Goal: Information Seeking & Learning: Learn about a topic

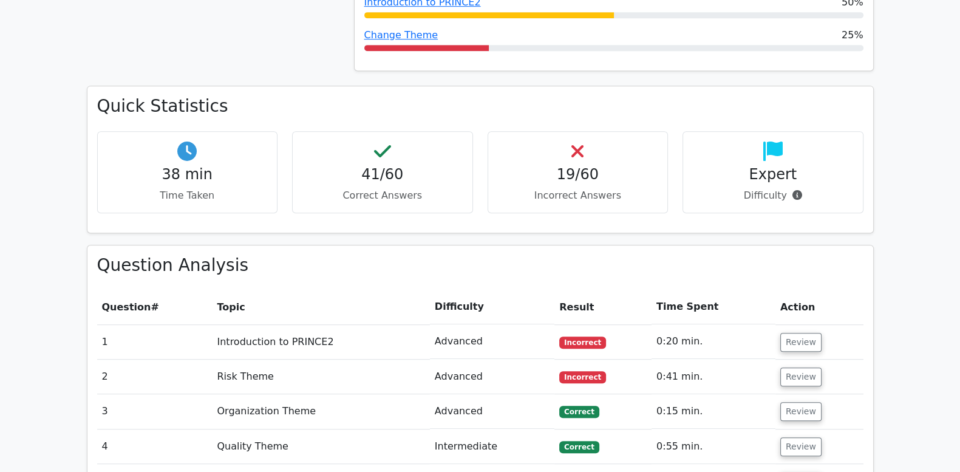
scroll to position [860, 0]
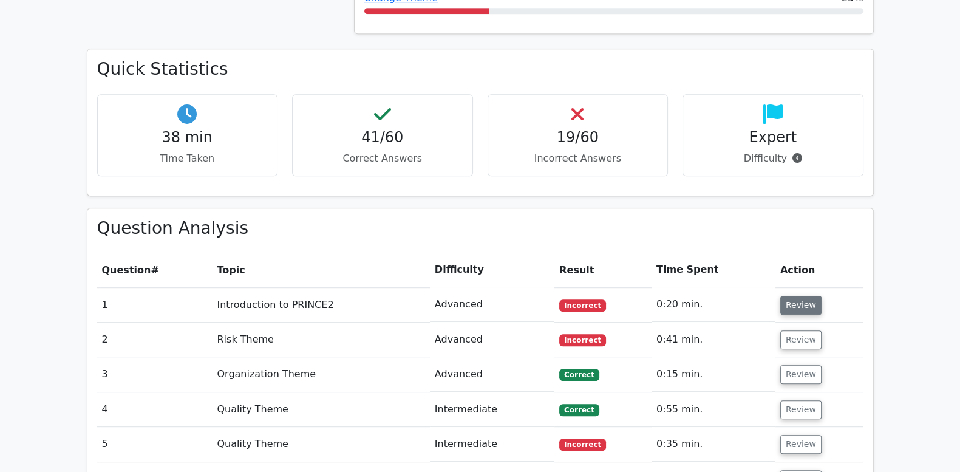
click at [793, 296] on button "Review" at bounding box center [800, 305] width 41 height 19
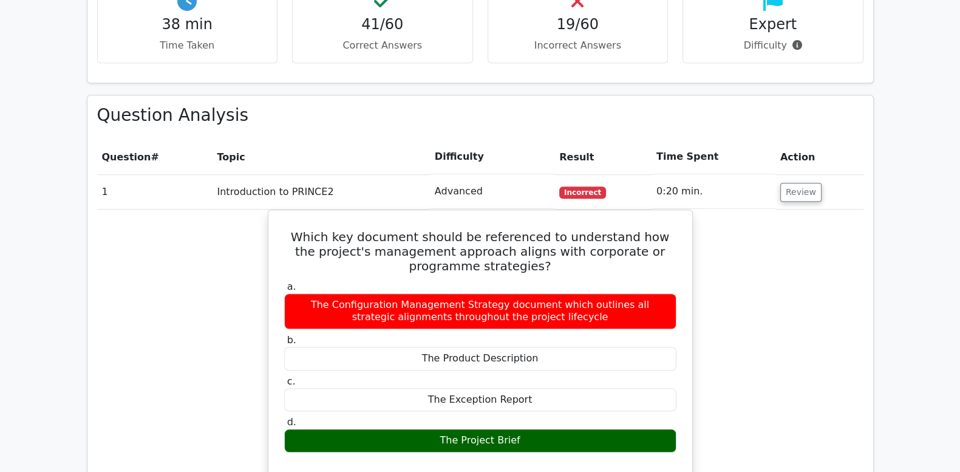
scroll to position [961, 0]
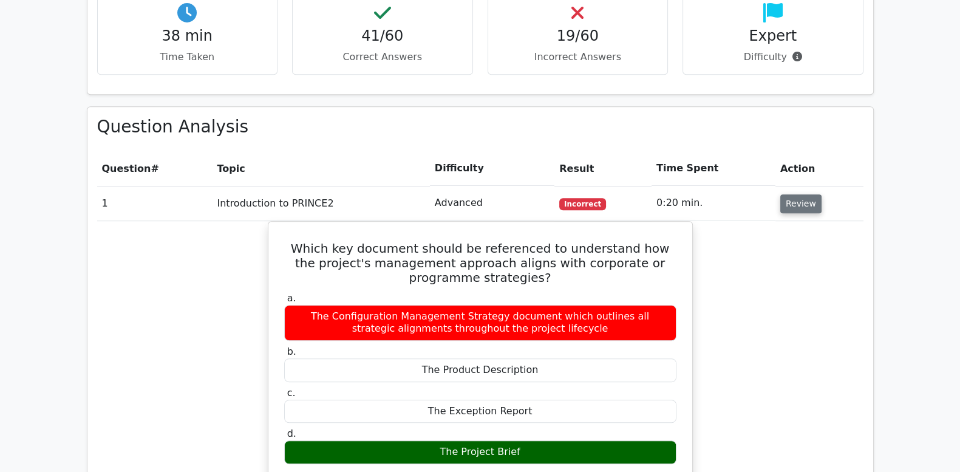
click at [802, 194] on button "Review" at bounding box center [800, 203] width 41 height 19
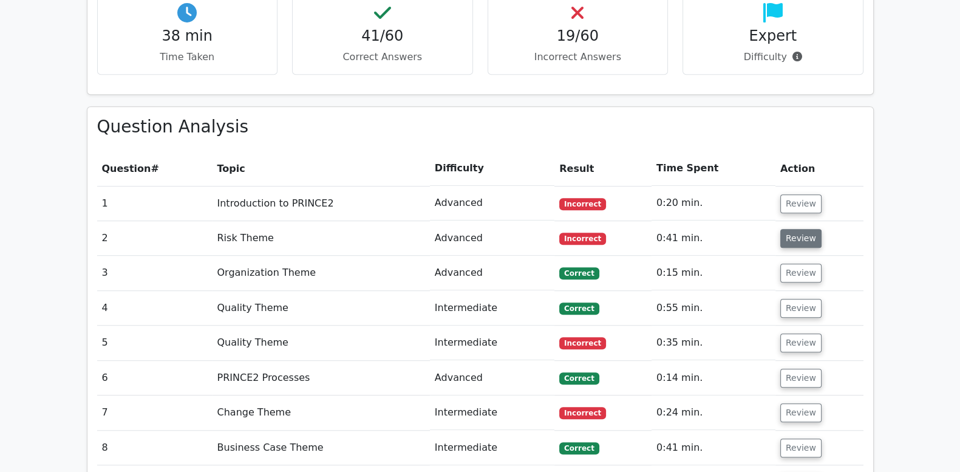
click at [796, 229] on button "Review" at bounding box center [800, 238] width 41 height 19
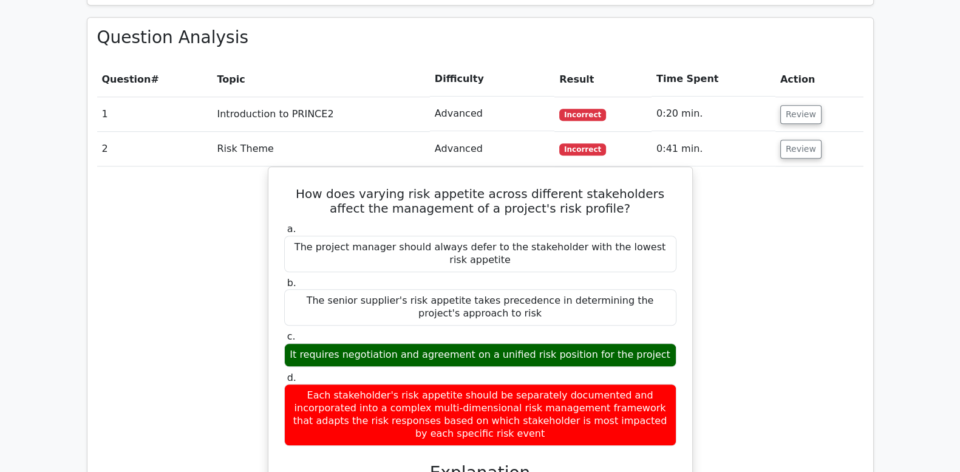
scroll to position [1012, 0]
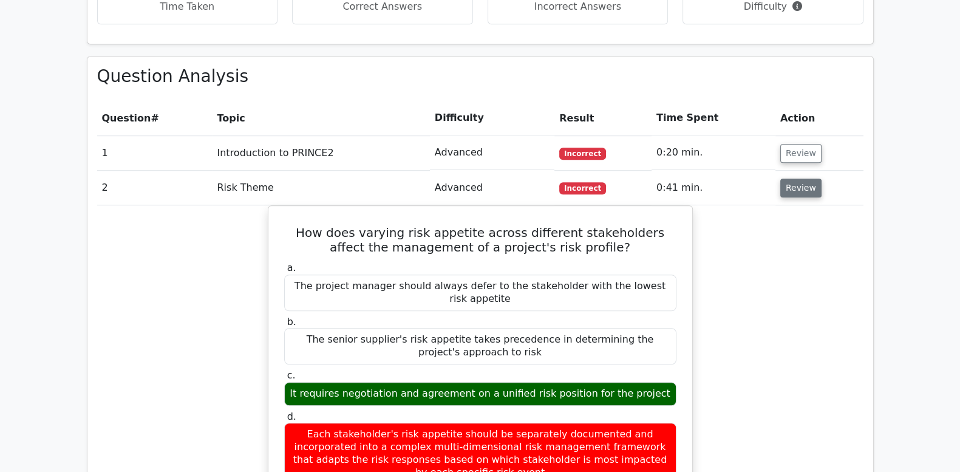
click at [802, 179] on button "Review" at bounding box center [800, 188] width 41 height 19
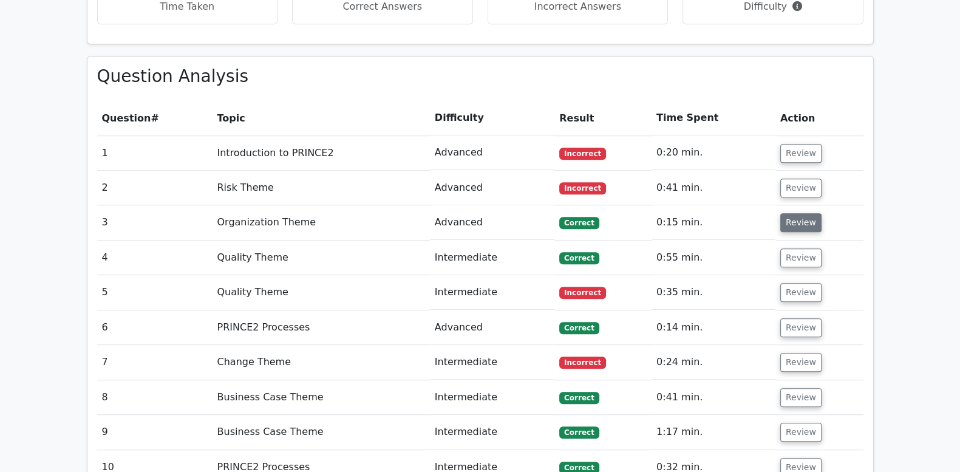
click at [802, 213] on button "Review" at bounding box center [800, 222] width 41 height 19
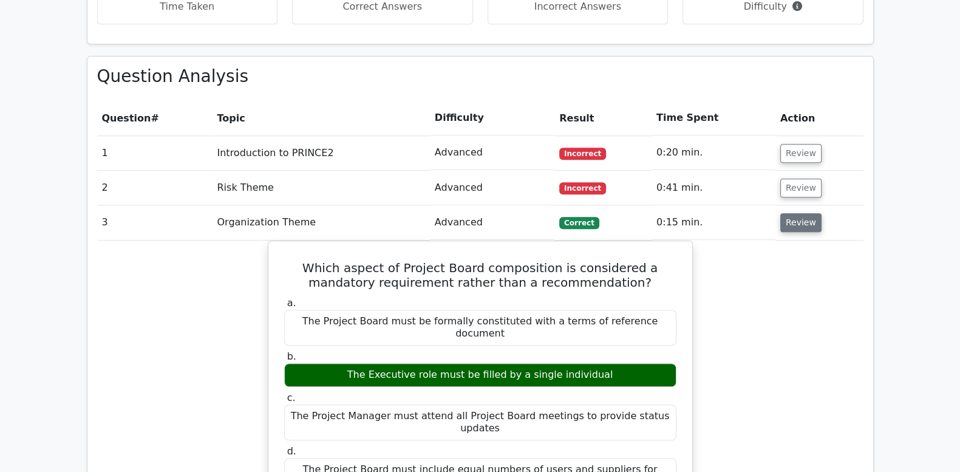
click at [798, 213] on button "Review" at bounding box center [800, 222] width 41 height 19
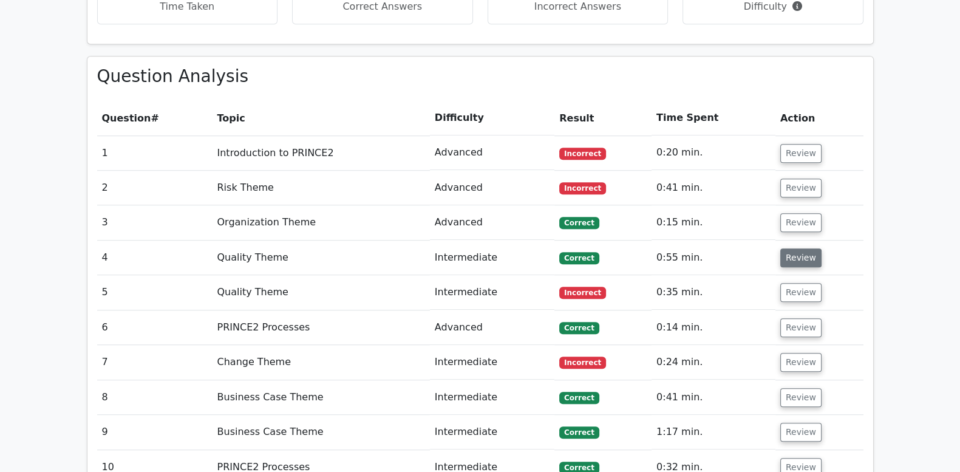
click at [796, 248] on button "Review" at bounding box center [800, 257] width 41 height 19
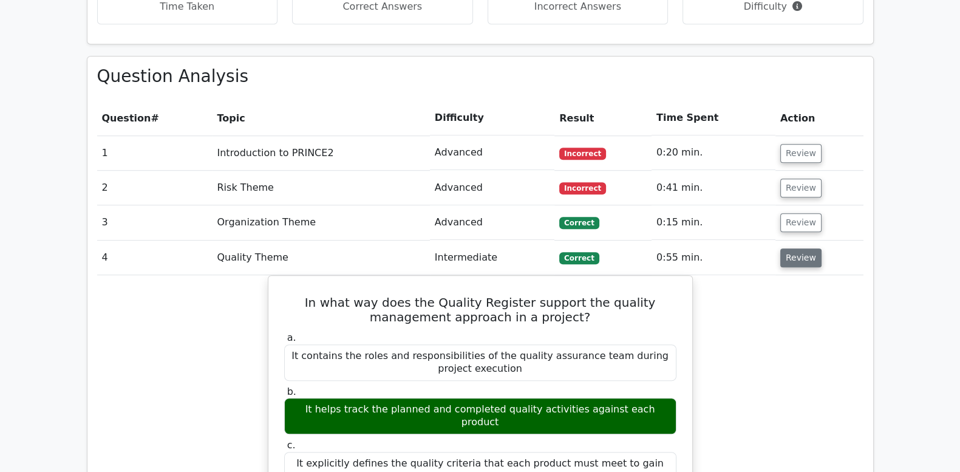
click at [797, 248] on button "Review" at bounding box center [800, 257] width 41 height 19
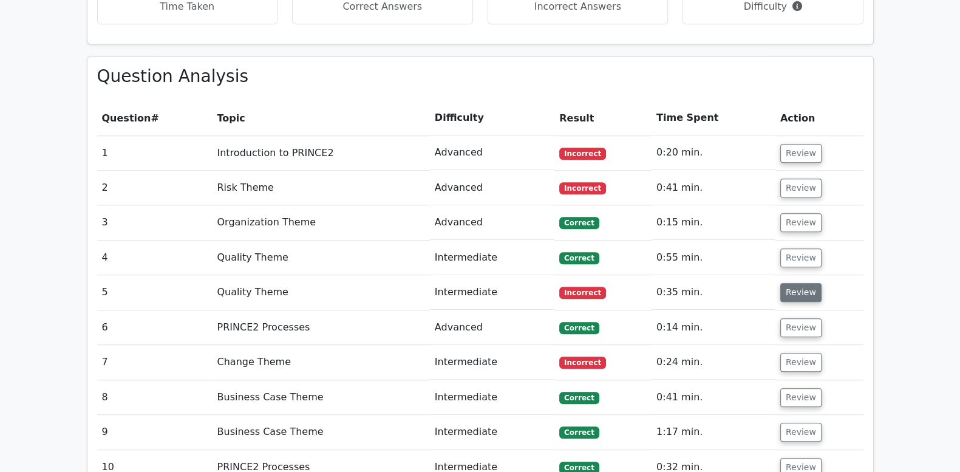
click at [798, 283] on button "Review" at bounding box center [800, 292] width 41 height 19
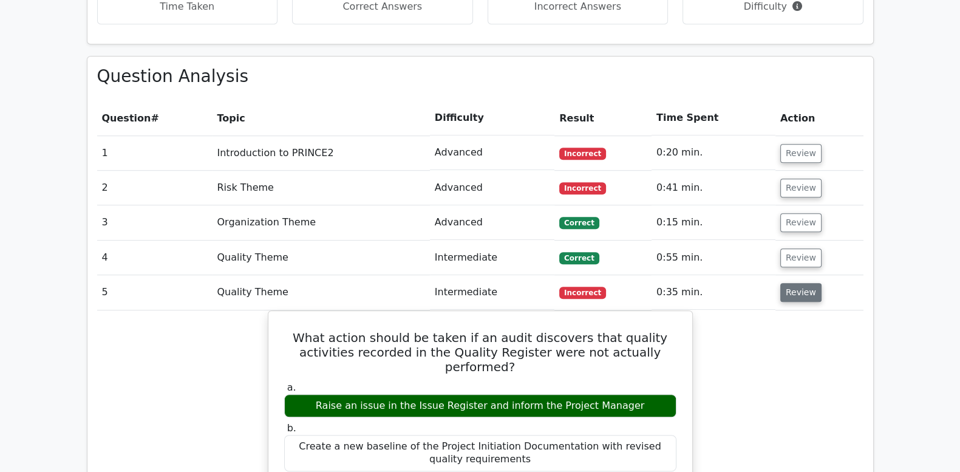
click at [797, 283] on button "Review" at bounding box center [800, 292] width 41 height 19
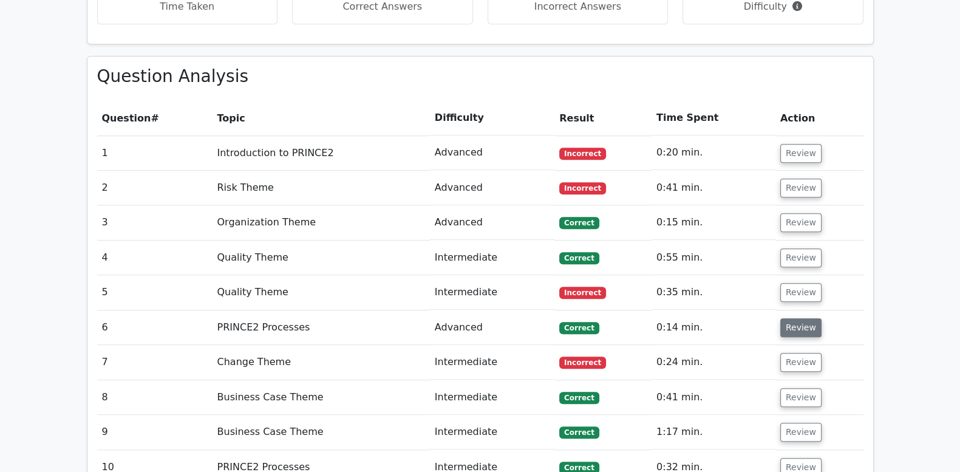
click at [791, 318] on button "Review" at bounding box center [800, 327] width 41 height 19
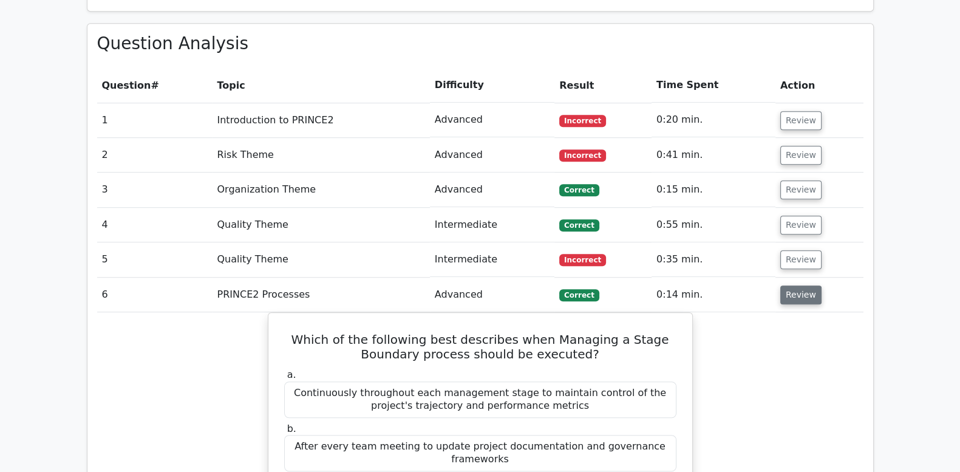
scroll to position [1062, 0]
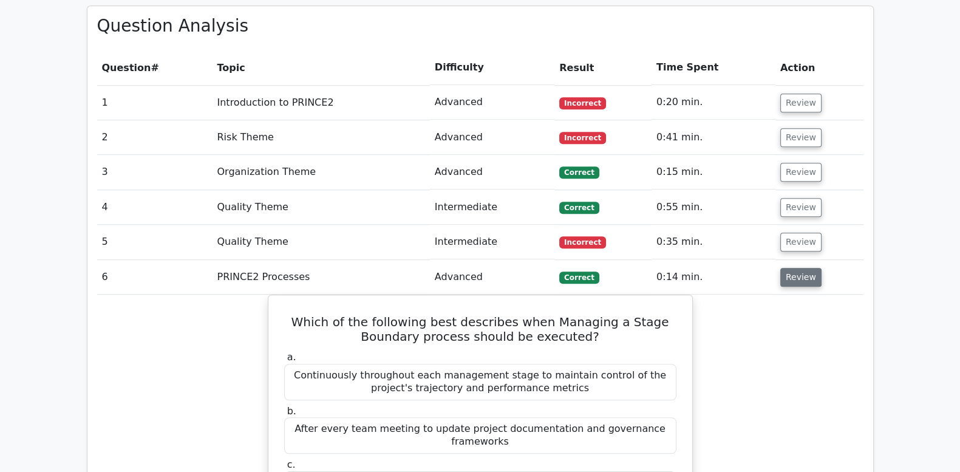
click at [799, 268] on button "Review" at bounding box center [800, 277] width 41 height 19
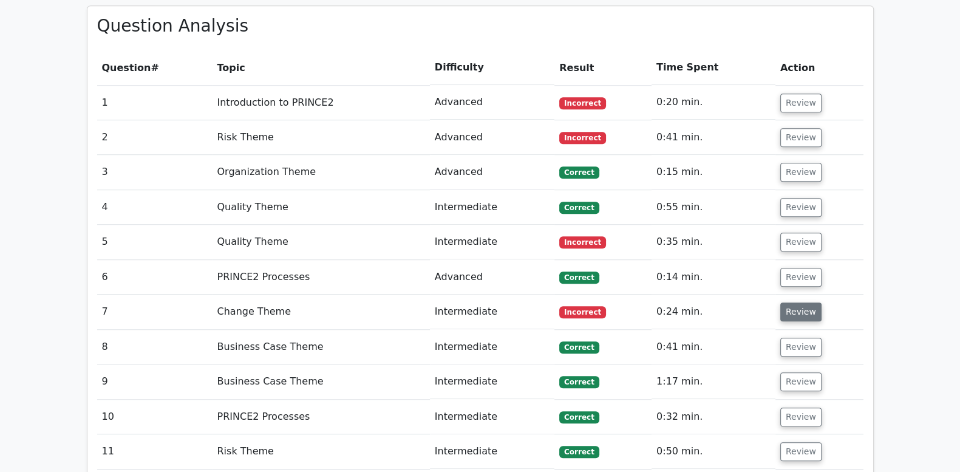
click at [791, 302] on button "Review" at bounding box center [800, 311] width 41 height 19
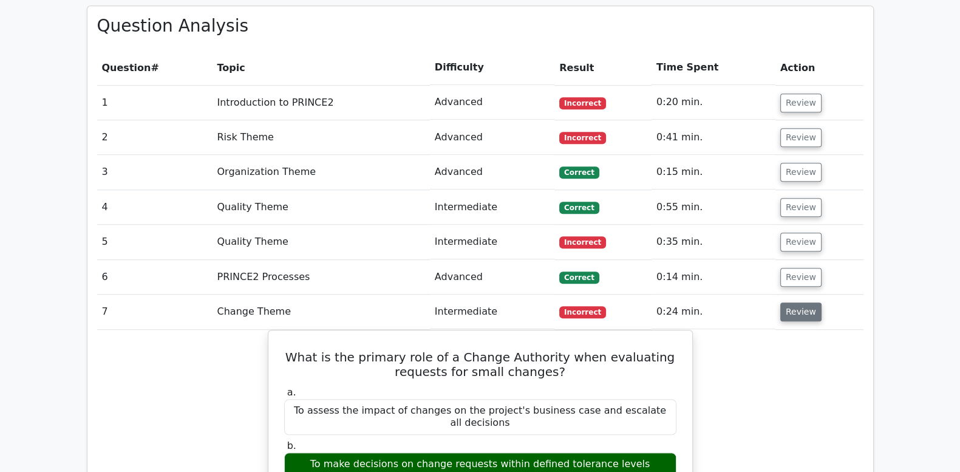
click at [785, 302] on button "Review" at bounding box center [800, 311] width 41 height 19
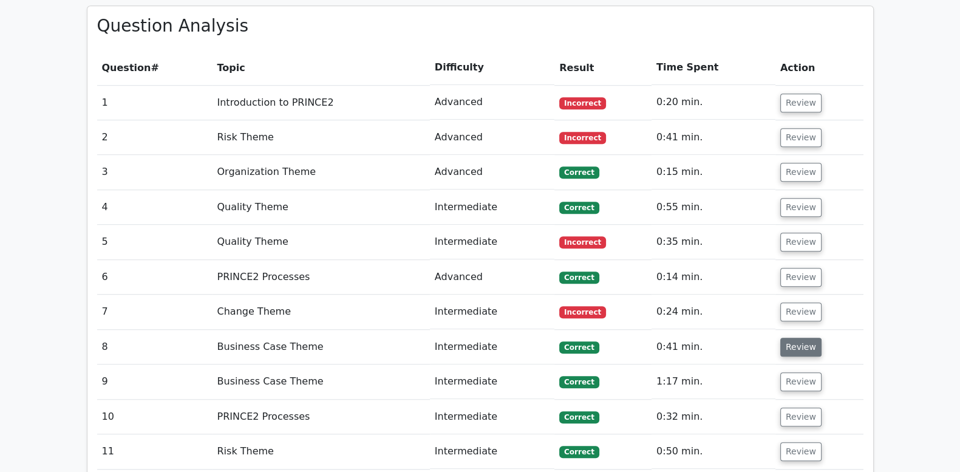
click at [789, 338] on button "Review" at bounding box center [800, 347] width 41 height 19
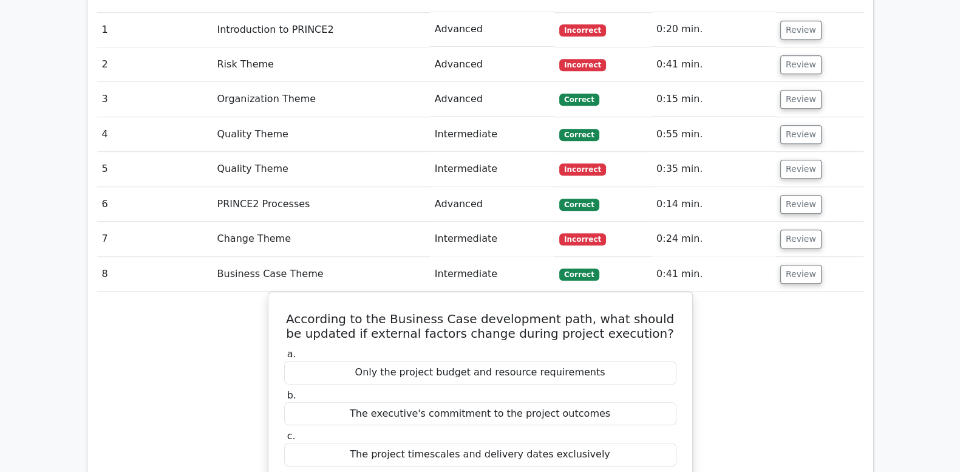
scroll to position [1164, 0]
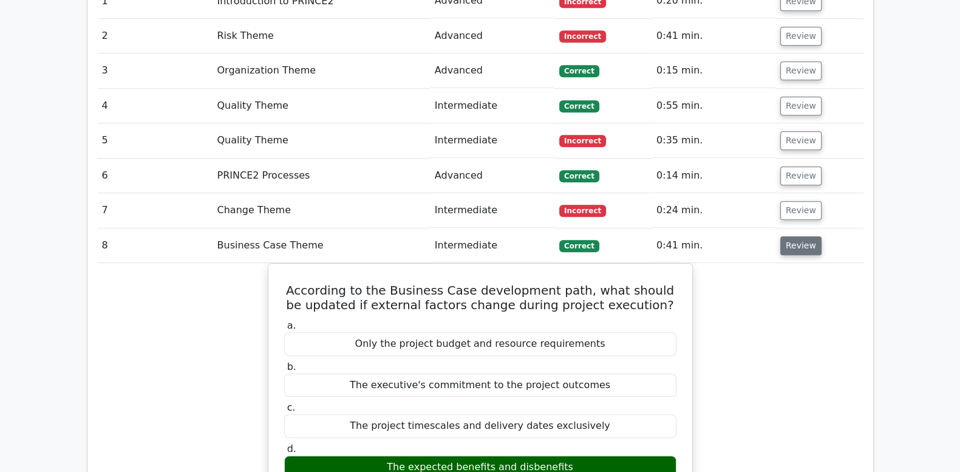
click at [802, 236] on button "Review" at bounding box center [800, 245] width 41 height 19
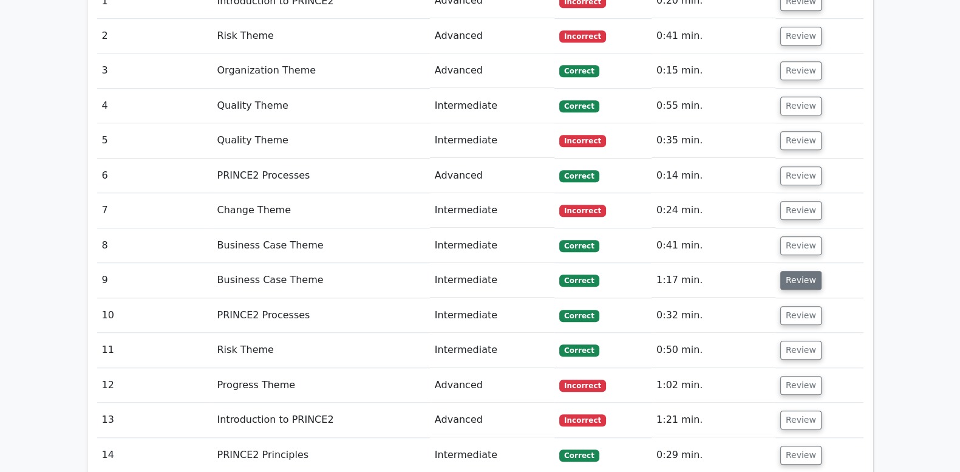
click at [798, 271] on button "Review" at bounding box center [800, 280] width 41 height 19
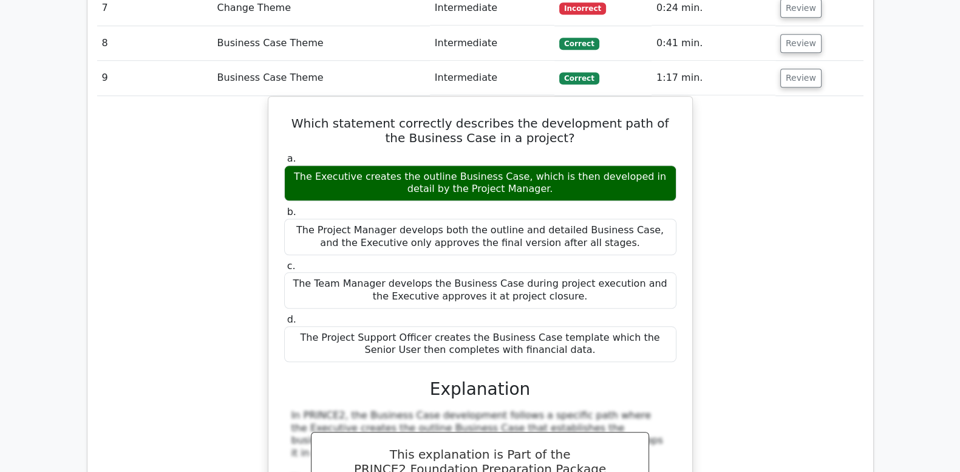
scroll to position [1367, 0]
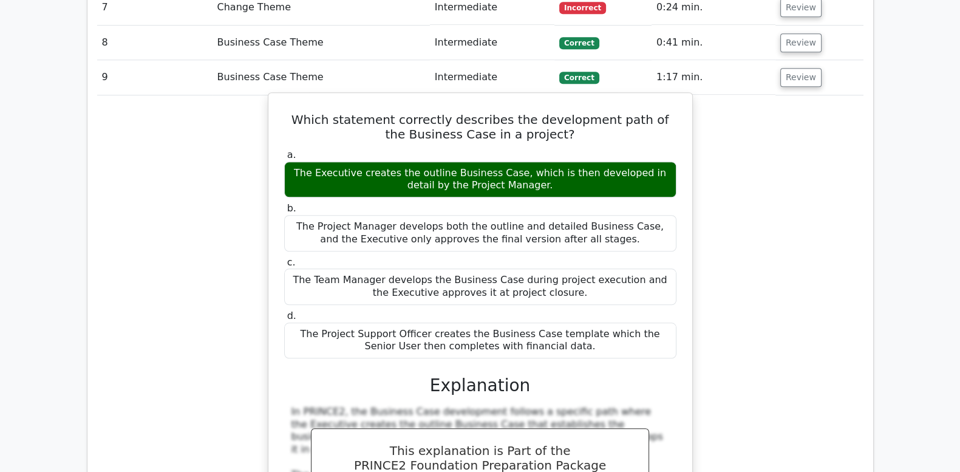
drag, startPoint x: 408, startPoint y: 128, endPoint x: 502, endPoint y: 127, distance: 94.1
click at [502, 162] on div "The Executive creates the outline Business Case, which is then developed in det…" at bounding box center [480, 180] width 392 height 36
copy div "outline Business Case"
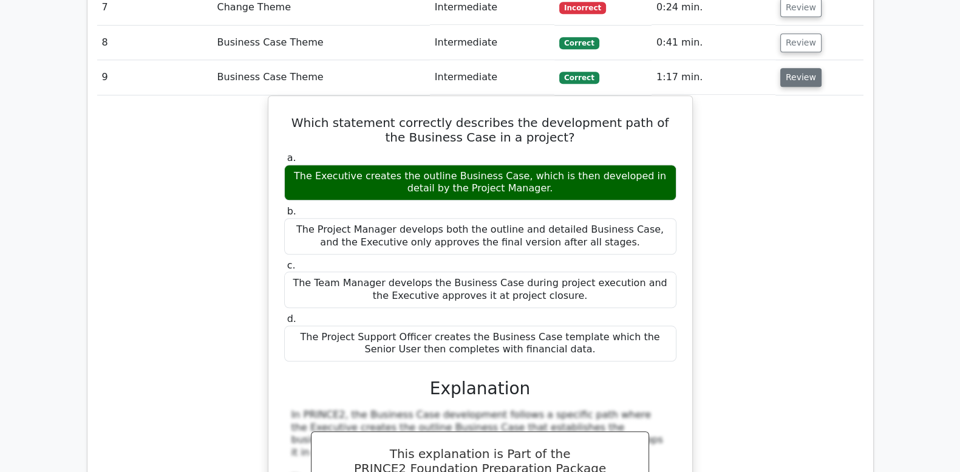
click at [800, 68] on button "Review" at bounding box center [800, 77] width 41 height 19
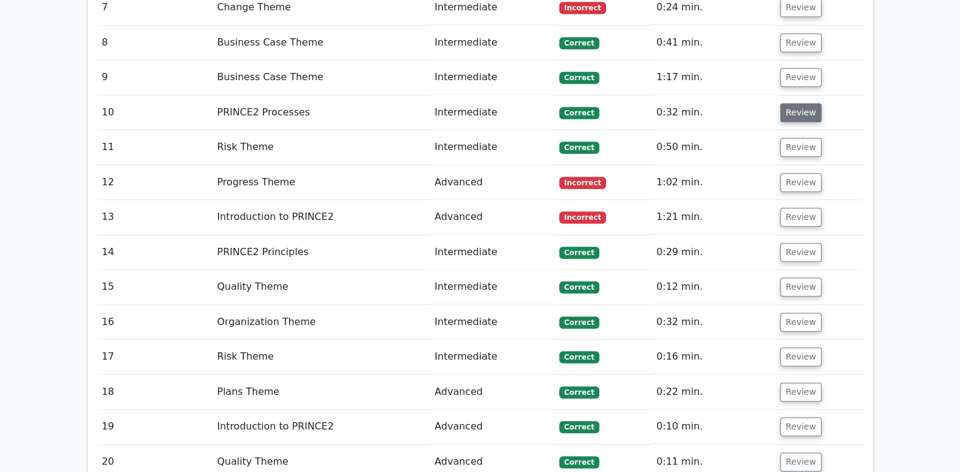
click at [788, 103] on button "Review" at bounding box center [800, 112] width 41 height 19
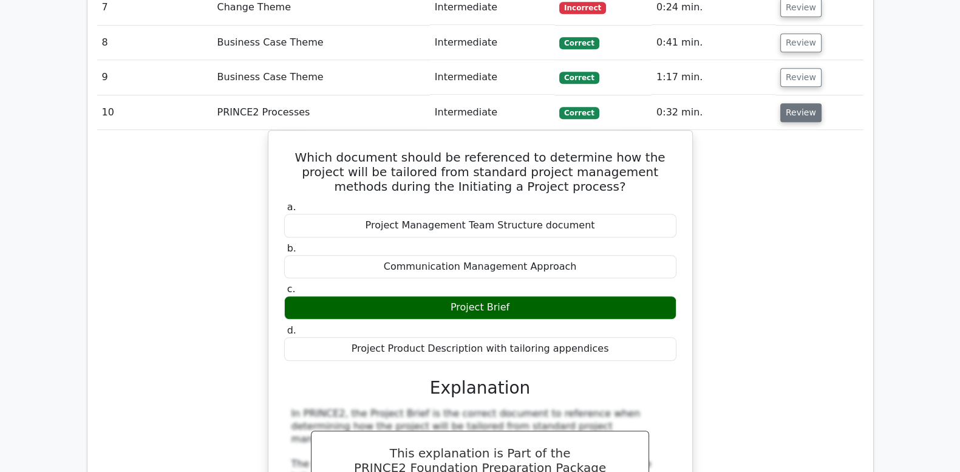
click at [788, 103] on button "Review" at bounding box center [800, 112] width 41 height 19
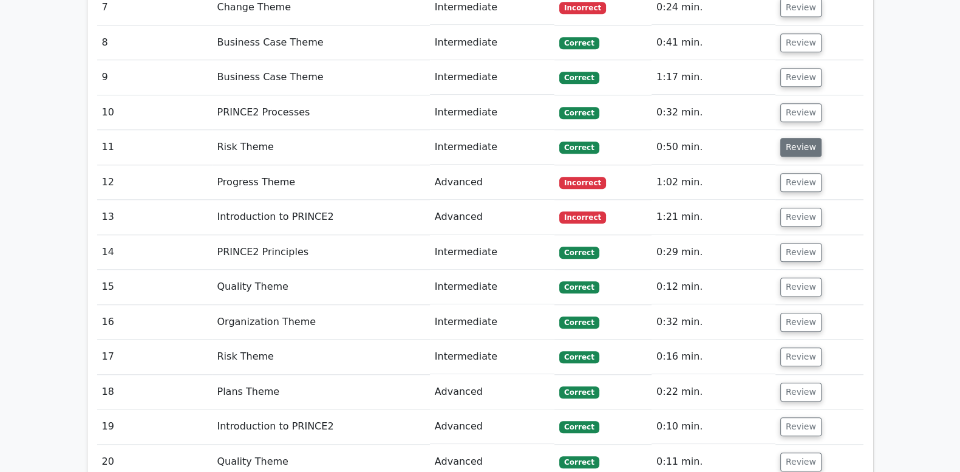
click at [791, 138] on button "Review" at bounding box center [800, 147] width 41 height 19
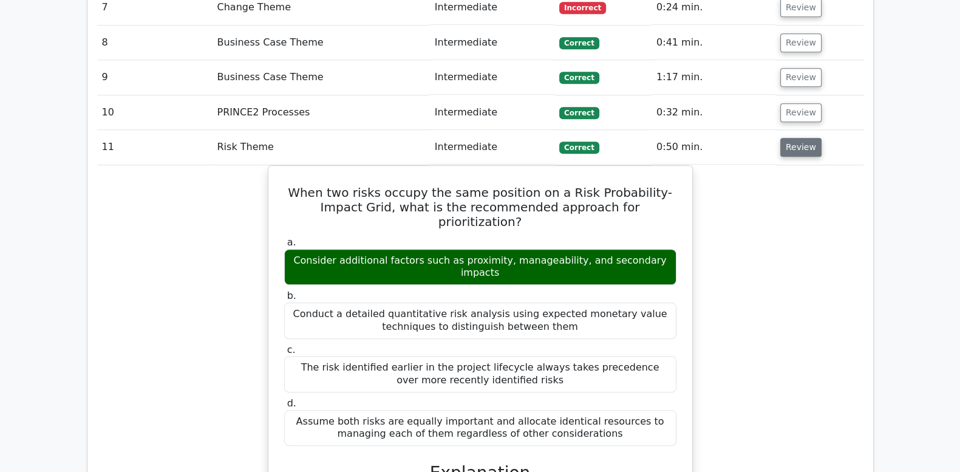
click at [791, 138] on button "Review" at bounding box center [800, 147] width 41 height 19
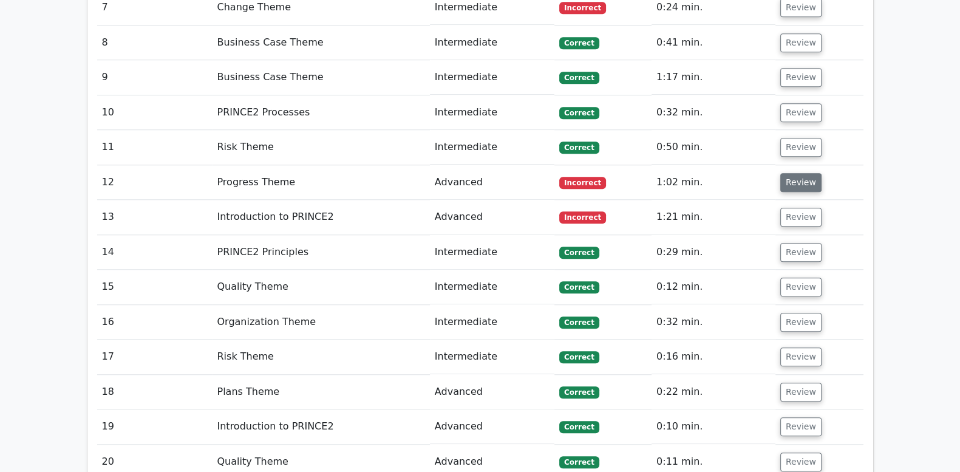
click at [793, 173] on button "Review" at bounding box center [800, 182] width 41 height 19
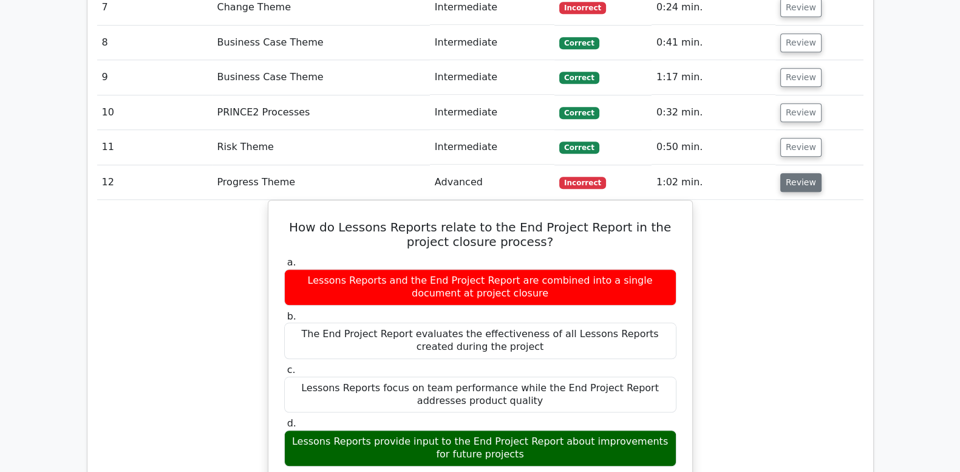
click at [802, 173] on button "Review" at bounding box center [800, 182] width 41 height 19
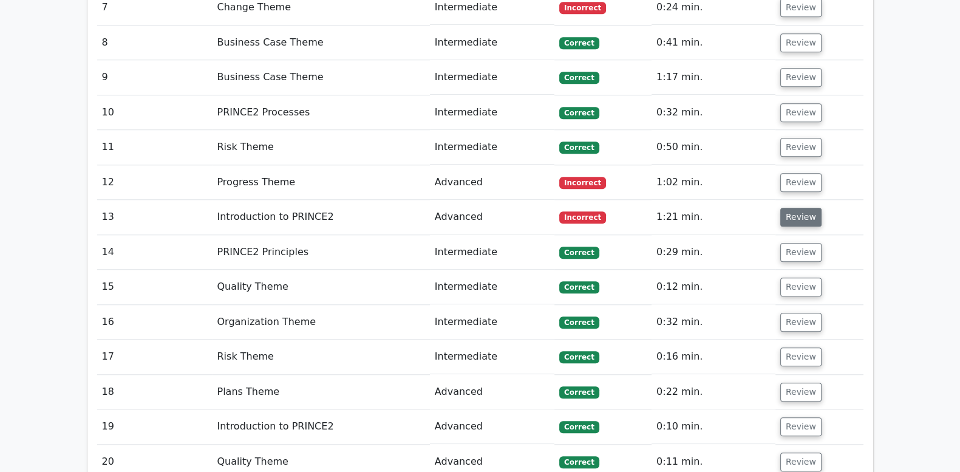
click at [807, 208] on button "Review" at bounding box center [800, 217] width 41 height 19
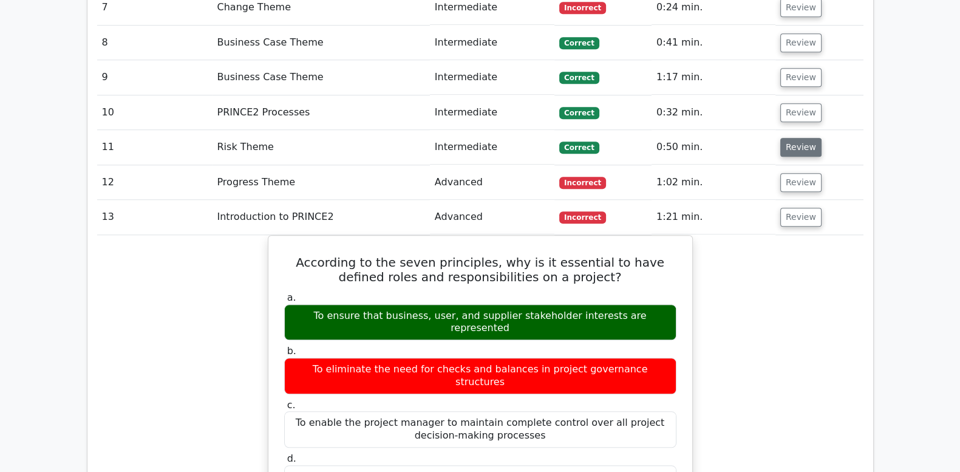
click at [791, 138] on button "Review" at bounding box center [800, 147] width 41 height 19
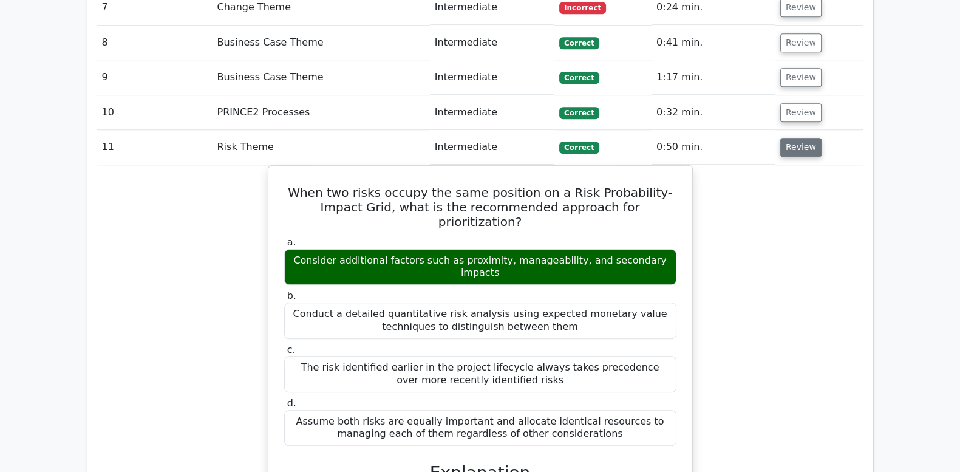
click at [791, 138] on button "Review" at bounding box center [800, 147] width 41 height 19
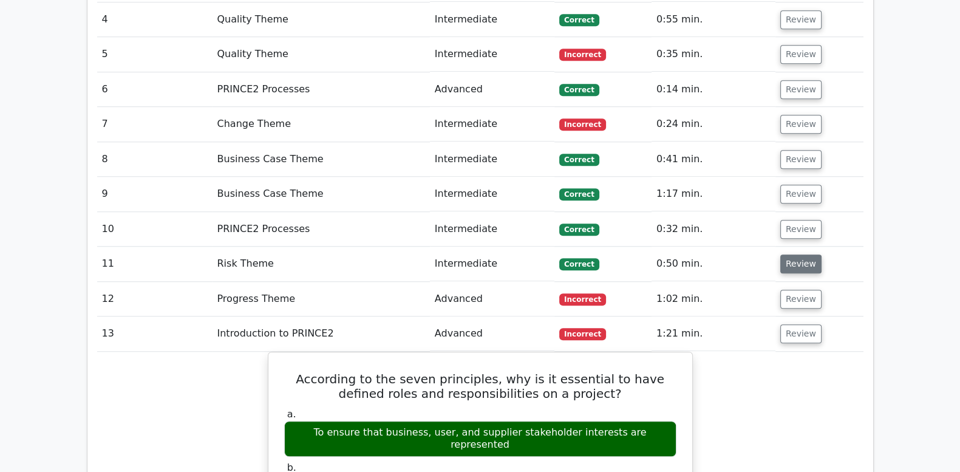
scroll to position [1214, 0]
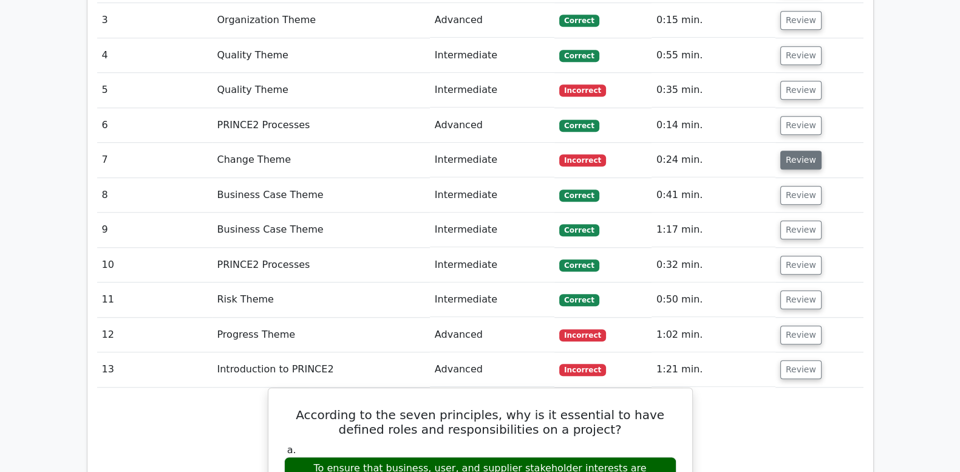
click at [791, 151] on button "Review" at bounding box center [800, 160] width 41 height 19
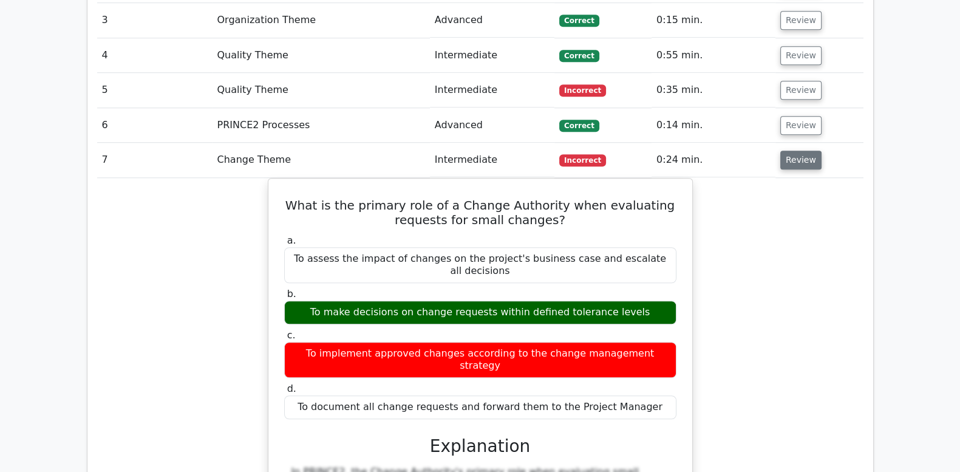
click at [791, 151] on button "Review" at bounding box center [800, 160] width 41 height 19
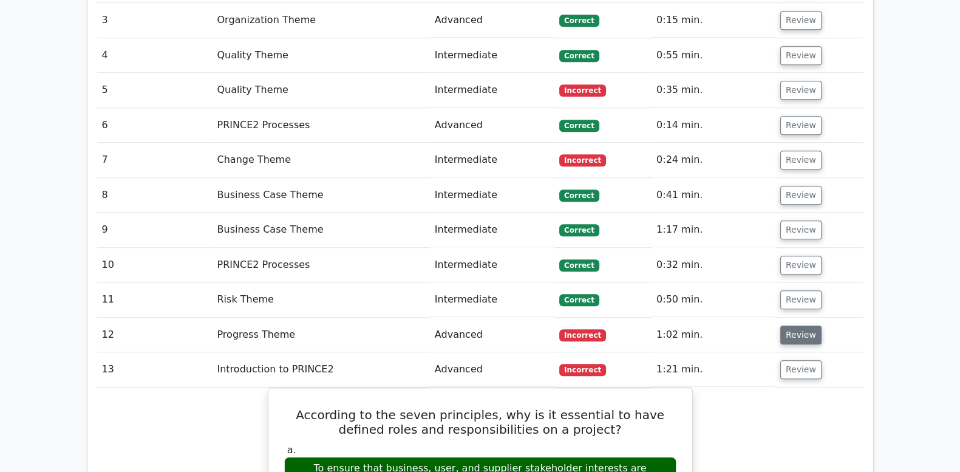
click at [789, 318] on td "Review" at bounding box center [820, 335] width 88 height 35
click at [789, 326] on button "Review" at bounding box center [800, 335] width 41 height 19
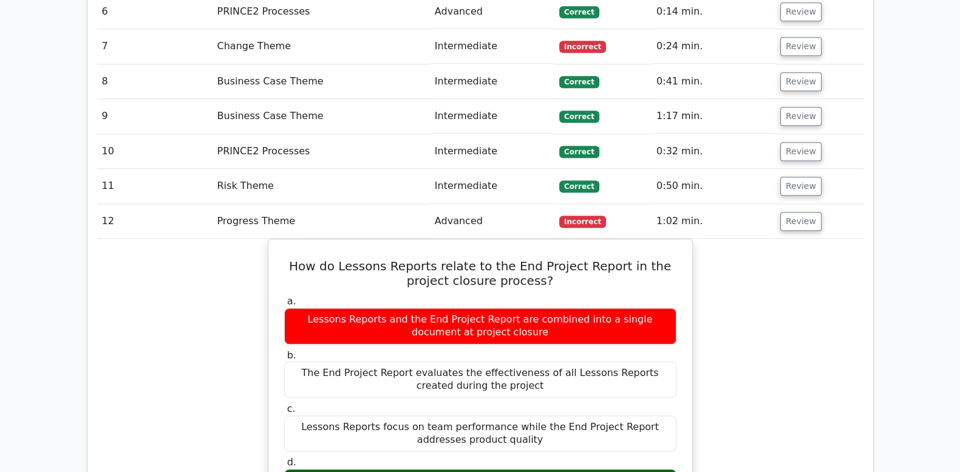
scroll to position [1367, 0]
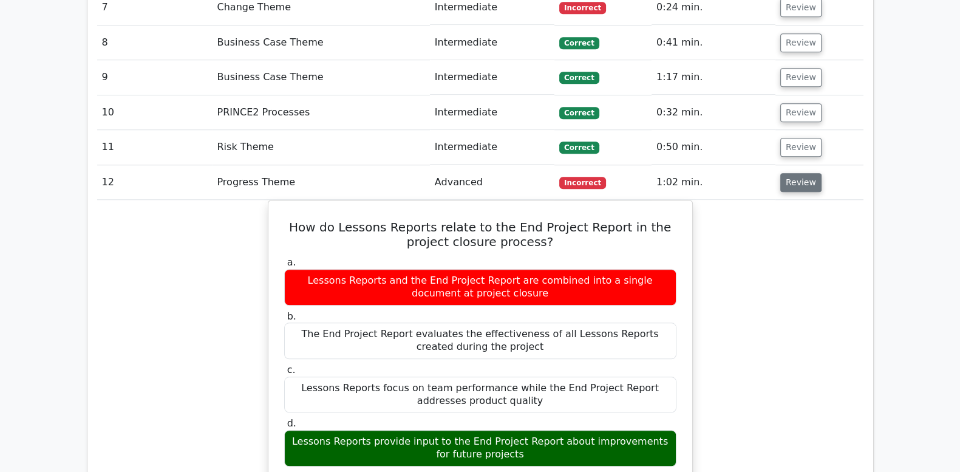
click at [799, 173] on button "Review" at bounding box center [800, 182] width 41 height 19
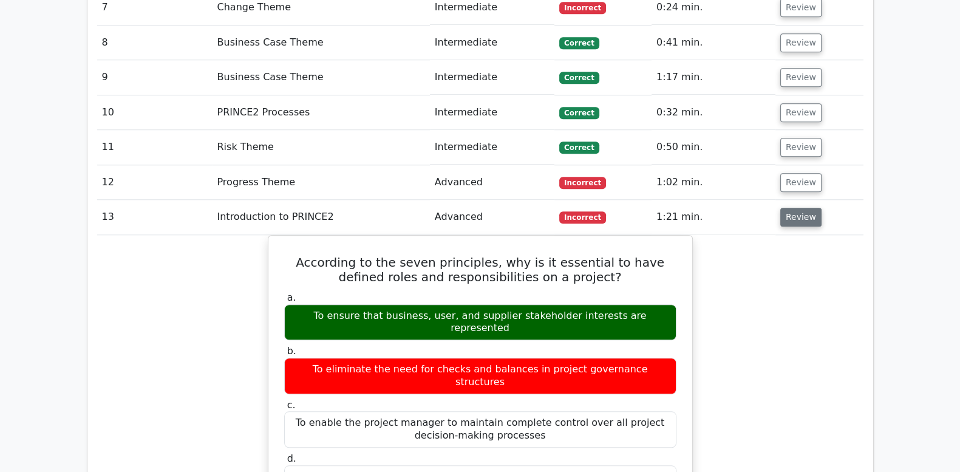
click at [802, 208] on button "Review" at bounding box center [800, 217] width 41 height 19
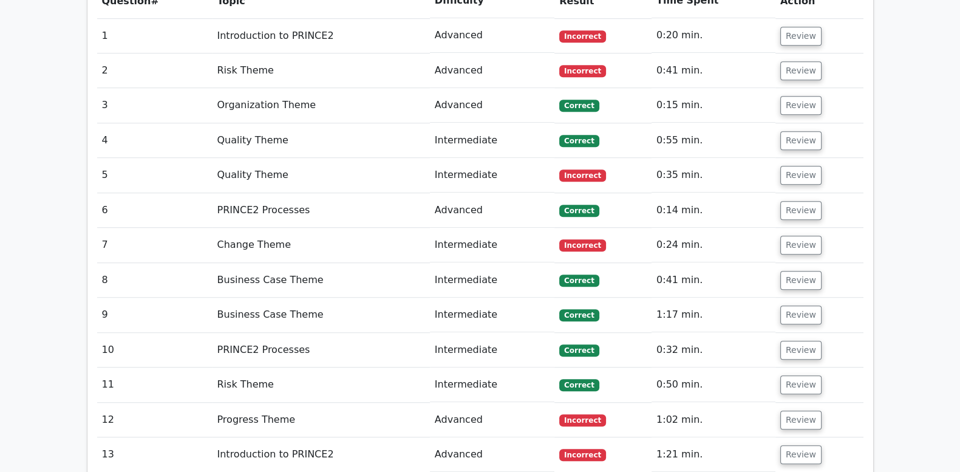
scroll to position [1113, 0]
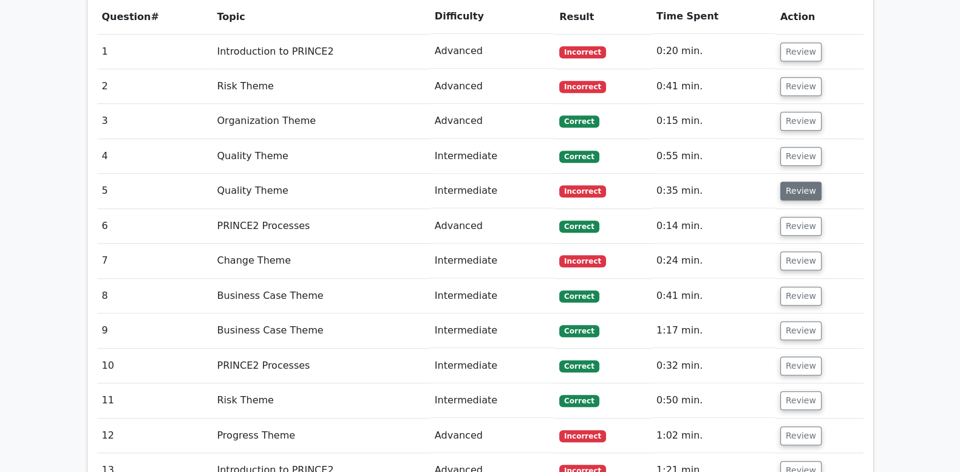
click at [793, 182] on button "Review" at bounding box center [800, 191] width 41 height 19
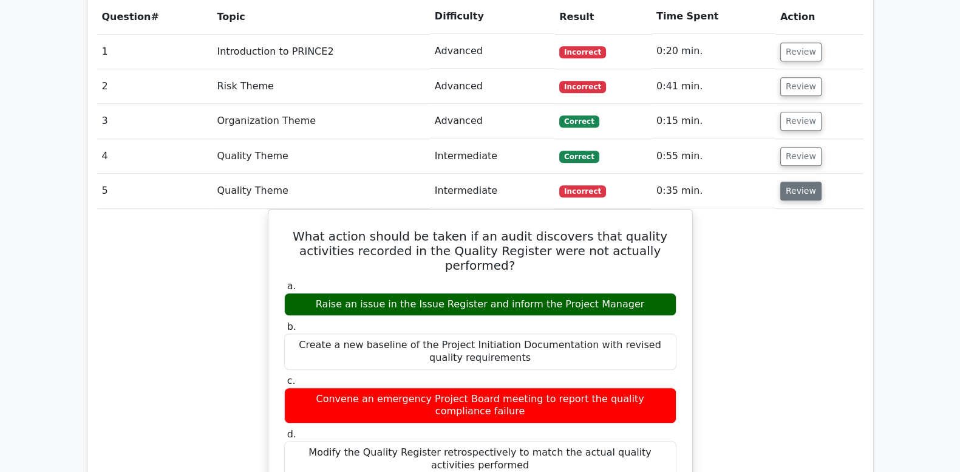
click at [793, 182] on button "Review" at bounding box center [800, 191] width 41 height 19
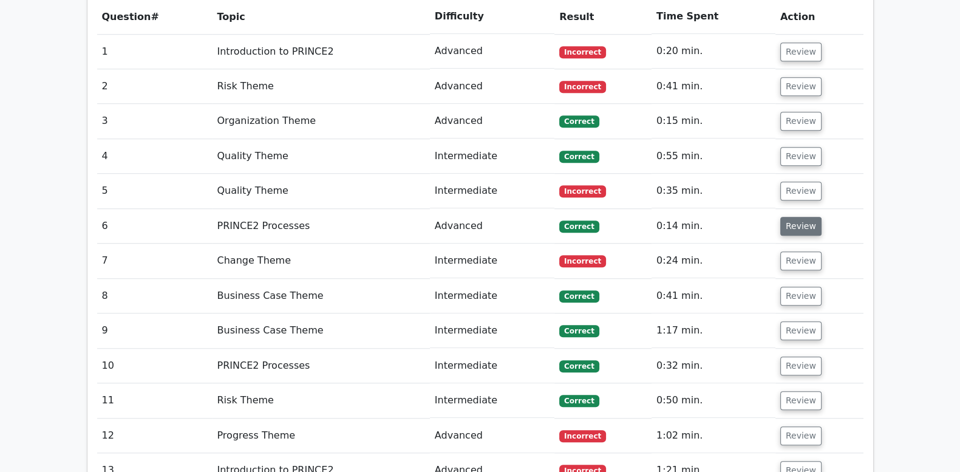
click at [793, 217] on button "Review" at bounding box center [800, 226] width 41 height 19
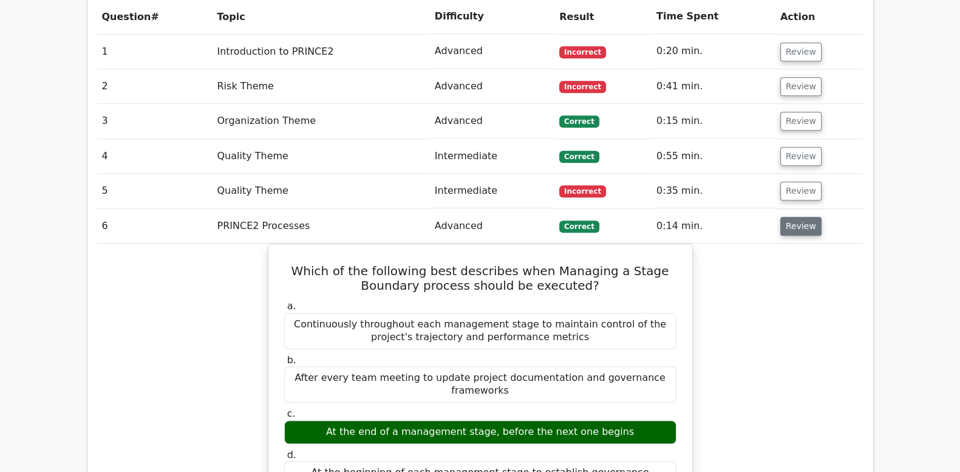
click at [793, 217] on button "Review" at bounding box center [800, 226] width 41 height 19
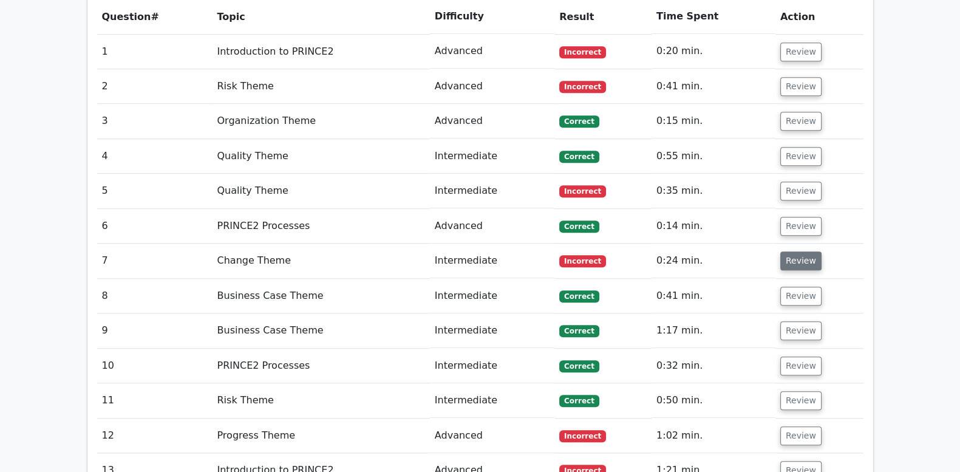
click at [793, 251] on button "Review" at bounding box center [800, 260] width 41 height 19
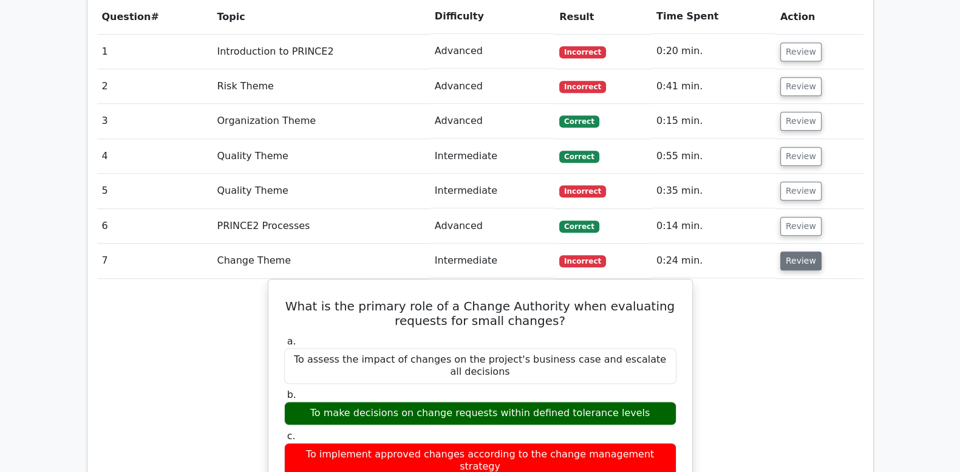
click at [793, 251] on button "Review" at bounding box center [800, 260] width 41 height 19
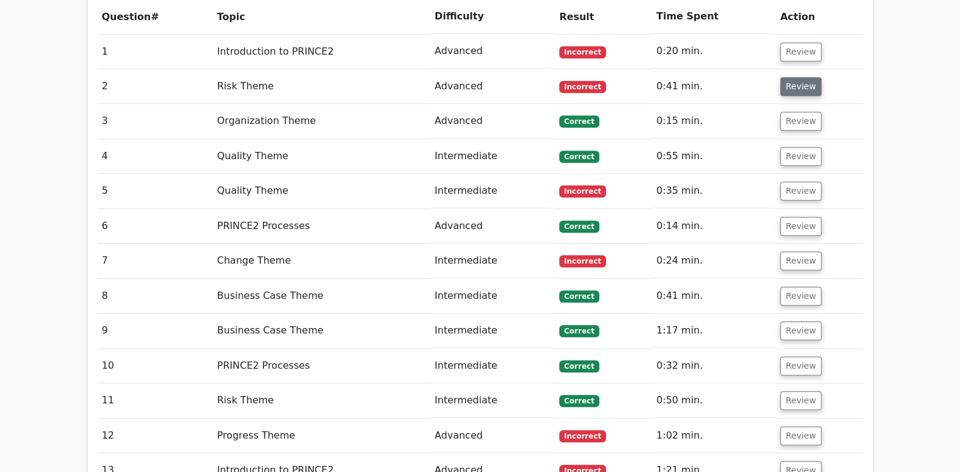
click at [787, 77] on button "Review" at bounding box center [800, 86] width 41 height 19
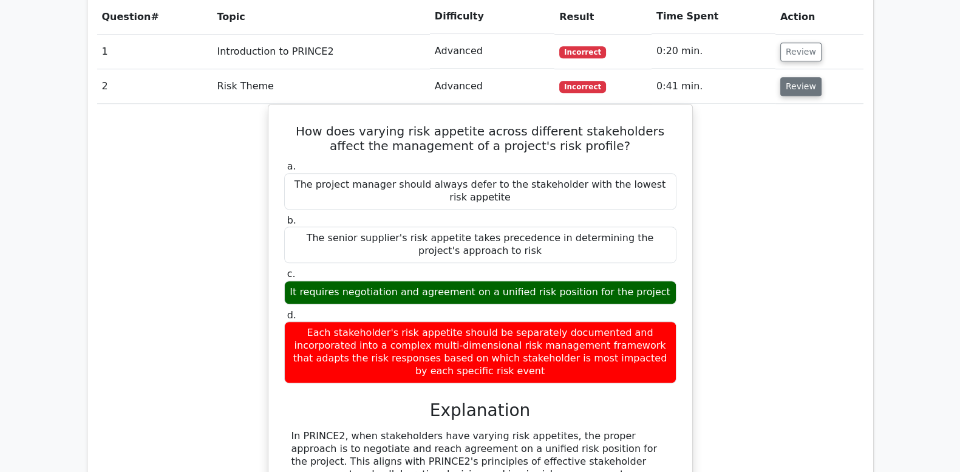
click at [787, 77] on button "Review" at bounding box center [800, 86] width 41 height 19
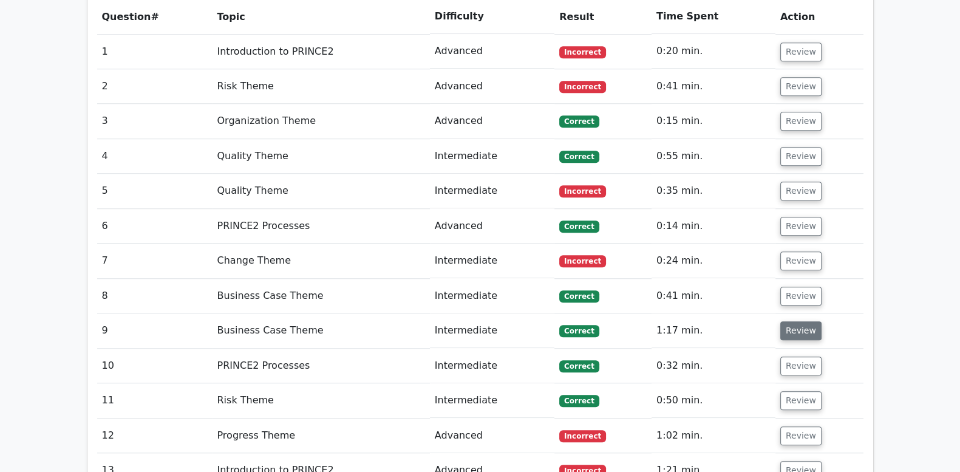
click at [802, 321] on button "Review" at bounding box center [800, 330] width 41 height 19
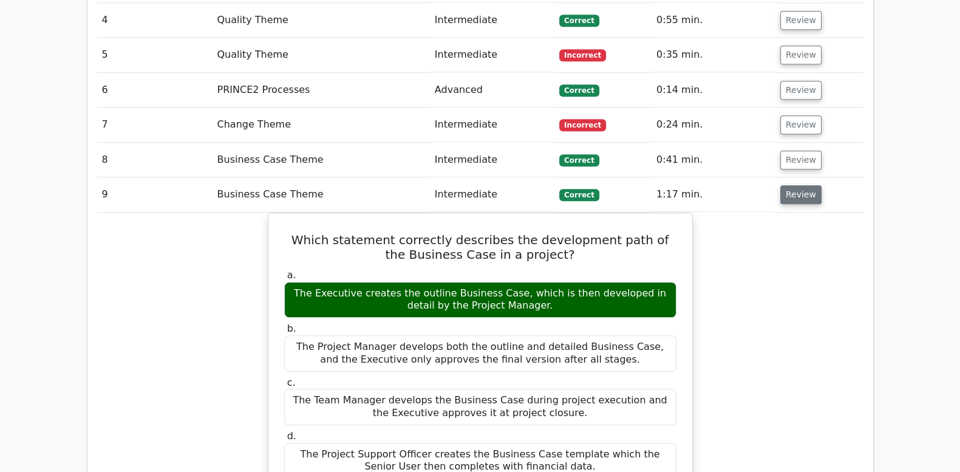
scroll to position [1265, 0]
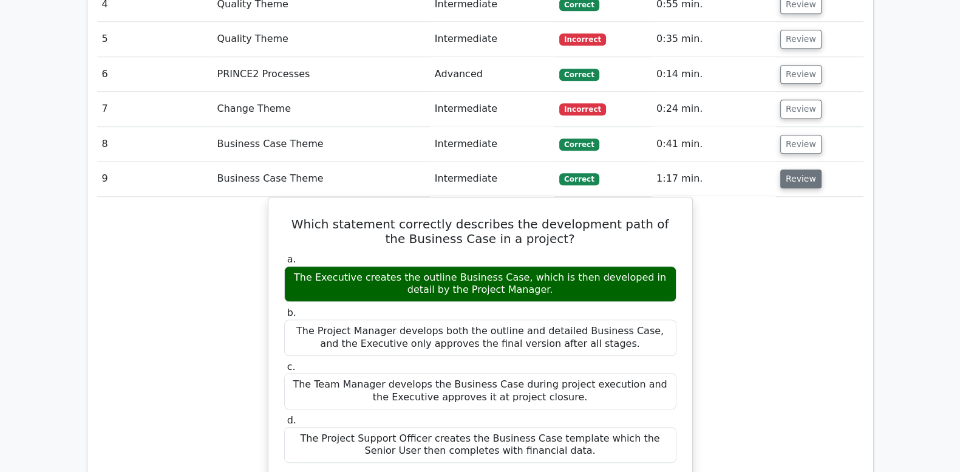
click at [794, 169] on button "Review" at bounding box center [800, 178] width 41 height 19
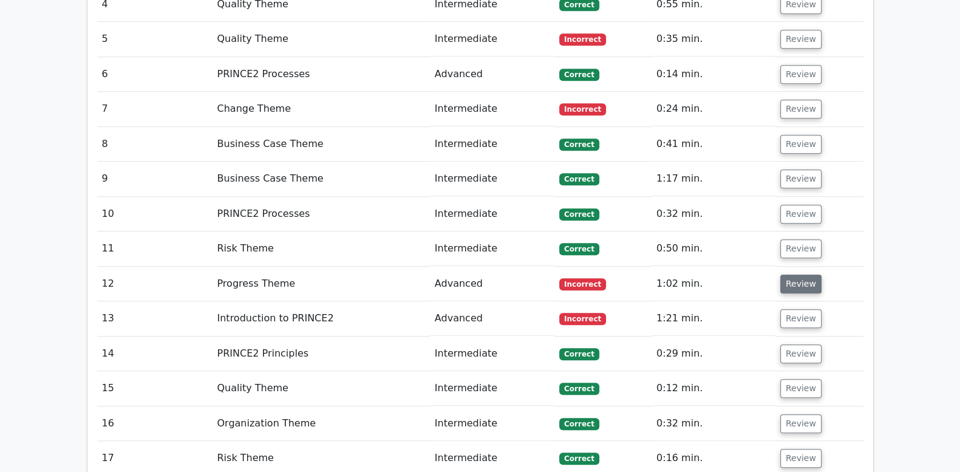
click at [801, 275] on button "Review" at bounding box center [800, 284] width 41 height 19
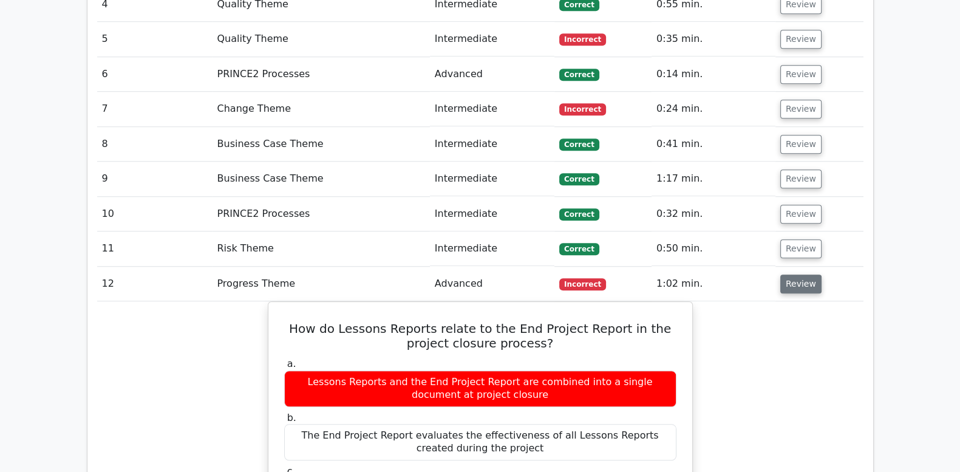
click at [801, 275] on button "Review" at bounding box center [800, 284] width 41 height 19
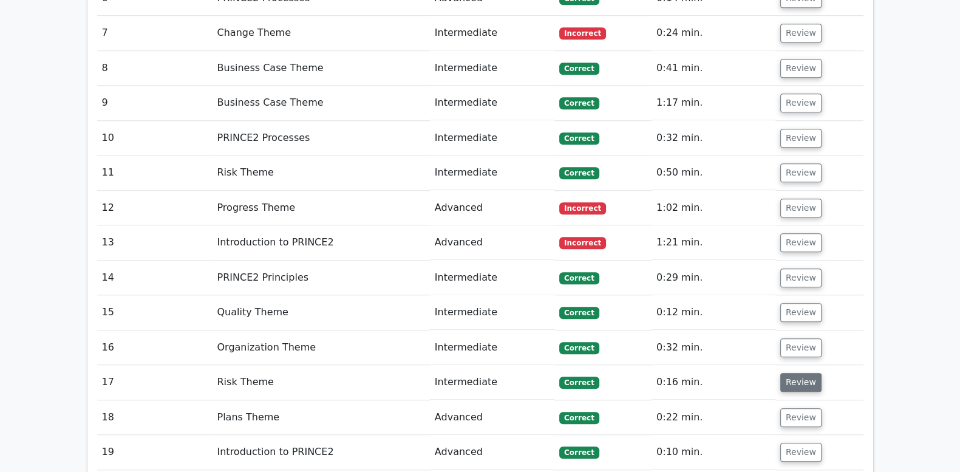
scroll to position [1417, 0]
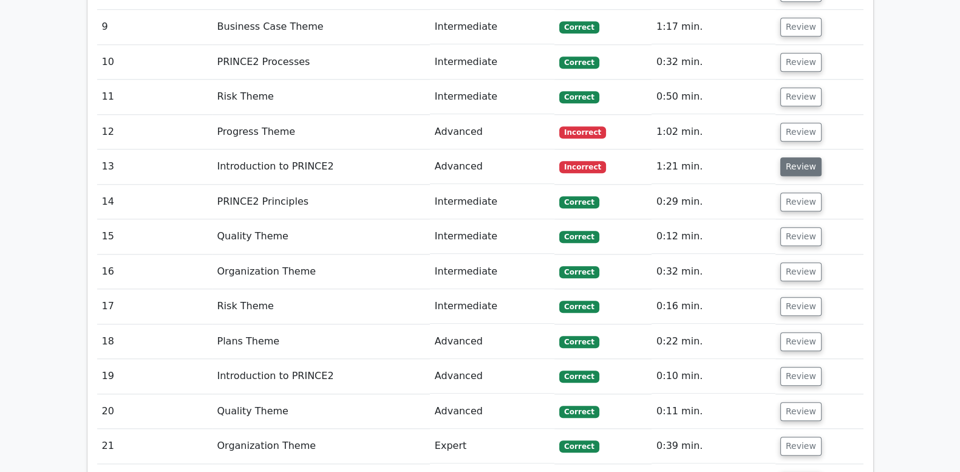
click at [788, 157] on button "Review" at bounding box center [800, 166] width 41 height 19
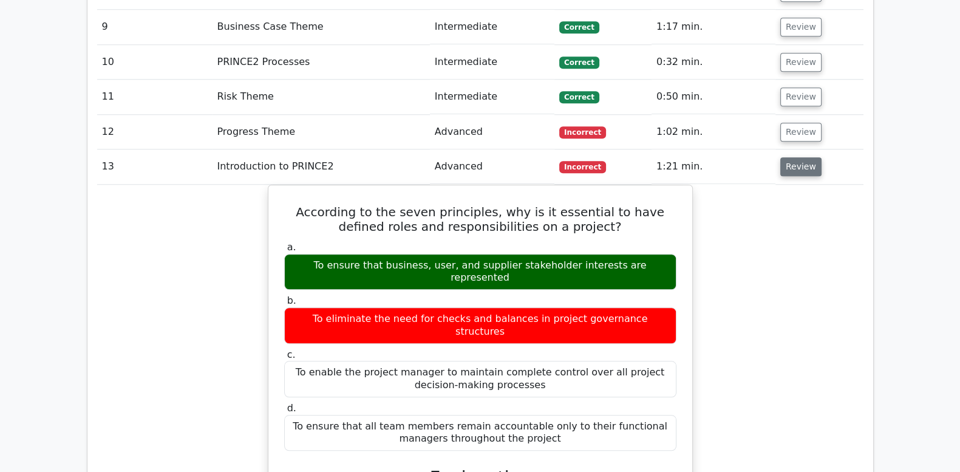
click at [788, 157] on button "Review" at bounding box center [800, 166] width 41 height 19
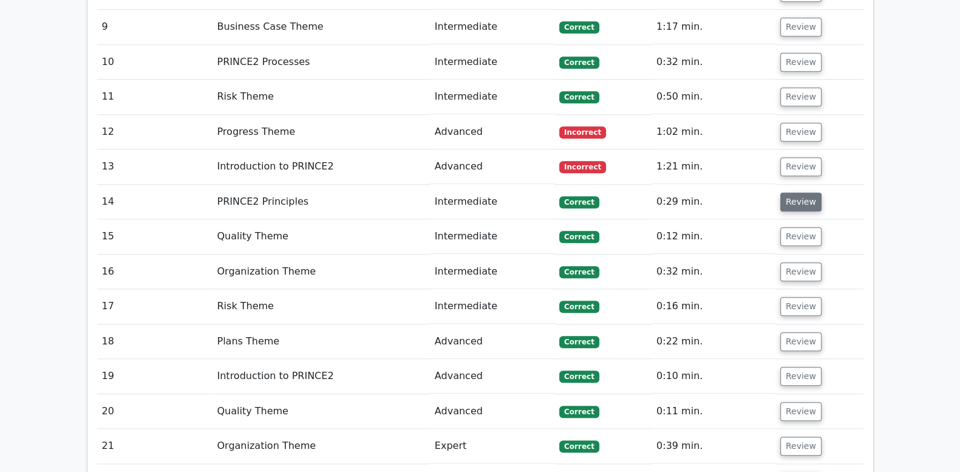
click at [794, 193] on button "Review" at bounding box center [800, 202] width 41 height 19
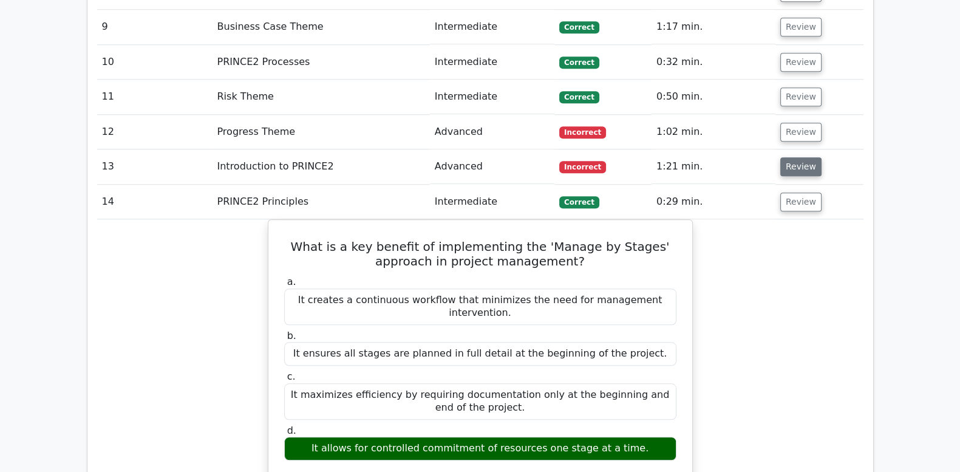
click at [796, 157] on button "Review" at bounding box center [800, 166] width 41 height 19
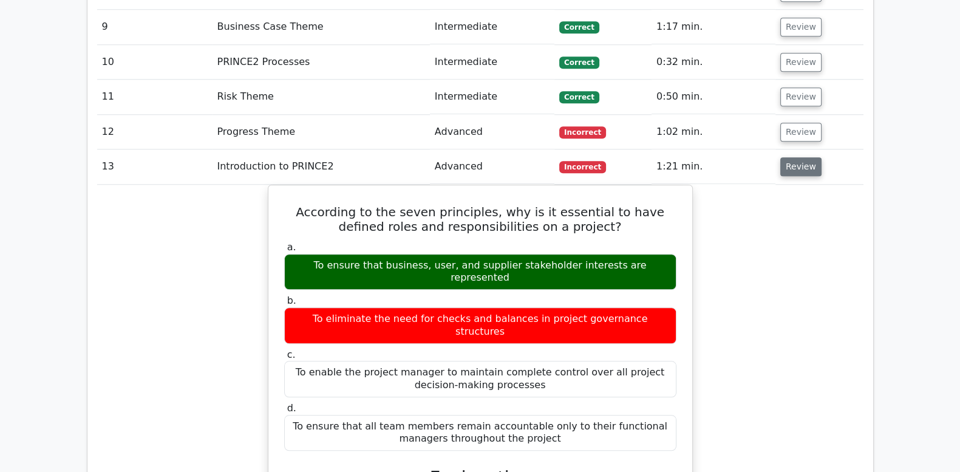
click at [796, 157] on button "Review" at bounding box center [800, 166] width 41 height 19
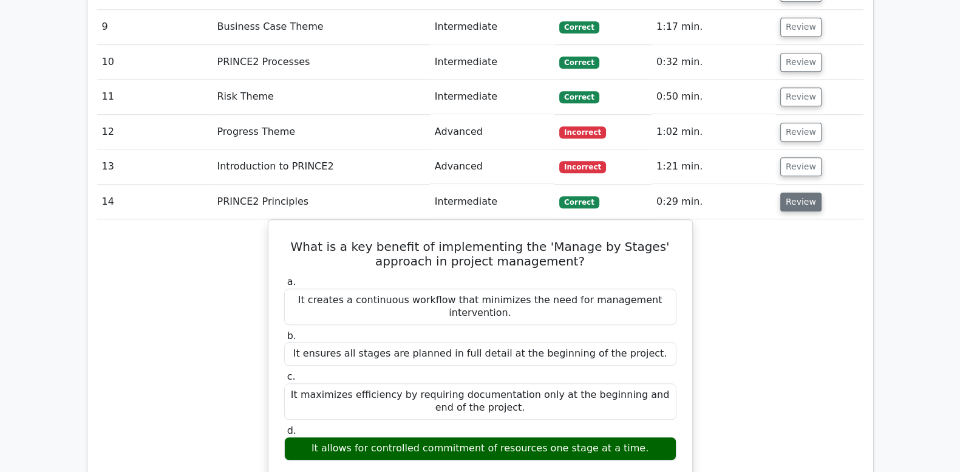
click at [800, 193] on button "Review" at bounding box center [800, 202] width 41 height 19
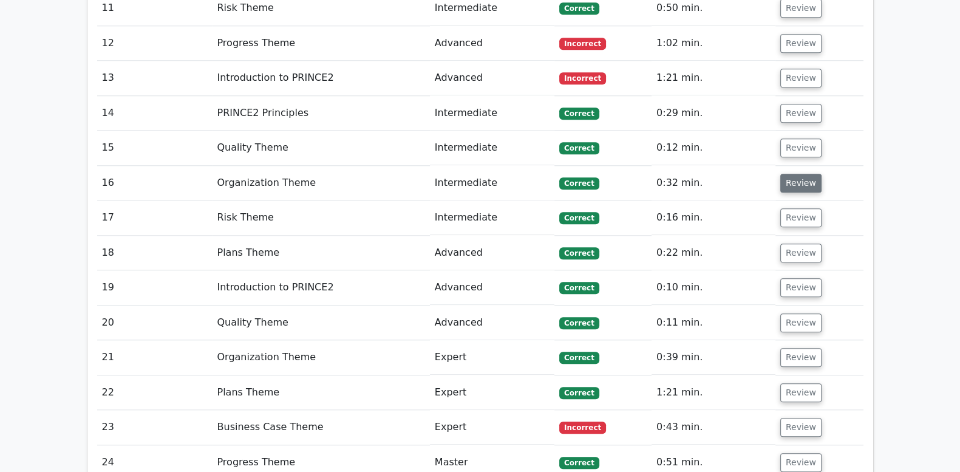
scroll to position [1518, 0]
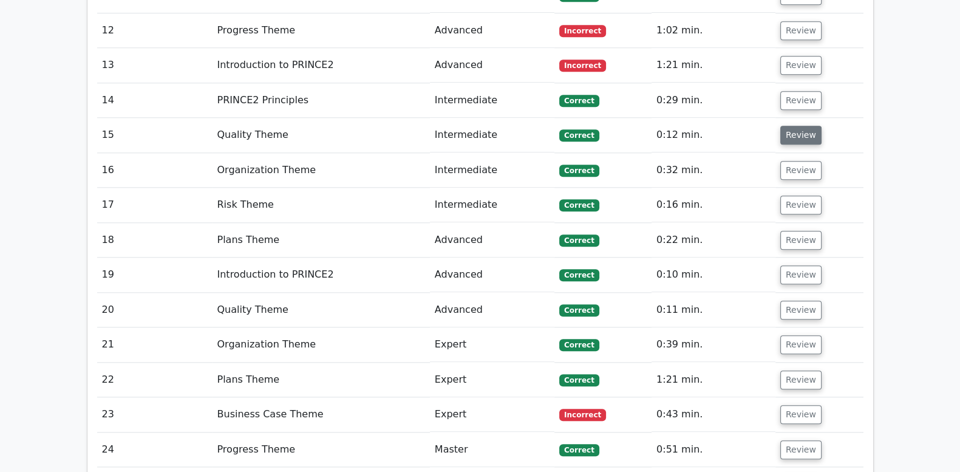
click at [799, 126] on button "Review" at bounding box center [800, 135] width 41 height 19
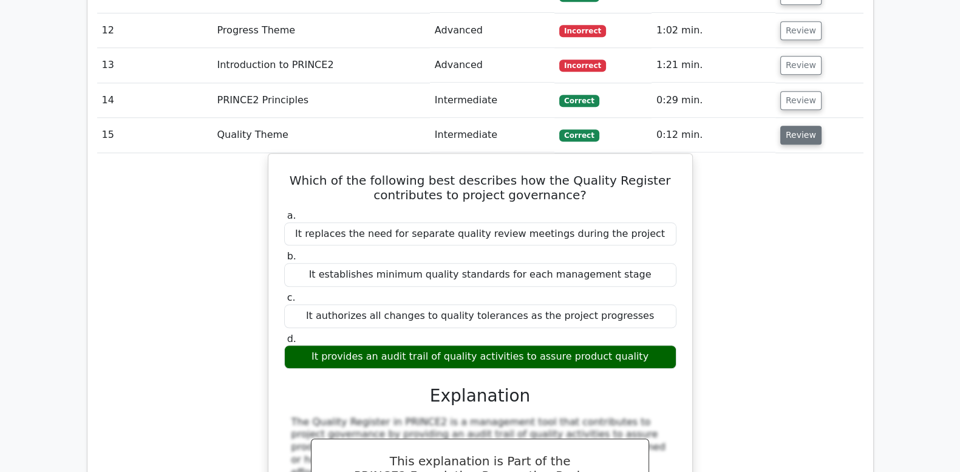
click at [799, 126] on button "Review" at bounding box center [800, 135] width 41 height 19
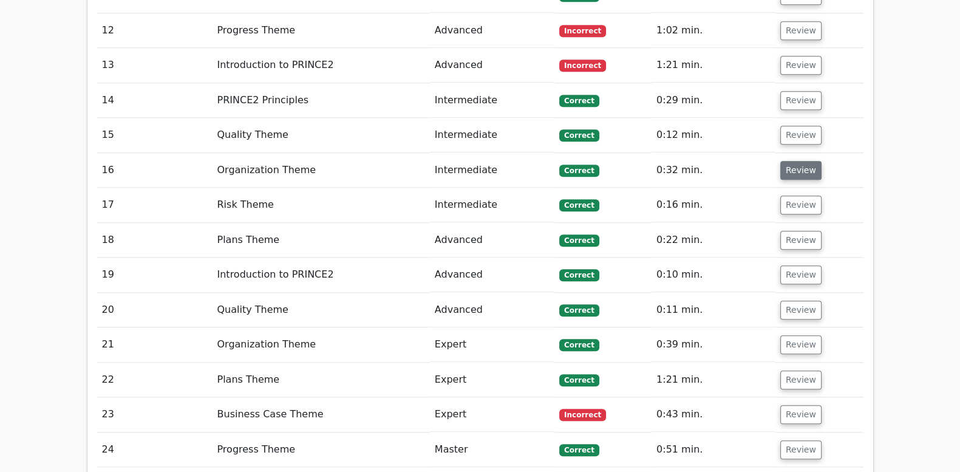
click at [799, 161] on button "Review" at bounding box center [800, 170] width 41 height 19
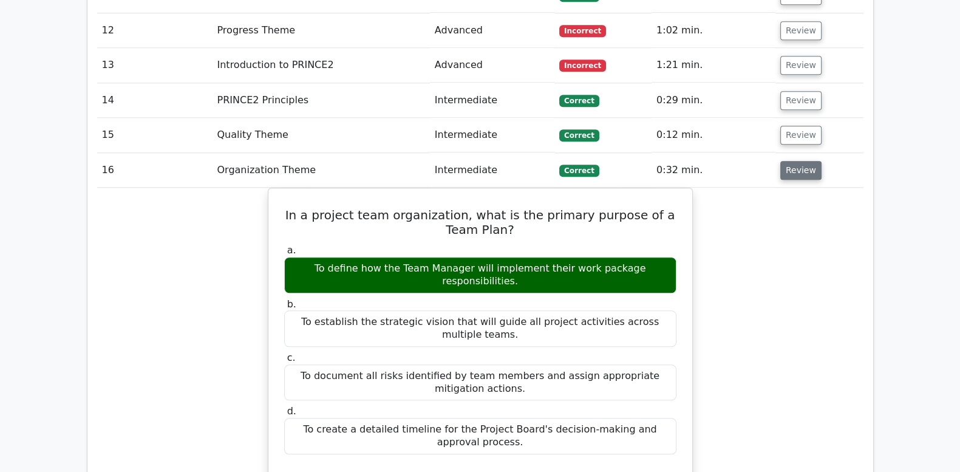
click at [799, 161] on button "Review" at bounding box center [800, 170] width 41 height 19
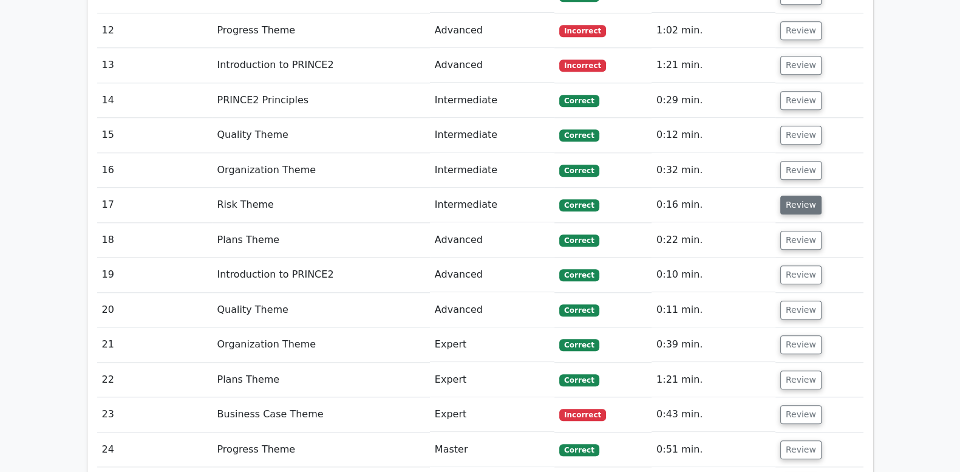
click at [796, 196] on button "Review" at bounding box center [800, 205] width 41 height 19
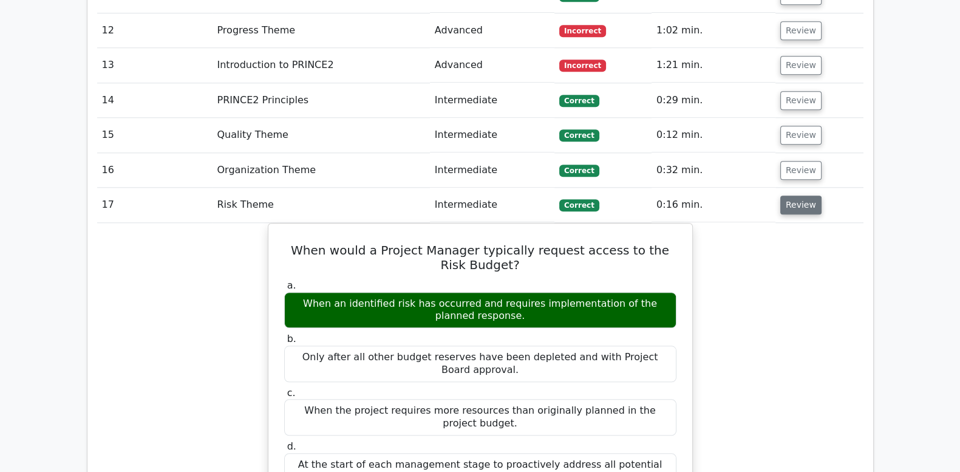
click at [796, 196] on button "Review" at bounding box center [800, 205] width 41 height 19
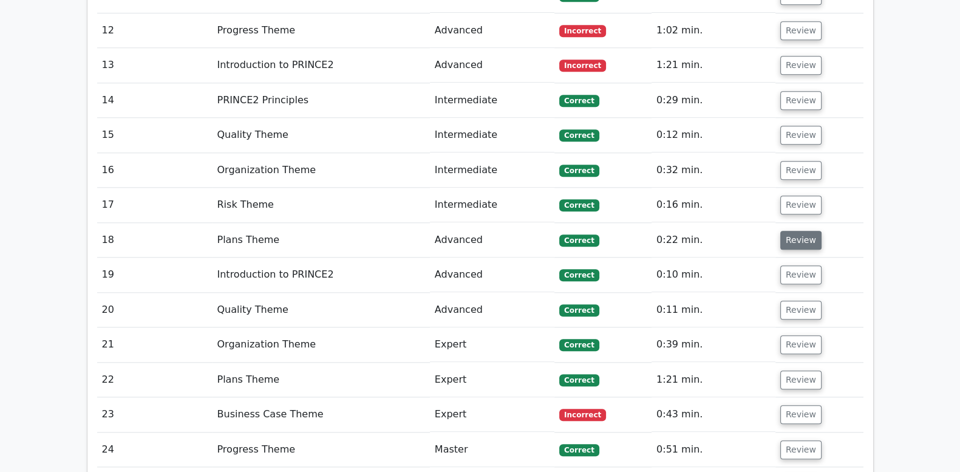
click at [796, 231] on button "Review" at bounding box center [800, 240] width 41 height 19
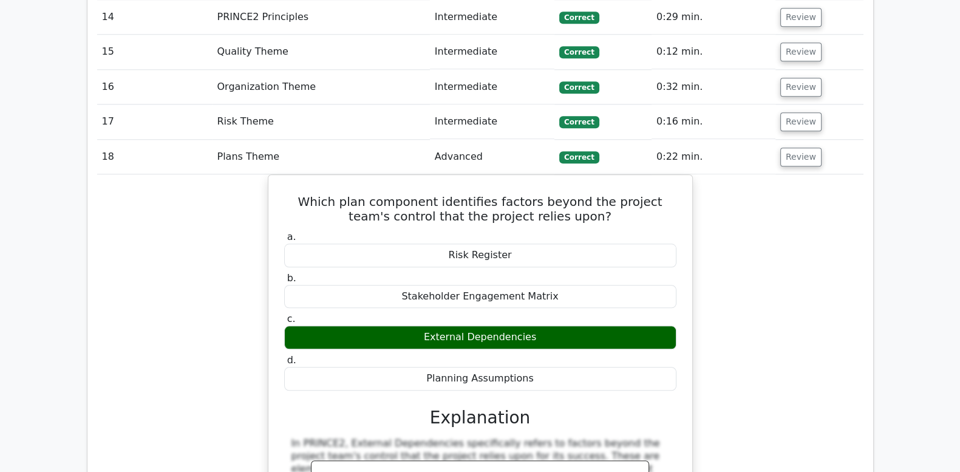
scroll to position [1619, 0]
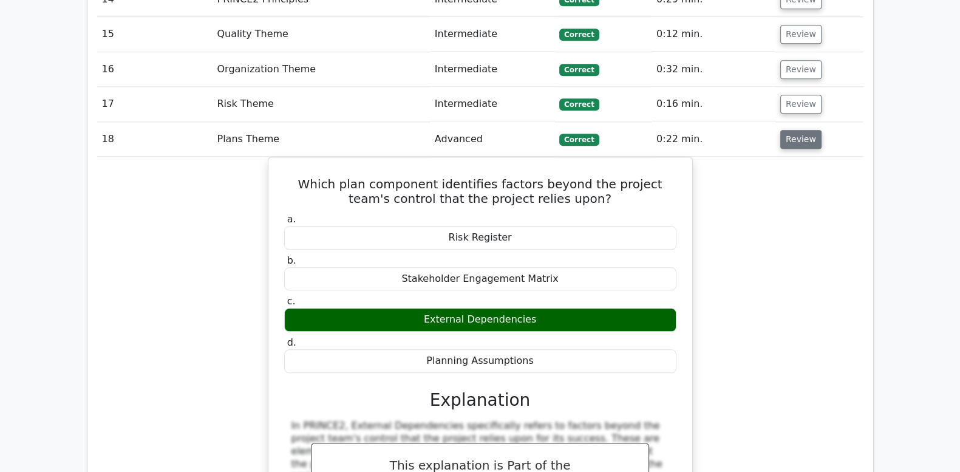
click at [787, 130] on button "Review" at bounding box center [800, 139] width 41 height 19
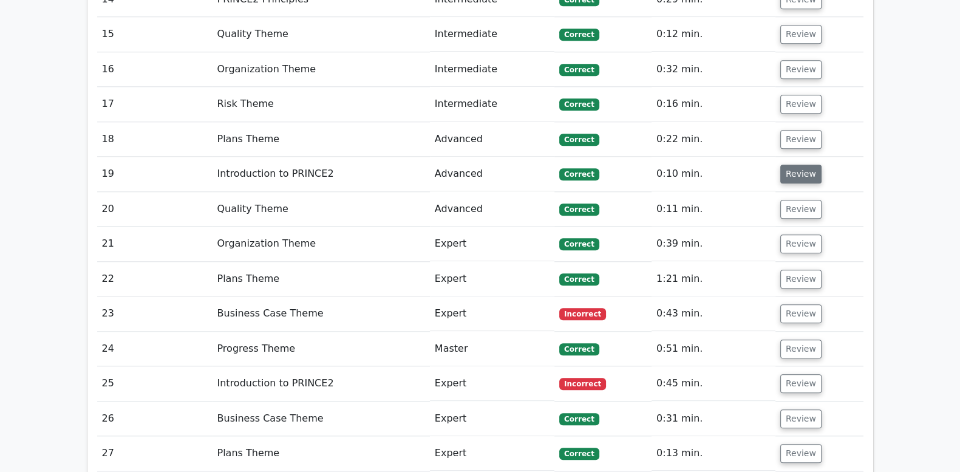
click at [790, 165] on button "Review" at bounding box center [800, 174] width 41 height 19
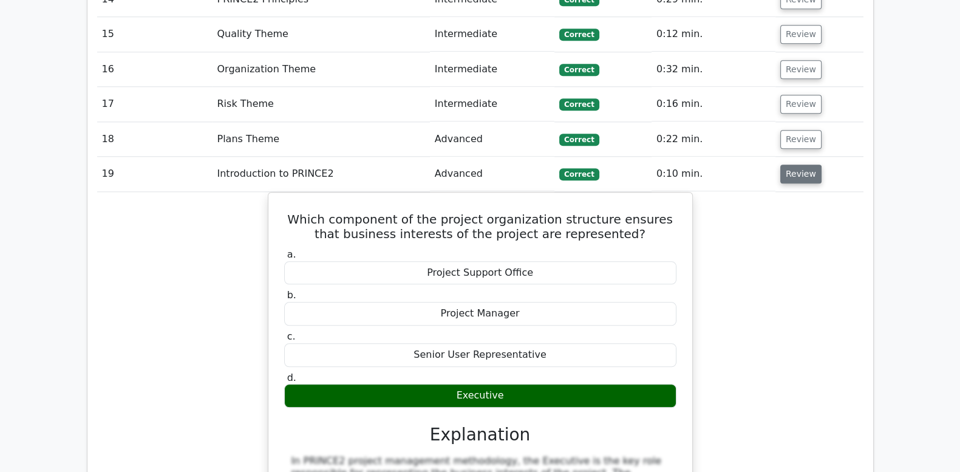
click at [790, 165] on button "Review" at bounding box center [800, 174] width 41 height 19
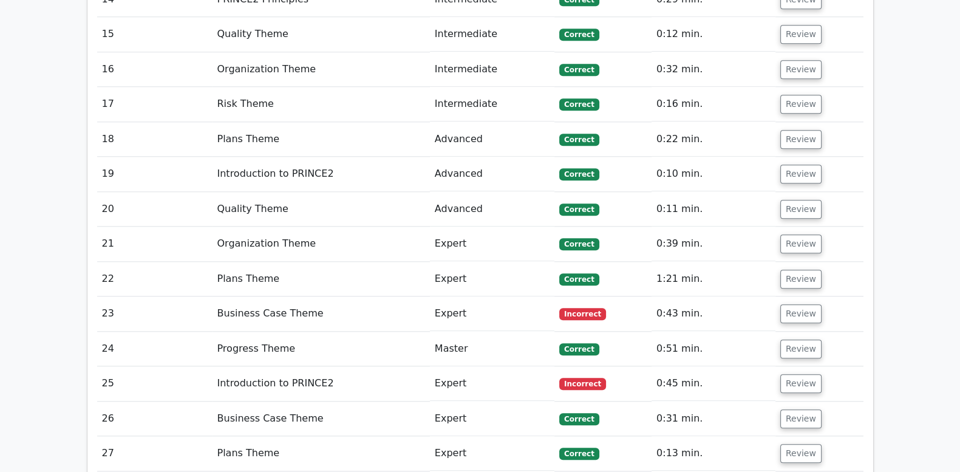
click at [790, 192] on td "Review" at bounding box center [820, 209] width 88 height 35
click at [790, 200] on button "Review" at bounding box center [800, 209] width 41 height 19
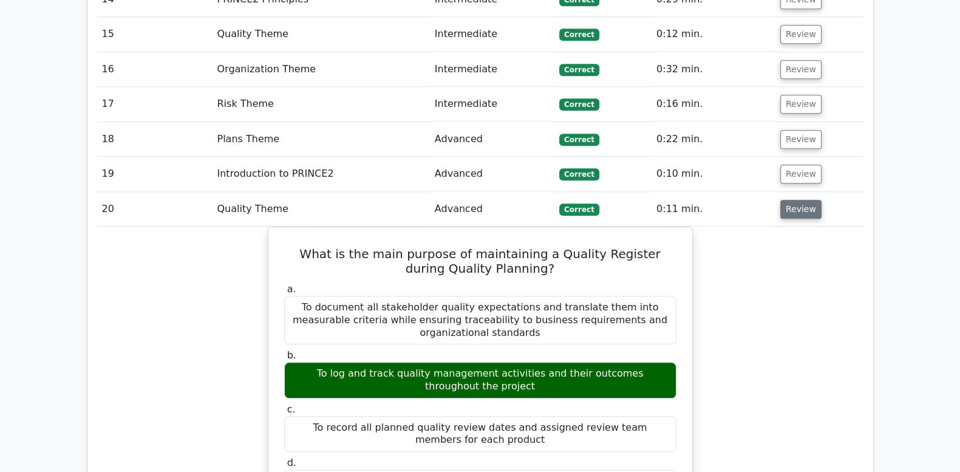
click at [790, 200] on button "Review" at bounding box center [800, 209] width 41 height 19
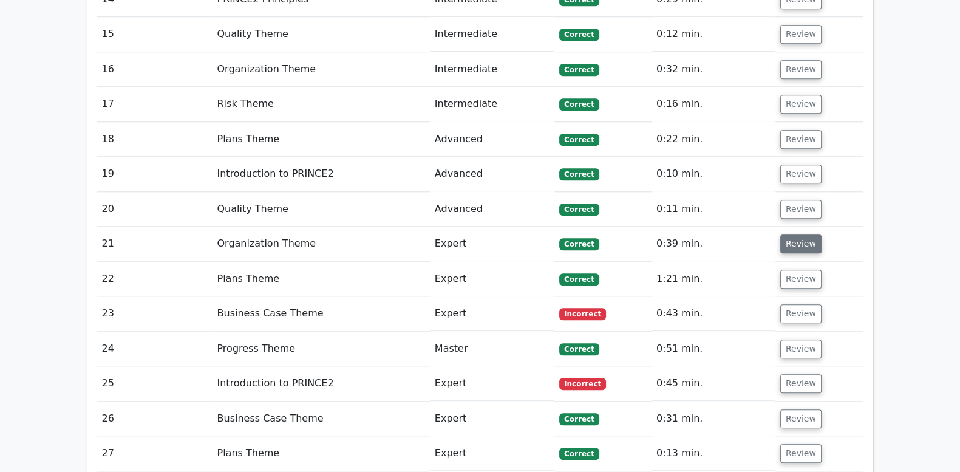
click at [790, 234] on button "Review" at bounding box center [800, 243] width 41 height 19
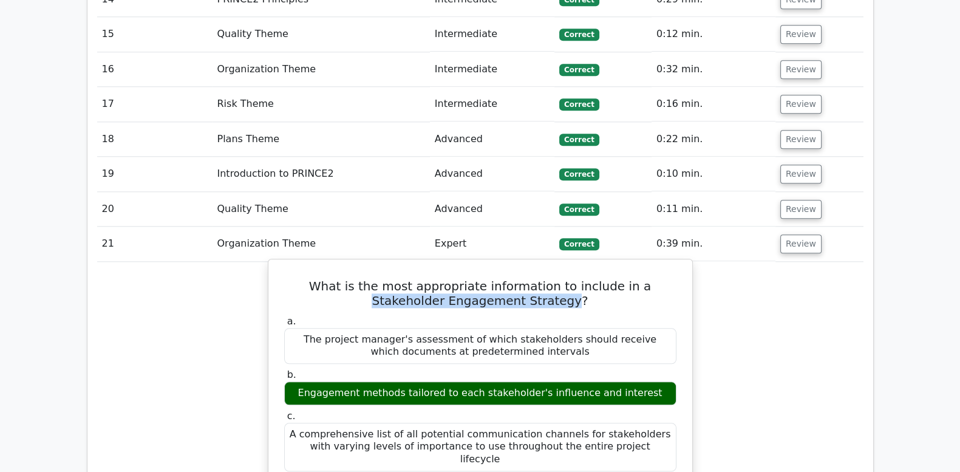
drag, startPoint x: 607, startPoint y: 236, endPoint x: 538, endPoint y: 254, distance: 72.0
click at [538, 279] on h5 "What is the most appropriate information to include in a Stakeholder Engagement…" at bounding box center [480, 293] width 395 height 29
drag, startPoint x: 538, startPoint y: 254, endPoint x: 514, endPoint y: 252, distance: 23.8
copy h5 "Stakeholder Engagement Strategy"
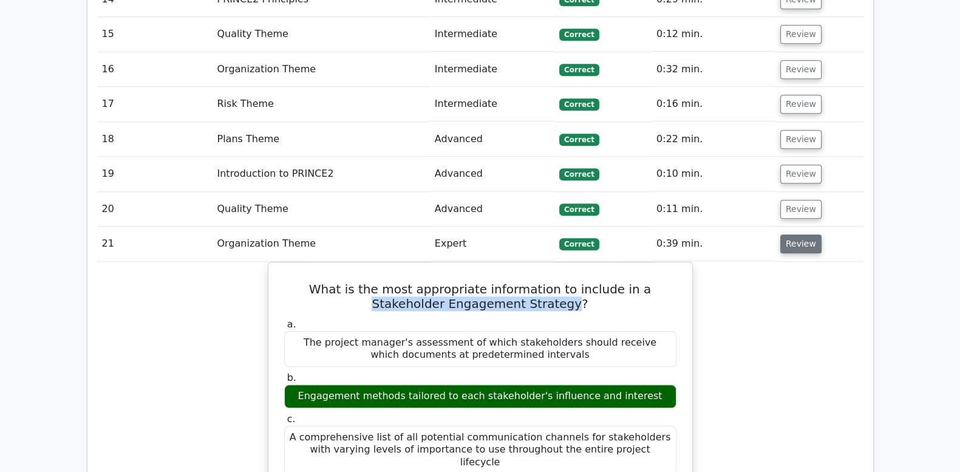
click at [800, 234] on button "Review" at bounding box center [800, 243] width 41 height 19
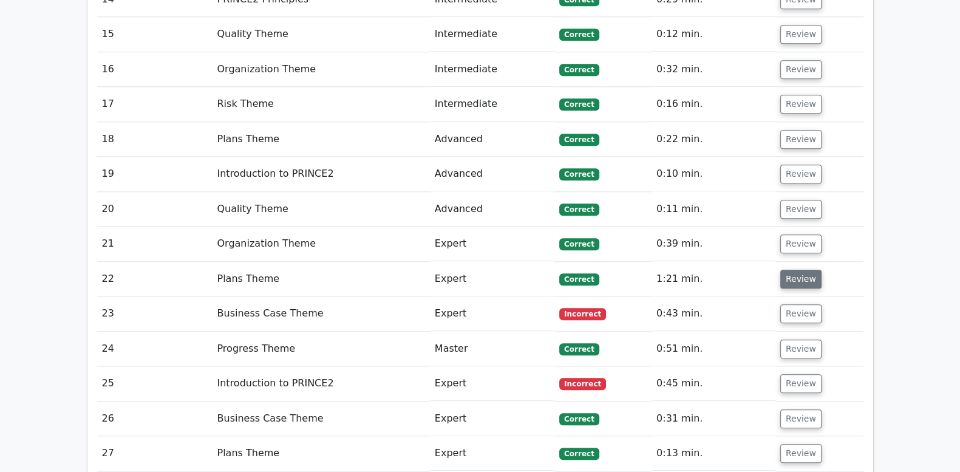
click at [793, 270] on button "Review" at bounding box center [800, 279] width 41 height 19
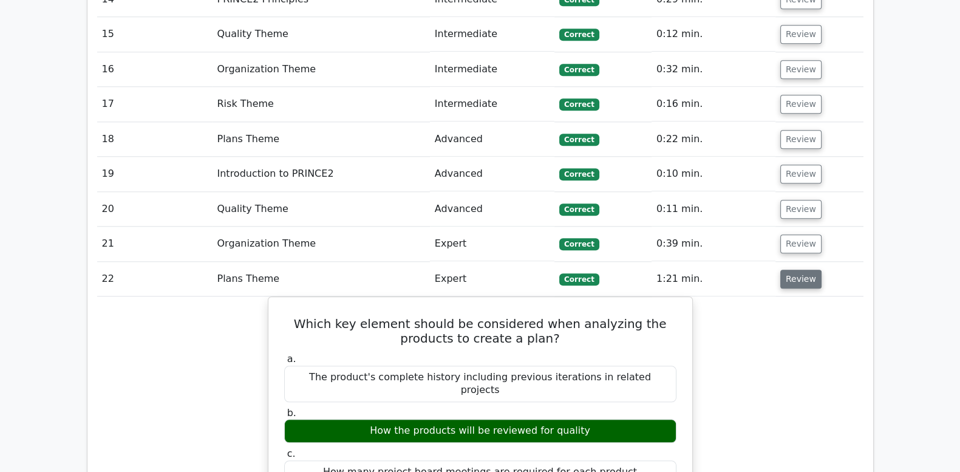
click at [793, 270] on button "Review" at bounding box center [800, 279] width 41 height 19
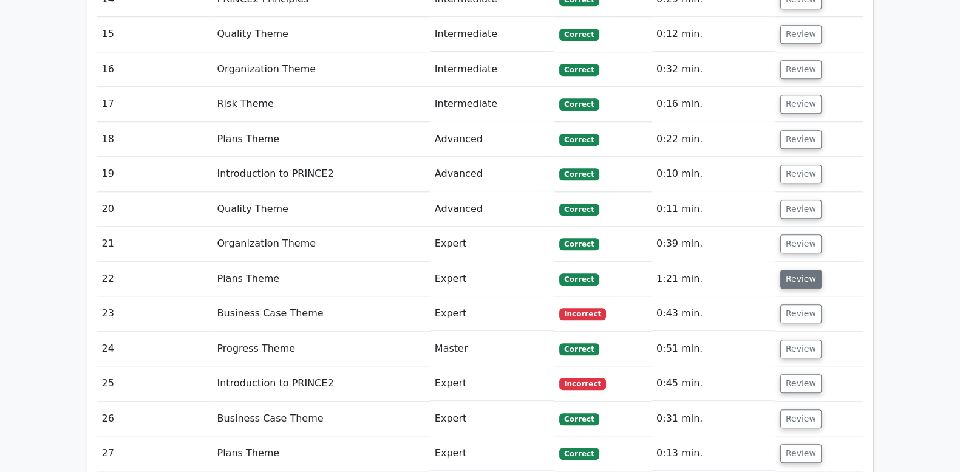
click at [788, 270] on button "Review" at bounding box center [800, 279] width 41 height 19
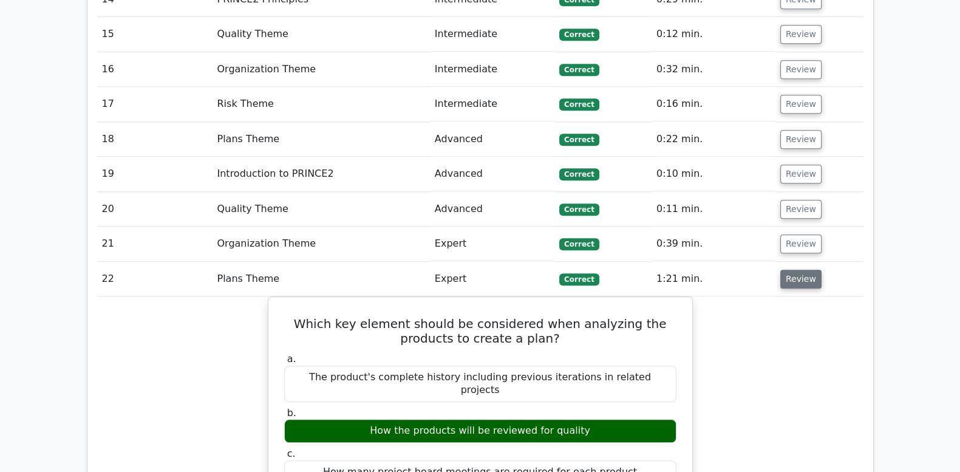
click at [788, 270] on button "Review" at bounding box center [800, 279] width 41 height 19
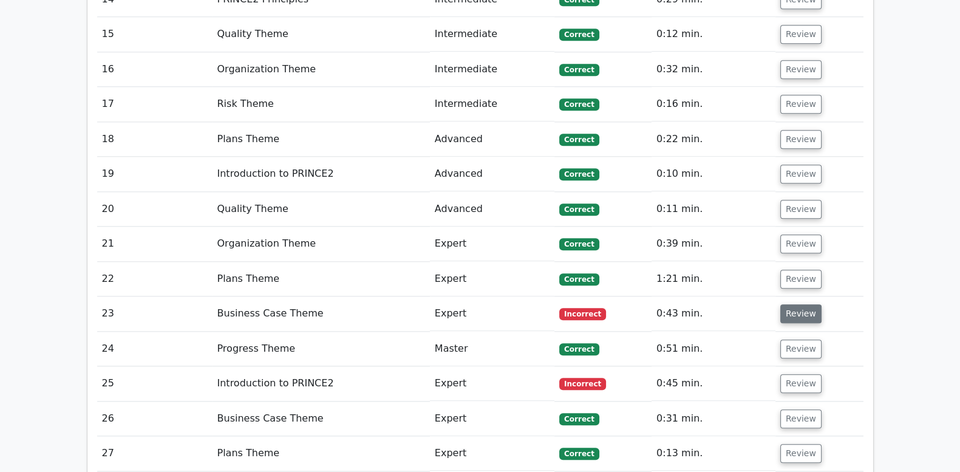
click at [794, 304] on button "Review" at bounding box center [800, 313] width 41 height 19
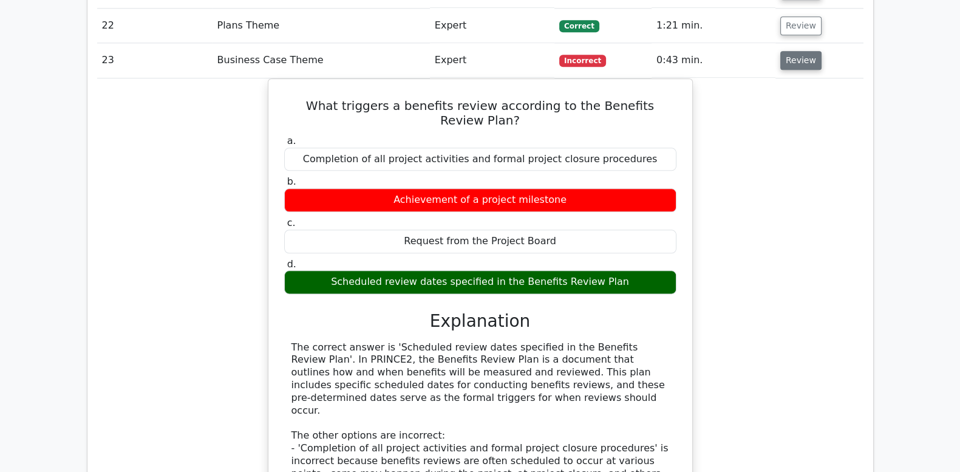
scroll to position [1923, 0]
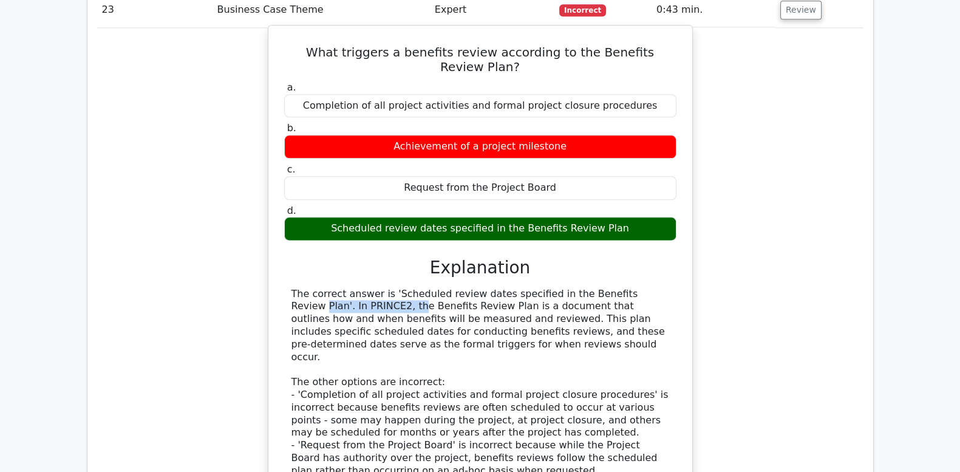
drag, startPoint x: 555, startPoint y: 228, endPoint x: 642, endPoint y: 230, distance: 86.9
click at [642, 288] on div "The correct answer is 'Scheduled review dates specified in the Benefits Review …" at bounding box center [481, 408] width 378 height 240
drag, startPoint x: 642, startPoint y: 230, endPoint x: 629, endPoint y: 230, distance: 13.4
copy div "Benefits Review Plan"
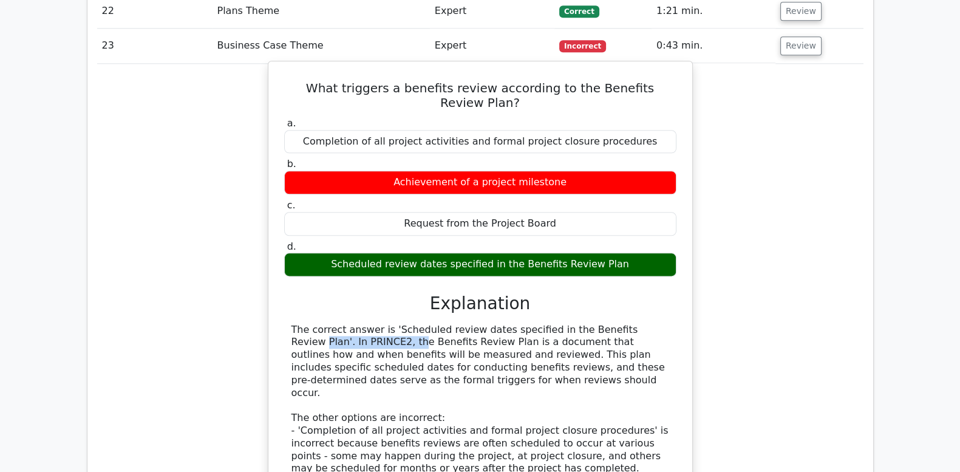
scroll to position [1822, 0]
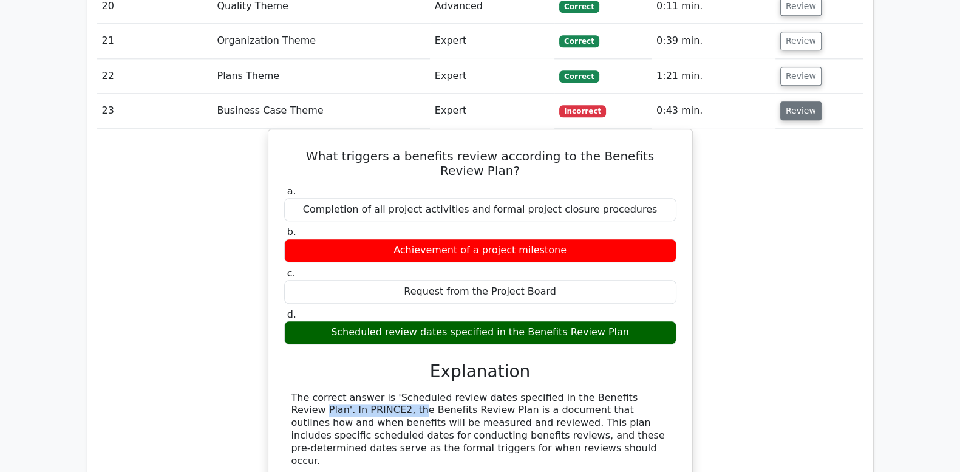
click at [793, 101] on button "Review" at bounding box center [800, 110] width 41 height 19
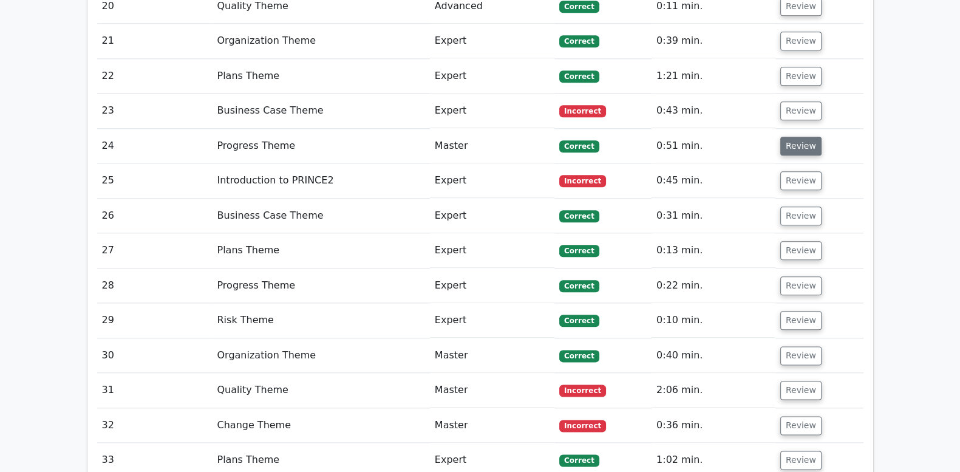
click at [798, 137] on button "Review" at bounding box center [800, 146] width 41 height 19
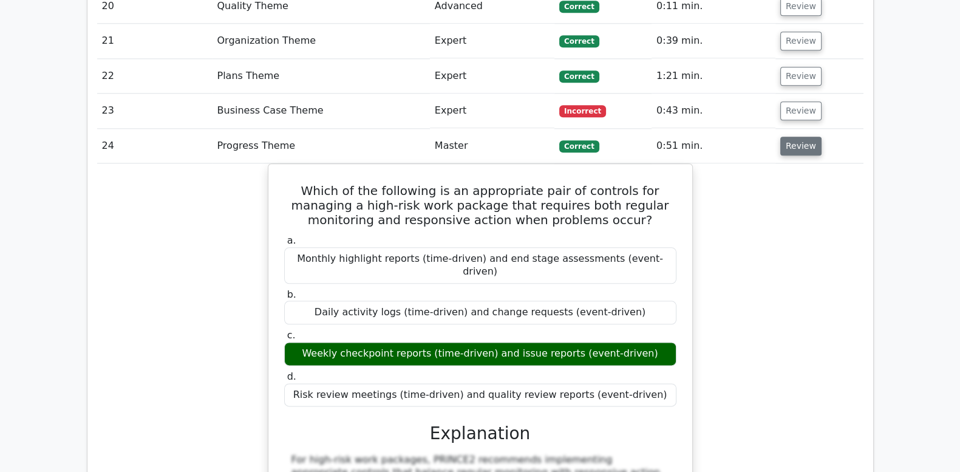
click at [798, 137] on button "Review" at bounding box center [800, 146] width 41 height 19
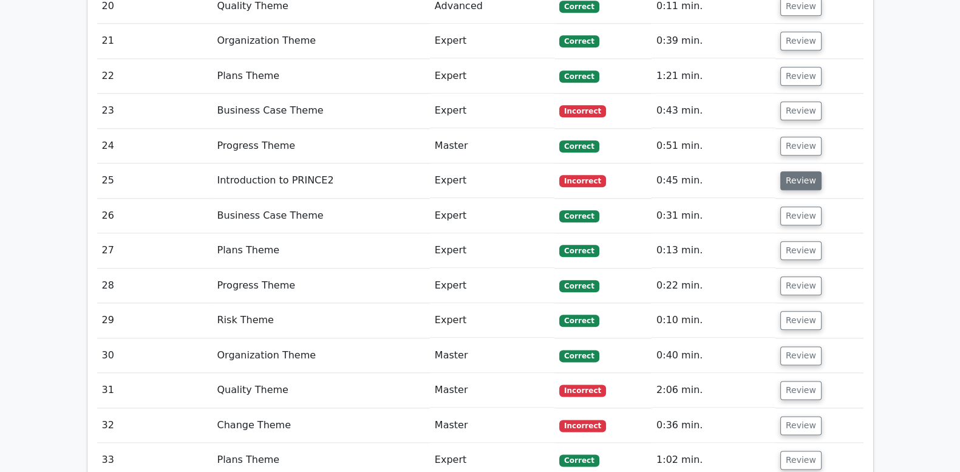
click at [793, 171] on button "Review" at bounding box center [800, 180] width 41 height 19
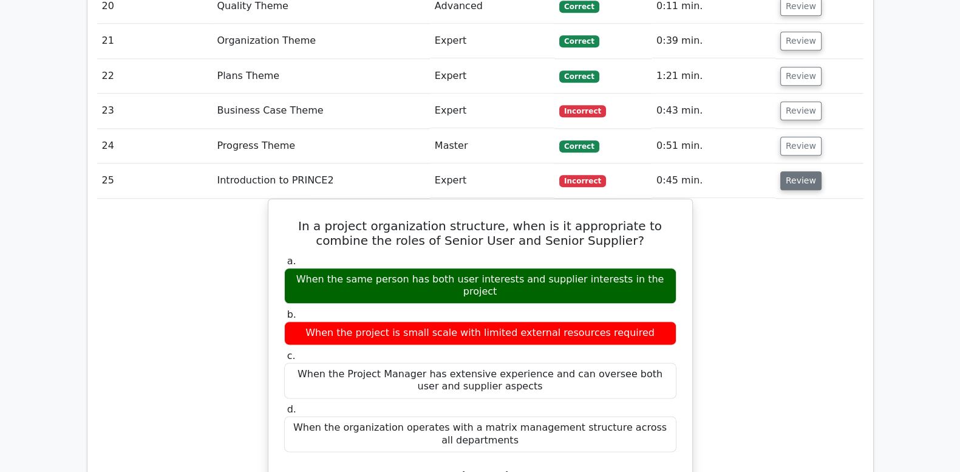
click at [793, 171] on button "Review" at bounding box center [800, 180] width 41 height 19
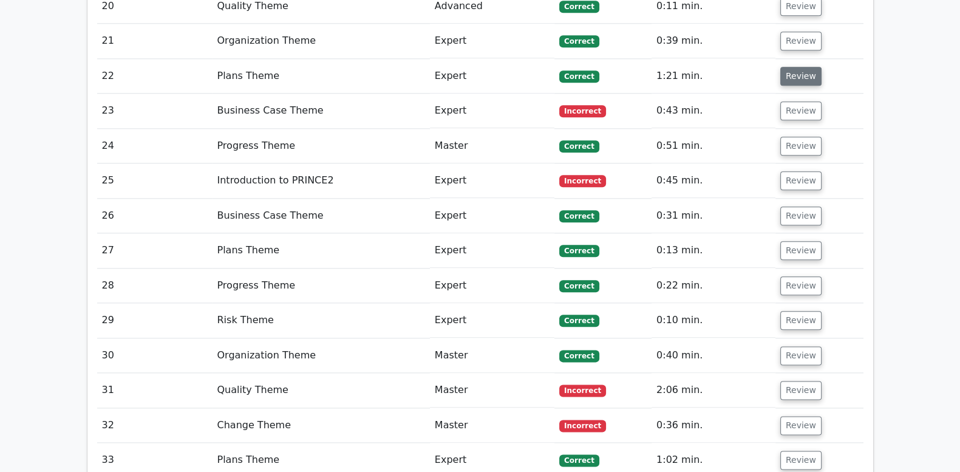
click at [805, 67] on button "Review" at bounding box center [800, 76] width 41 height 19
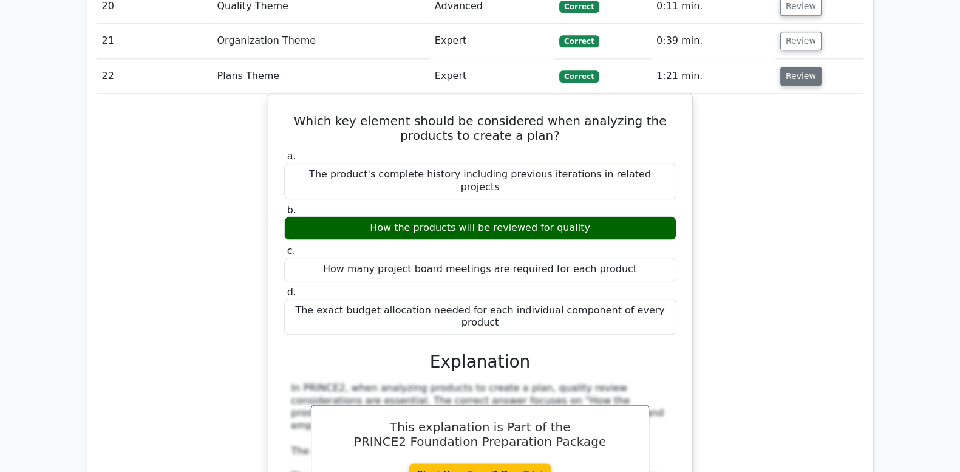
click at [805, 67] on button "Review" at bounding box center [800, 76] width 41 height 19
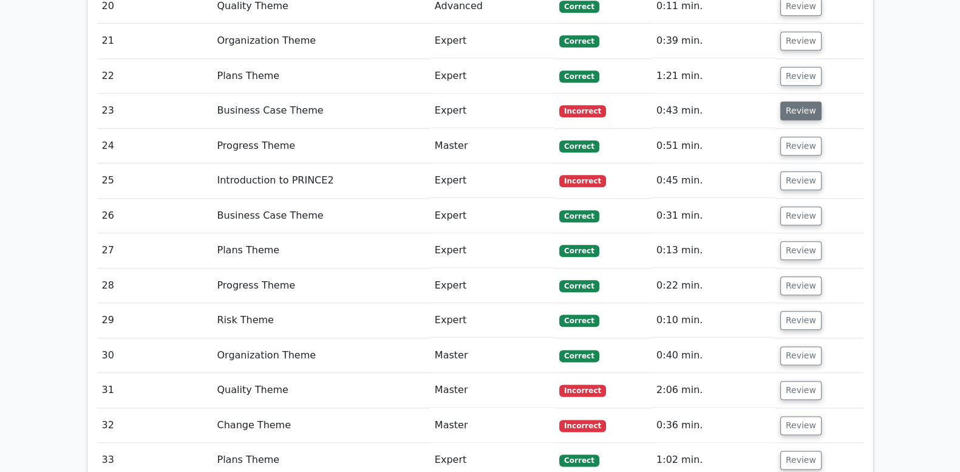
click at [805, 101] on button "Review" at bounding box center [800, 110] width 41 height 19
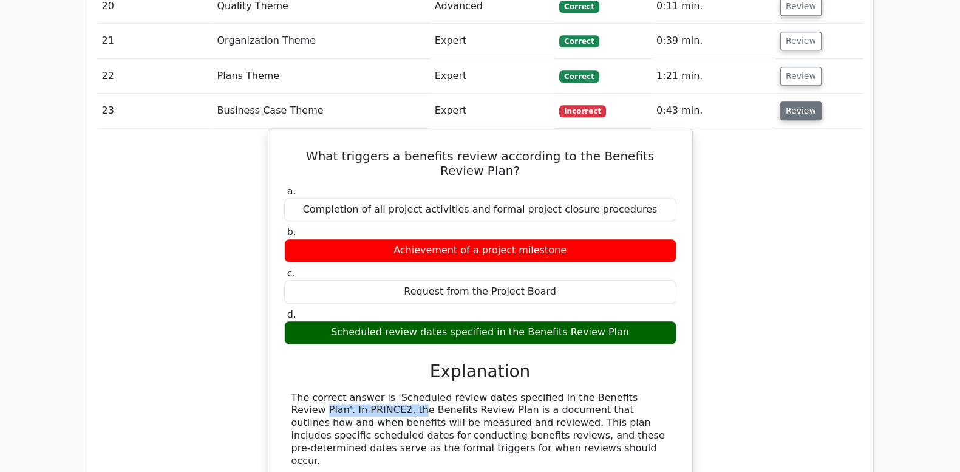
click at [805, 101] on button "Review" at bounding box center [800, 110] width 41 height 19
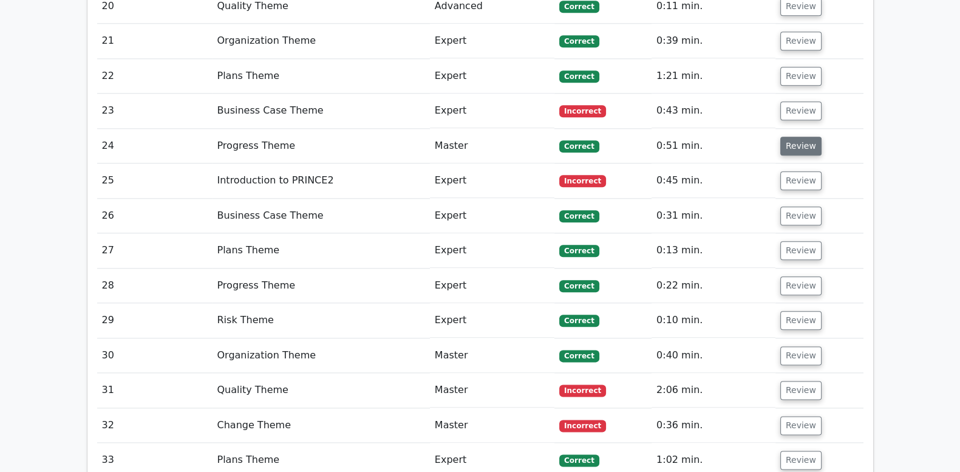
click at [803, 137] on button "Review" at bounding box center [800, 146] width 41 height 19
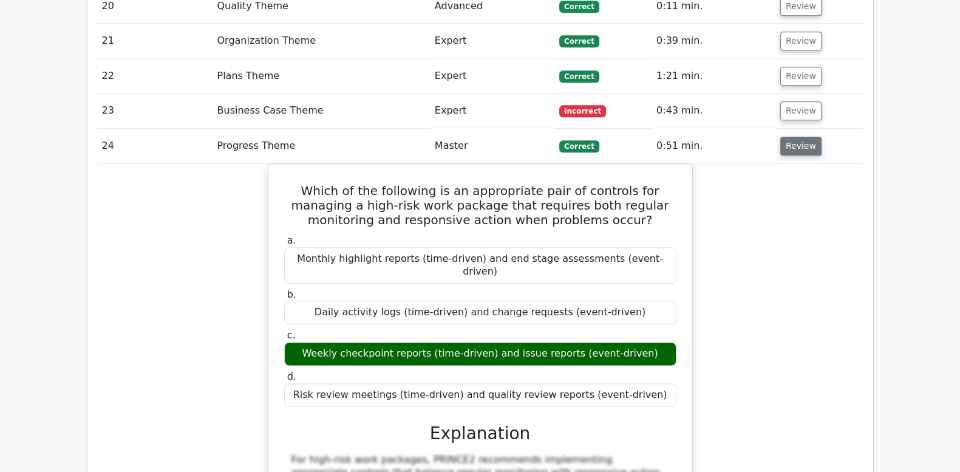
click at [803, 137] on button "Review" at bounding box center [800, 146] width 41 height 19
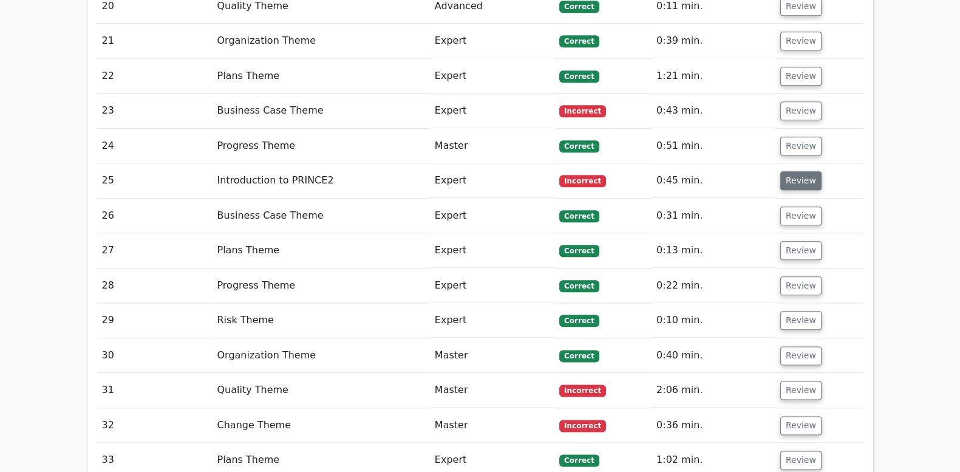
click at [802, 171] on button "Review" at bounding box center [800, 180] width 41 height 19
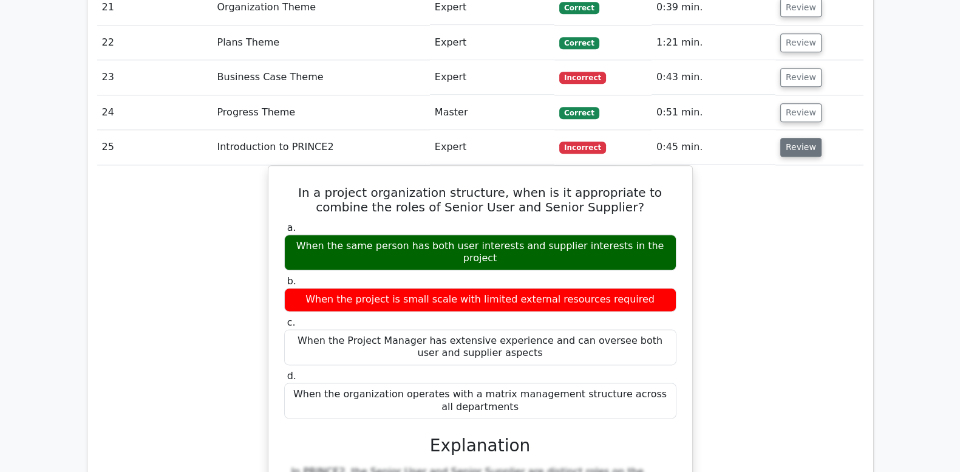
scroll to position [1872, 0]
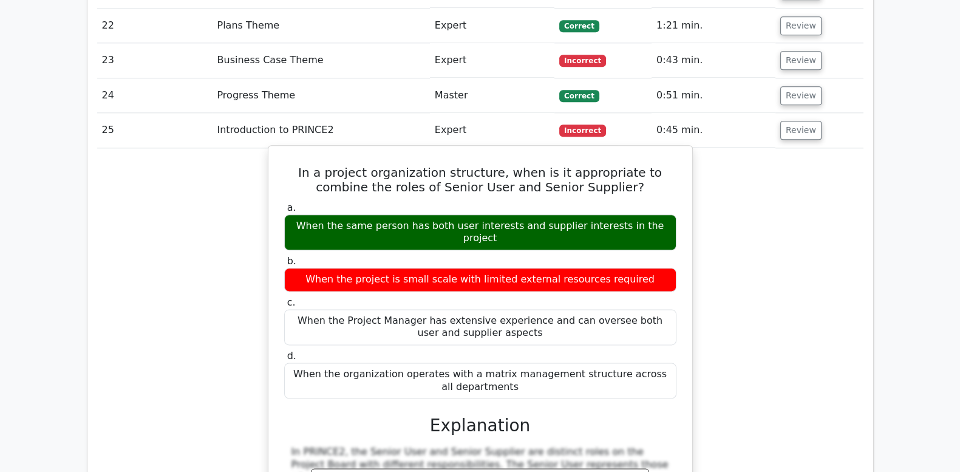
drag, startPoint x: 288, startPoint y: 126, endPoint x: 561, endPoint y: 325, distance: 337.4
click at [561, 325] on div "In a project organization structure, when is it appropriate to combine the role…" at bounding box center [480, 460] width 414 height 618
copy div "In a project organization structure, when is it appropriate to combine the role…"
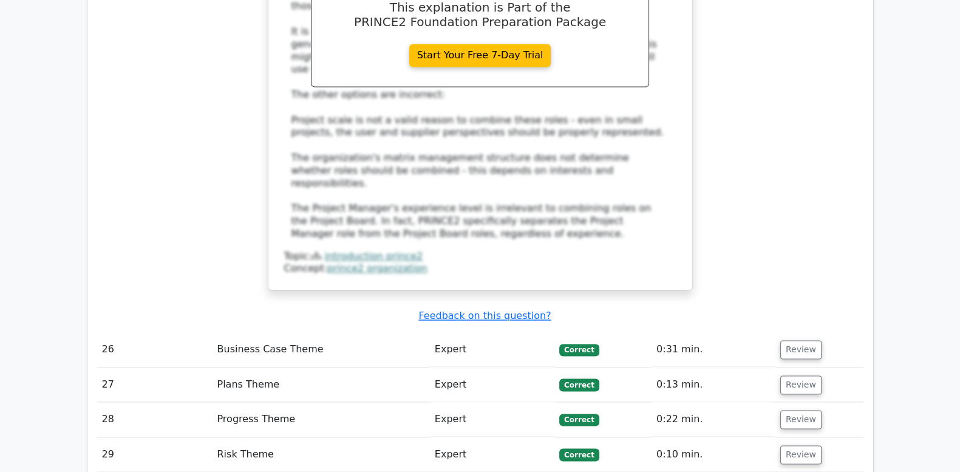
scroll to position [2429, 0]
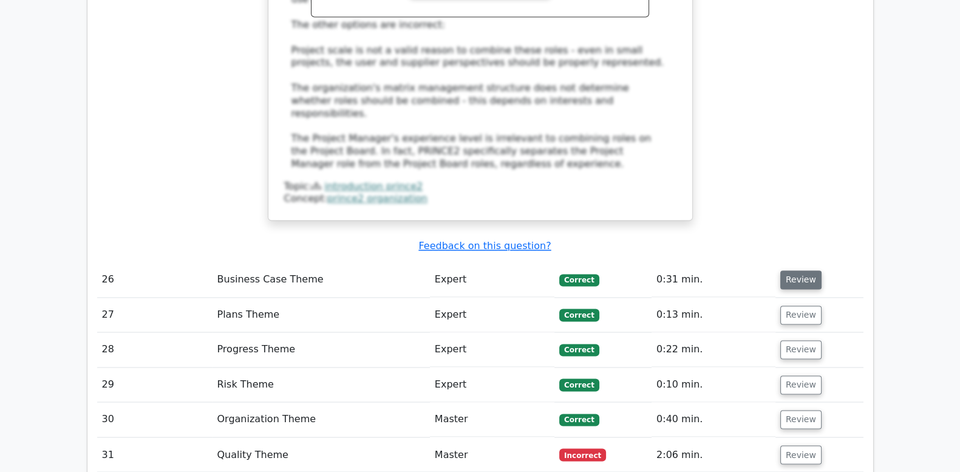
click at [802, 270] on button "Review" at bounding box center [800, 279] width 41 height 19
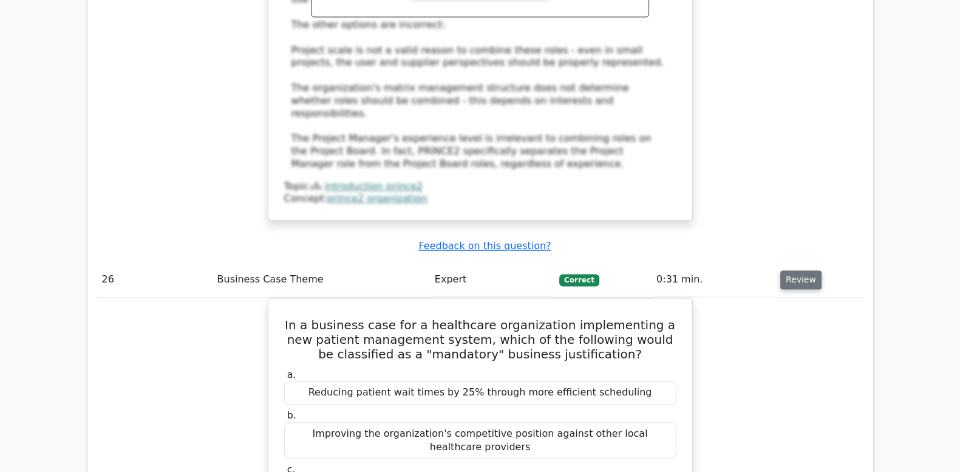
click at [802, 270] on button "Review" at bounding box center [800, 279] width 41 height 19
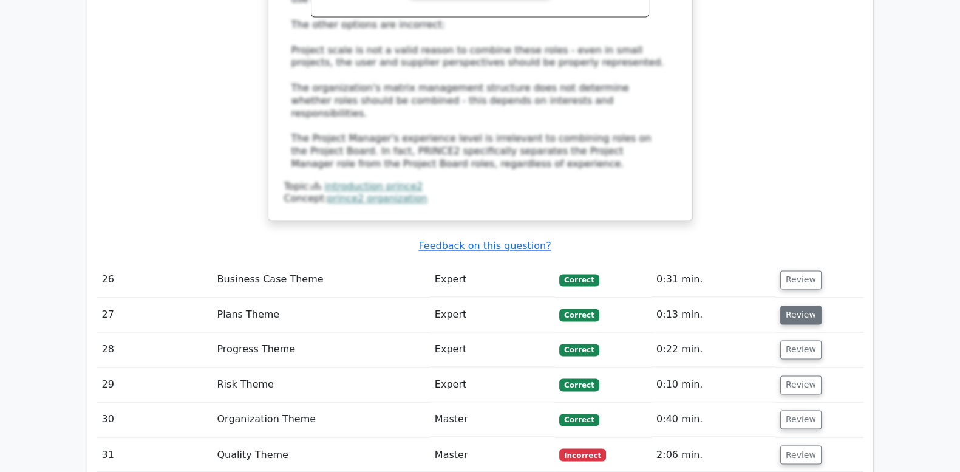
click at [805, 305] on button "Review" at bounding box center [800, 314] width 41 height 19
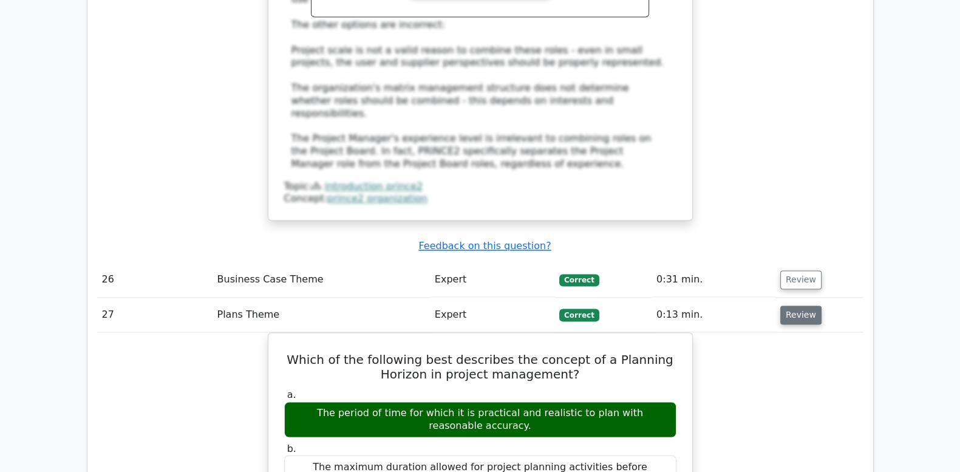
click at [805, 305] on button "Review" at bounding box center [800, 314] width 41 height 19
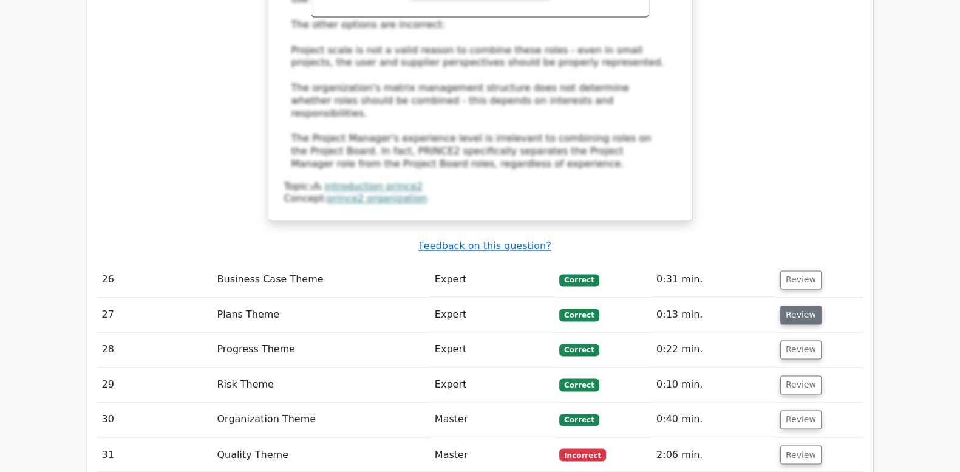
click at [805, 305] on button "Review" at bounding box center [800, 314] width 41 height 19
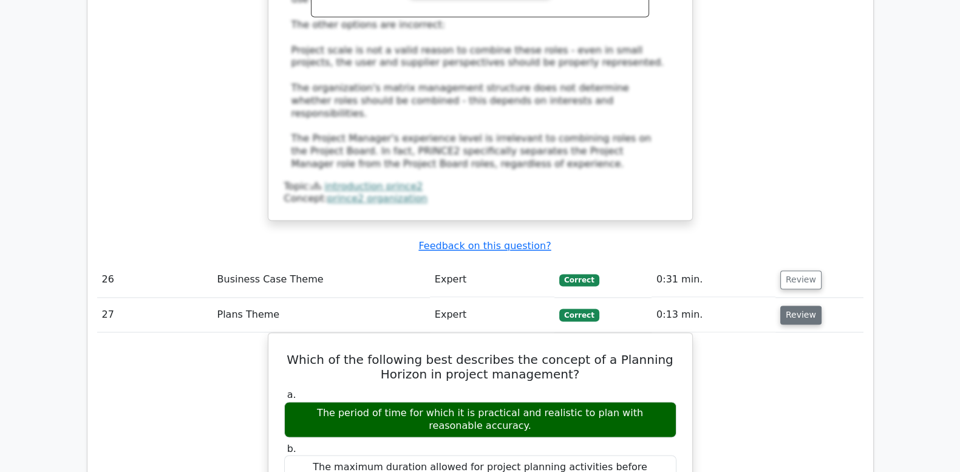
click at [805, 305] on button "Review" at bounding box center [800, 314] width 41 height 19
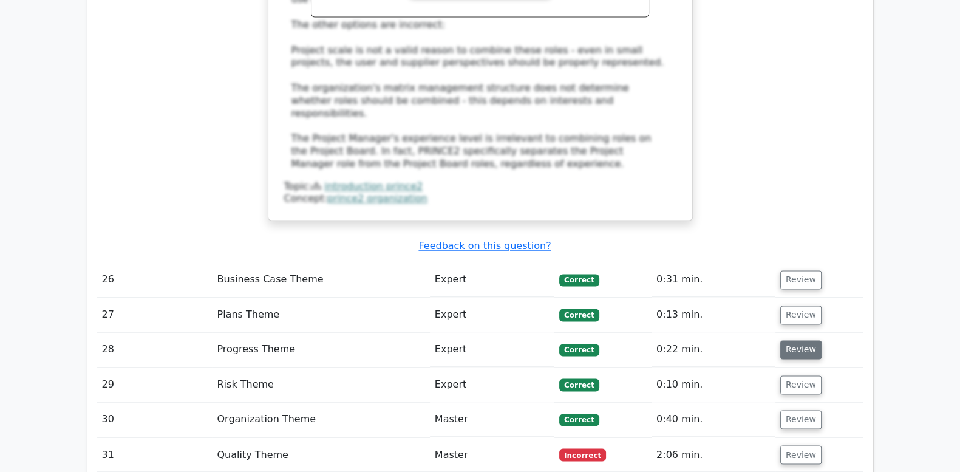
click at [802, 340] on button "Review" at bounding box center [800, 349] width 41 height 19
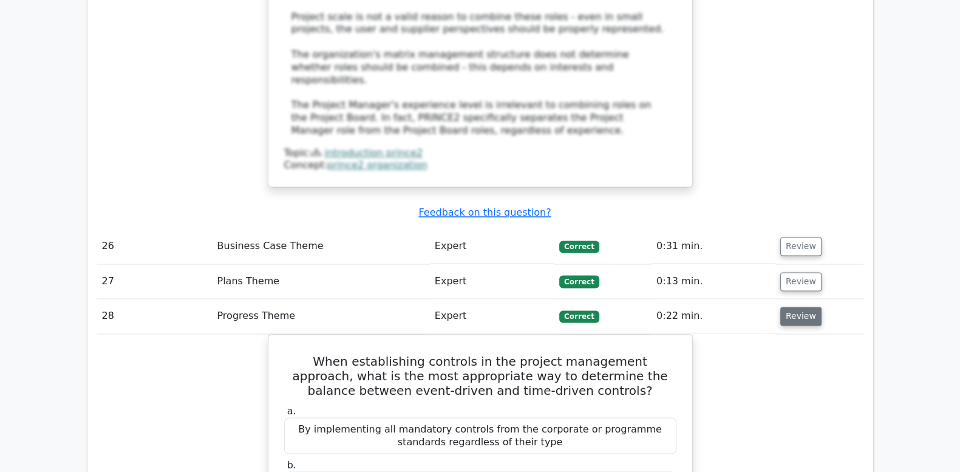
scroll to position [2530, 0]
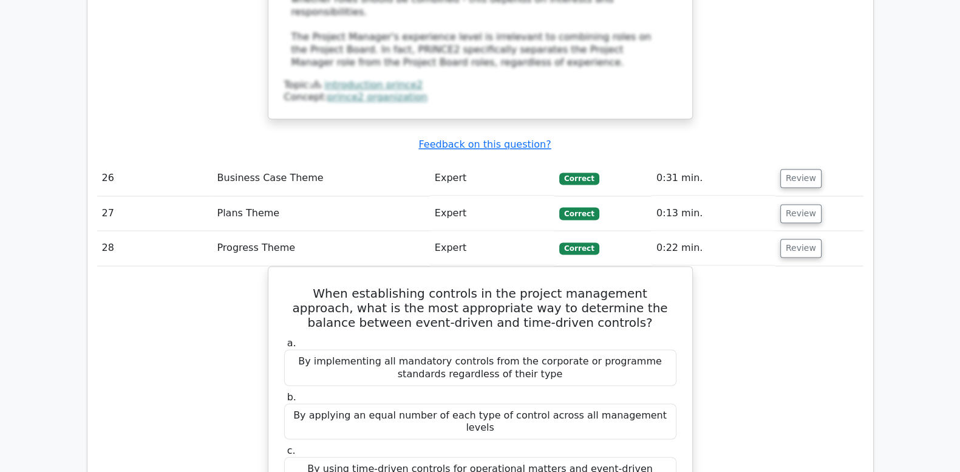
drag, startPoint x: 790, startPoint y: 159, endPoint x: 795, endPoint y: 183, distance: 24.9
click at [790, 239] on button "Review" at bounding box center [800, 248] width 41 height 19
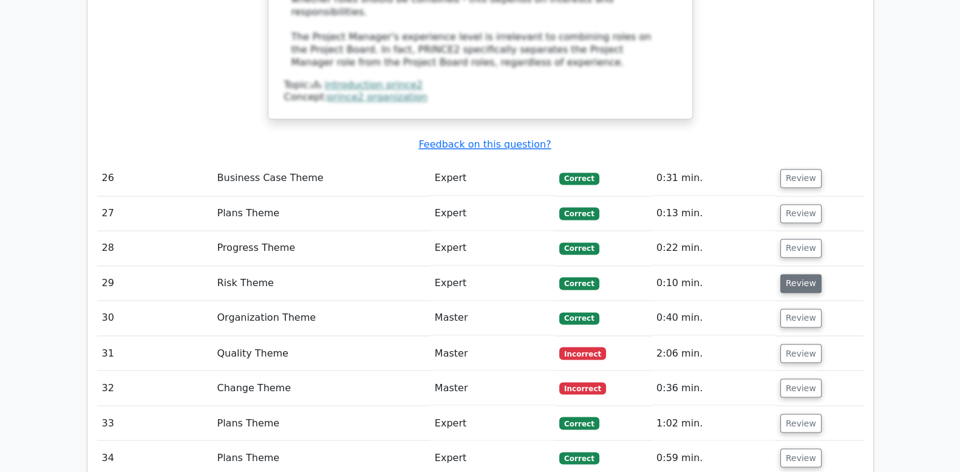
click at [796, 274] on button "Review" at bounding box center [800, 283] width 41 height 19
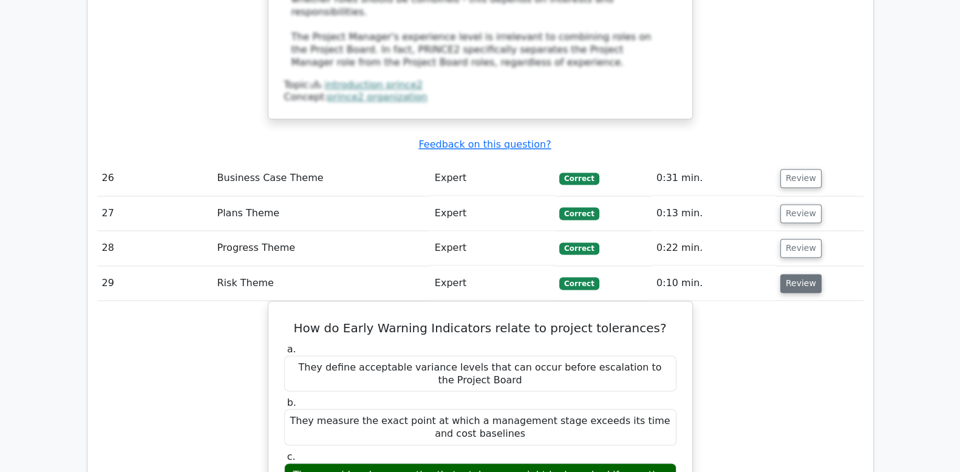
click at [796, 274] on button "Review" at bounding box center [800, 283] width 41 height 19
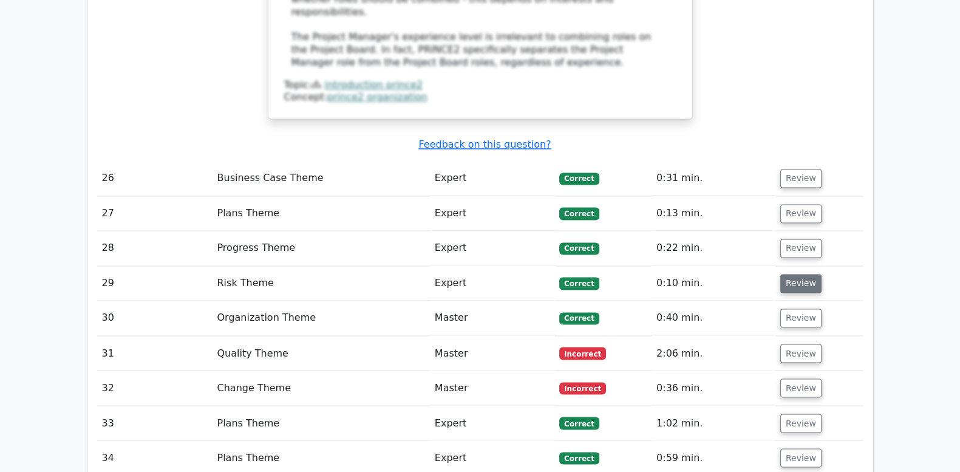
click at [796, 274] on button "Review" at bounding box center [800, 283] width 41 height 19
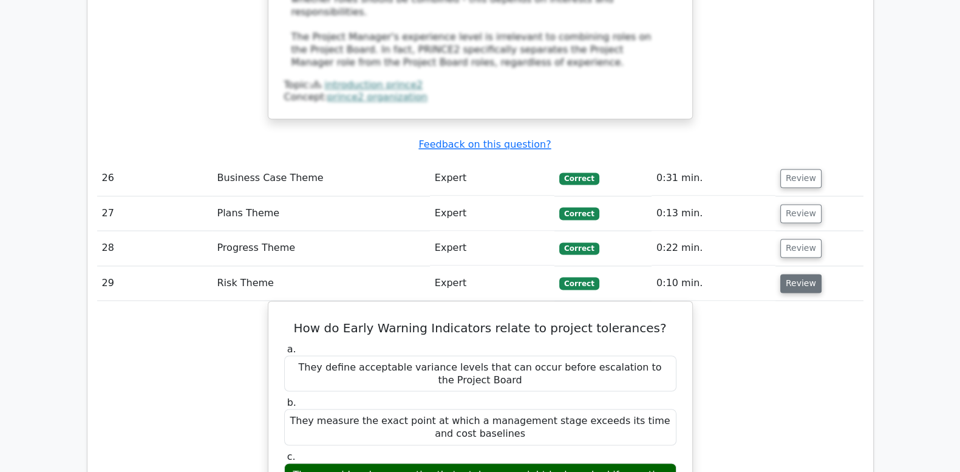
click at [796, 274] on button "Review" at bounding box center [800, 283] width 41 height 19
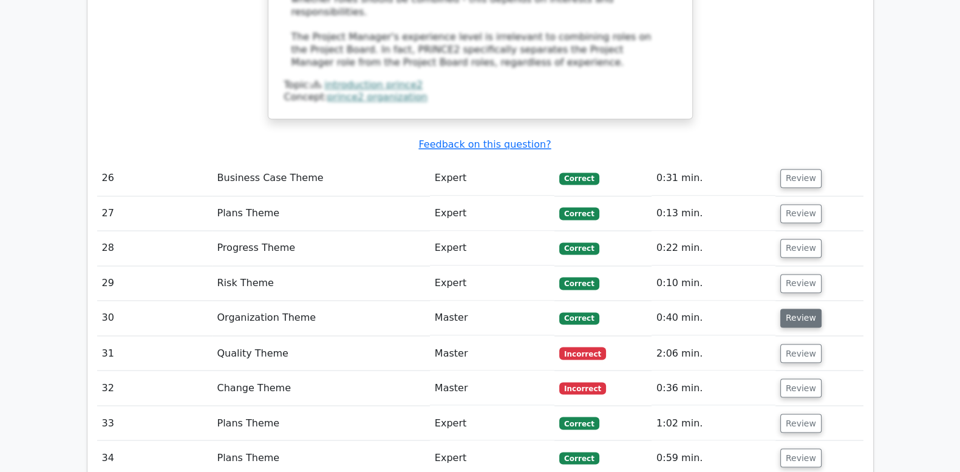
click at [800, 309] on button "Review" at bounding box center [800, 318] width 41 height 19
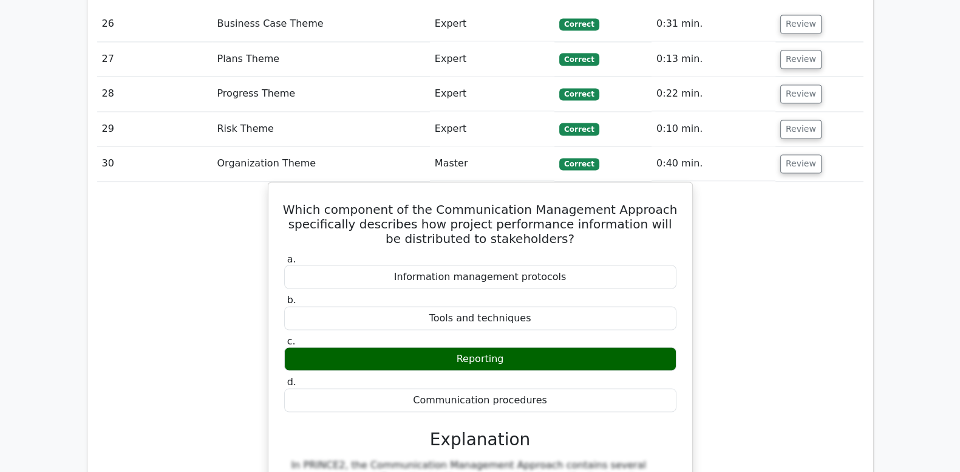
scroll to position [2682, 0]
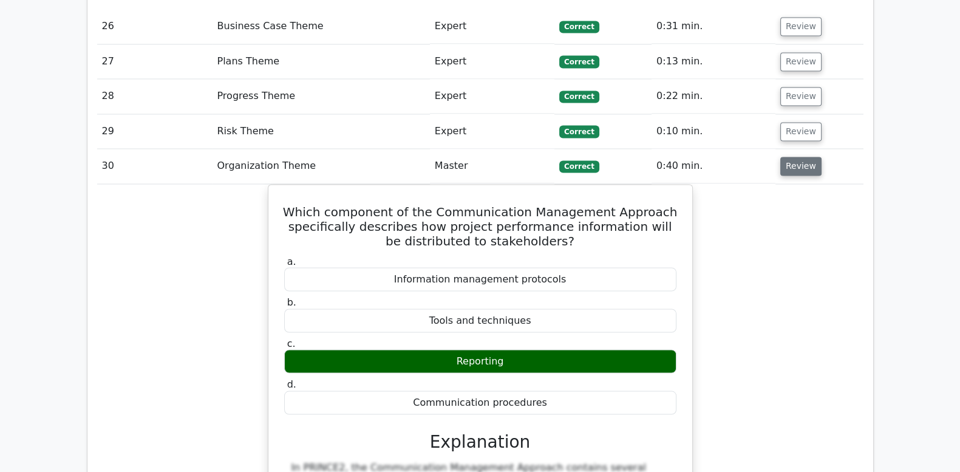
click at [785, 157] on button "Review" at bounding box center [800, 166] width 41 height 19
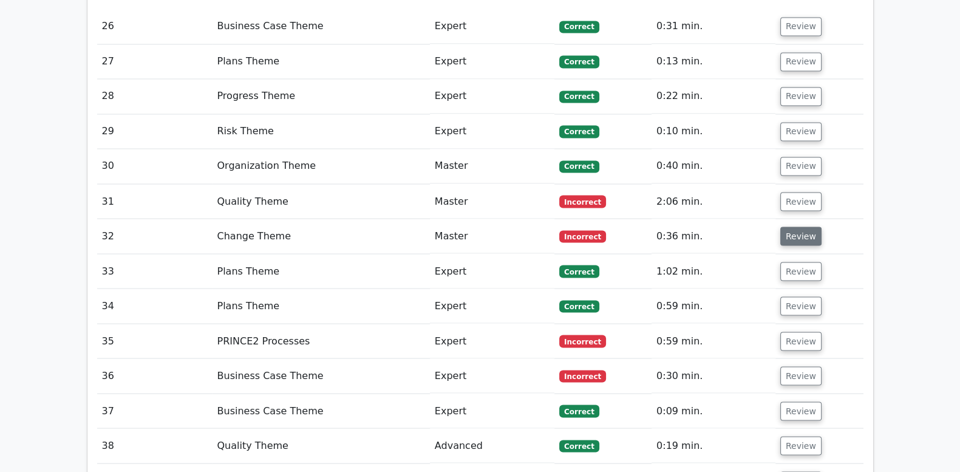
click at [797, 227] on button "Review" at bounding box center [800, 236] width 41 height 19
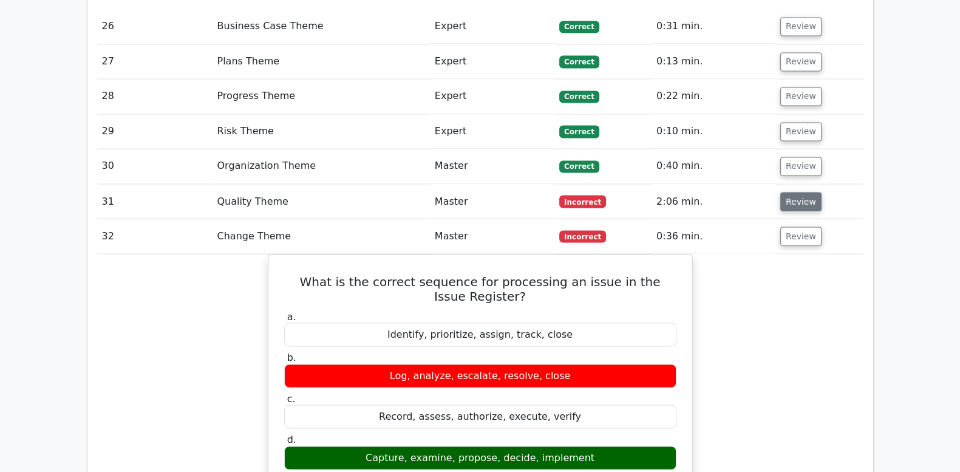
click at [803, 192] on button "Review" at bounding box center [800, 201] width 41 height 19
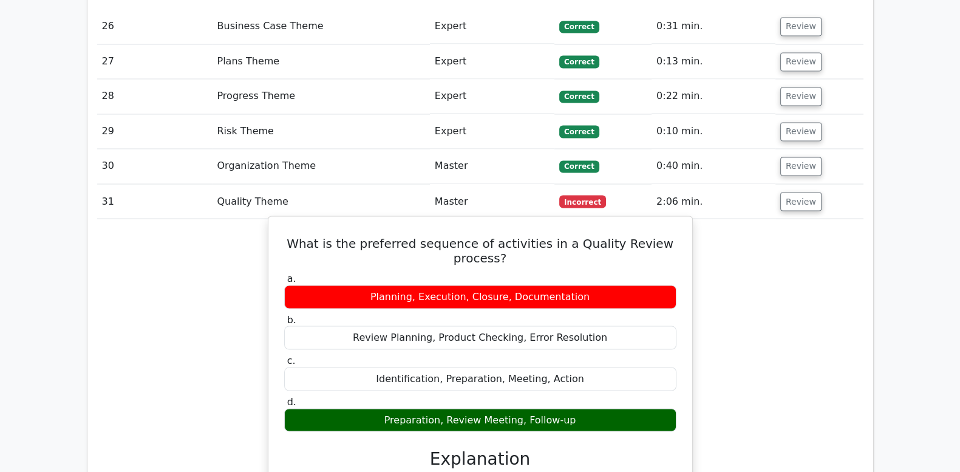
drag, startPoint x: 304, startPoint y: 148, endPoint x: 565, endPoint y: 332, distance: 319.5
copy div "What is the preferred sequence of activities in a Quality Review process? a. Pl…"
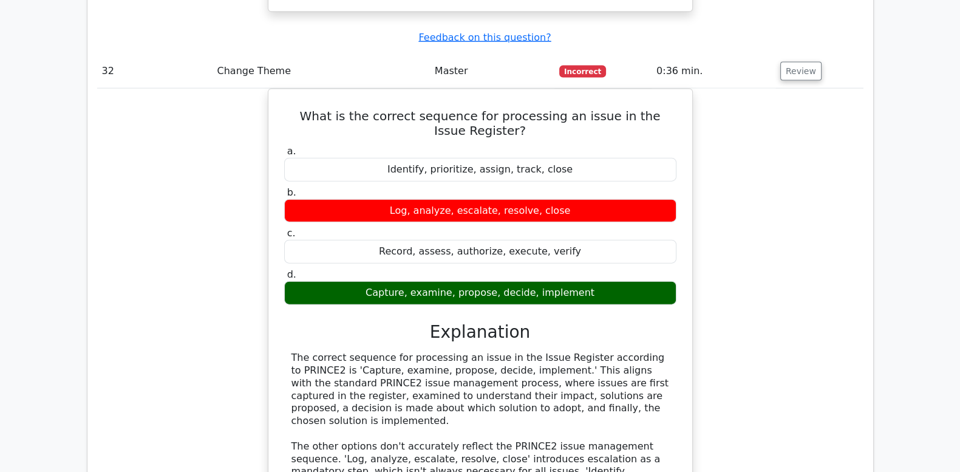
scroll to position [3795, 0]
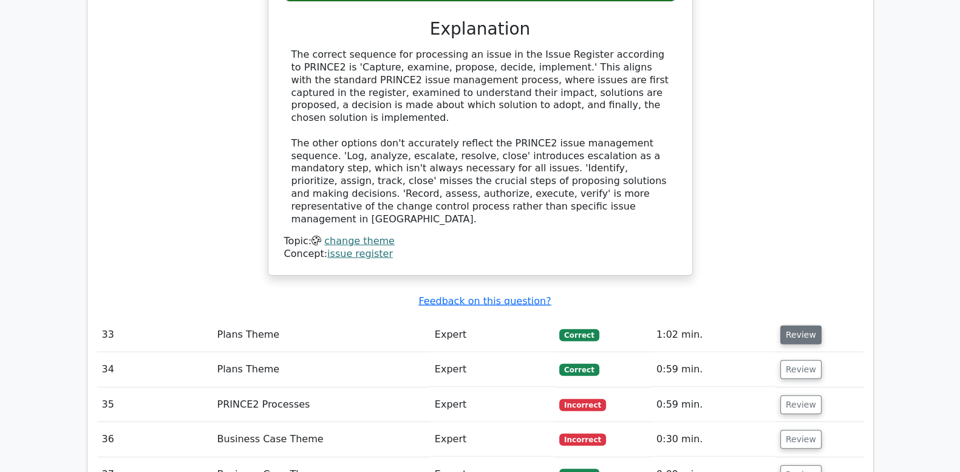
click at [809, 326] on button "Review" at bounding box center [800, 335] width 41 height 19
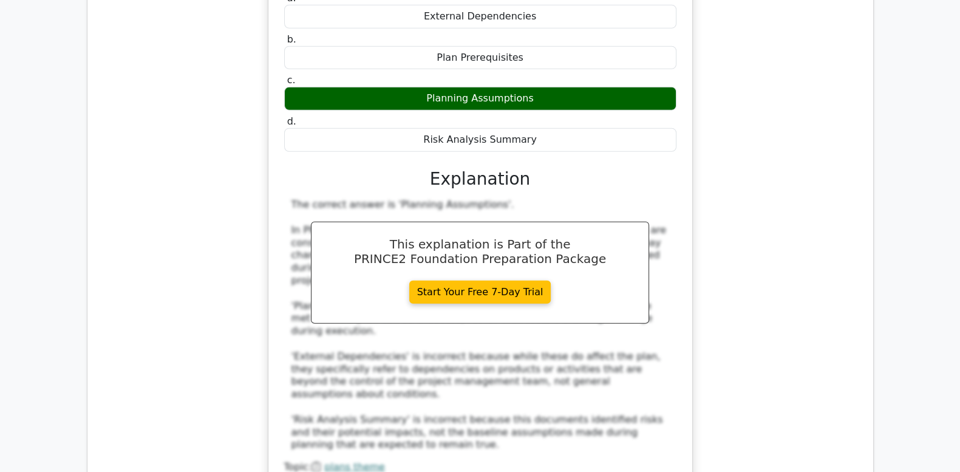
scroll to position [4352, 0]
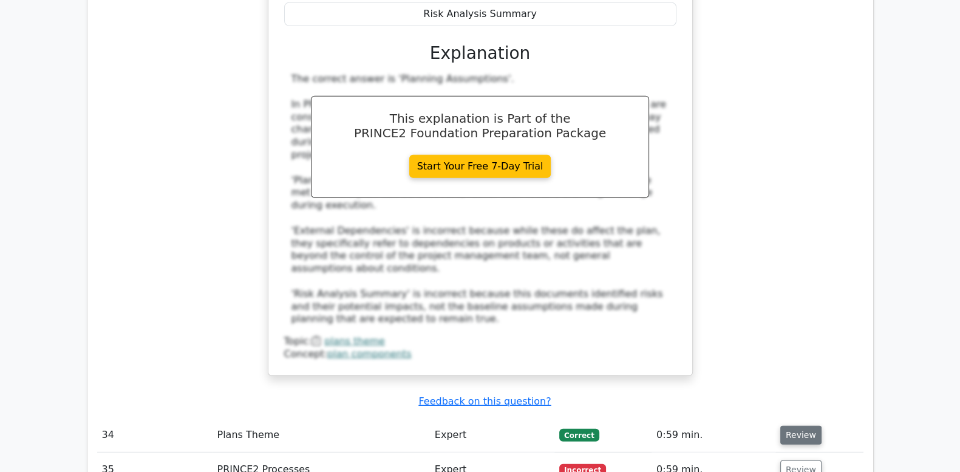
click at [804, 426] on button "Review" at bounding box center [800, 435] width 41 height 19
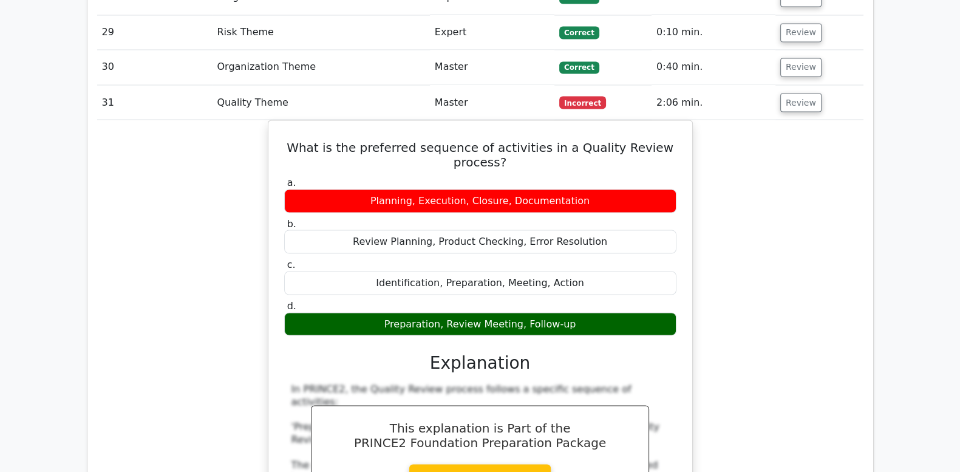
scroll to position [2733, 0]
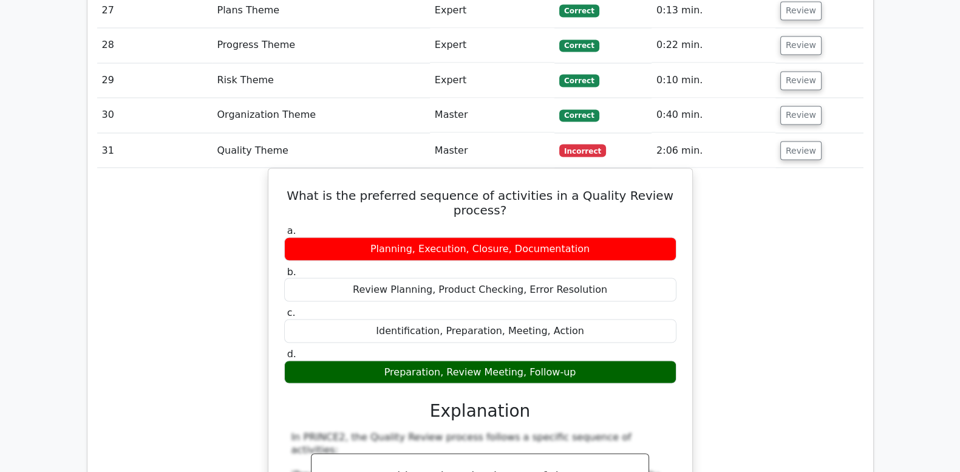
click at [804, 222] on div "What is the preferred sequence of activities in a Quality Review process? a. Pl…" at bounding box center [480, 477] width 766 height 618
click at [792, 141] on button "Review" at bounding box center [800, 150] width 41 height 19
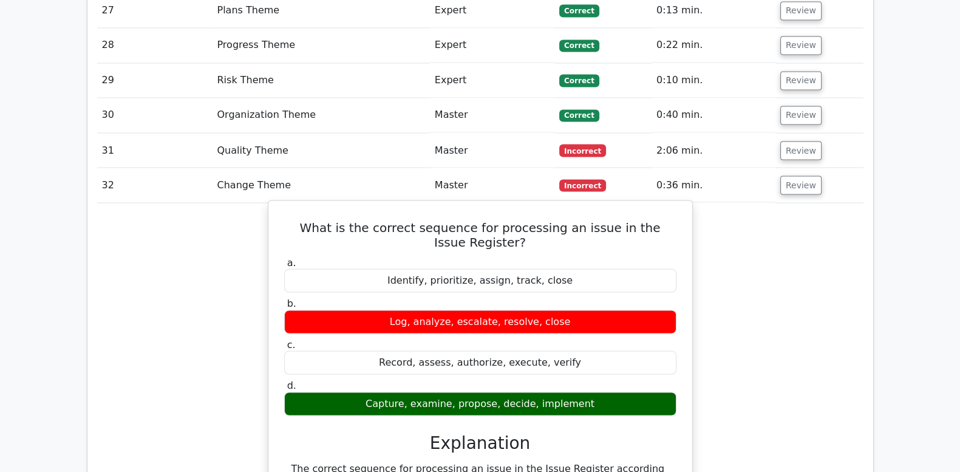
drag, startPoint x: 302, startPoint y: 134, endPoint x: 619, endPoint y: 322, distance: 368.7
click at [619, 322] on div "What is the correct sequence for processing an issue in the Issue Register? a. …" at bounding box center [480, 444] width 414 height 479
copy div "What is the correct sequence for processing an issue in the Issue Register? a. …"
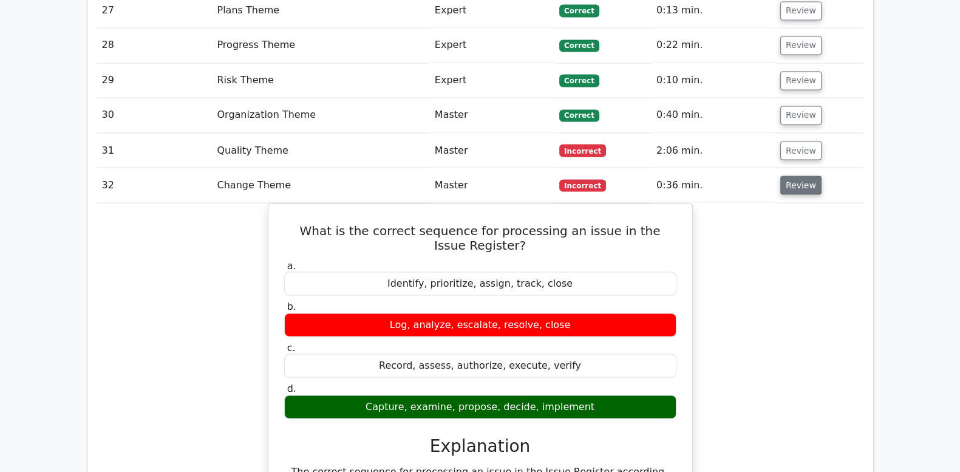
click at [793, 176] on button "Review" at bounding box center [800, 185] width 41 height 19
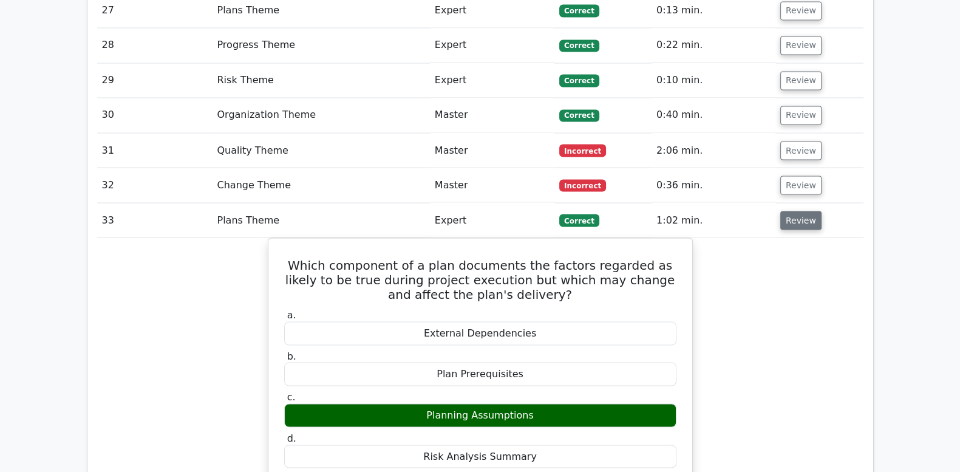
click at [794, 211] on button "Review" at bounding box center [800, 220] width 41 height 19
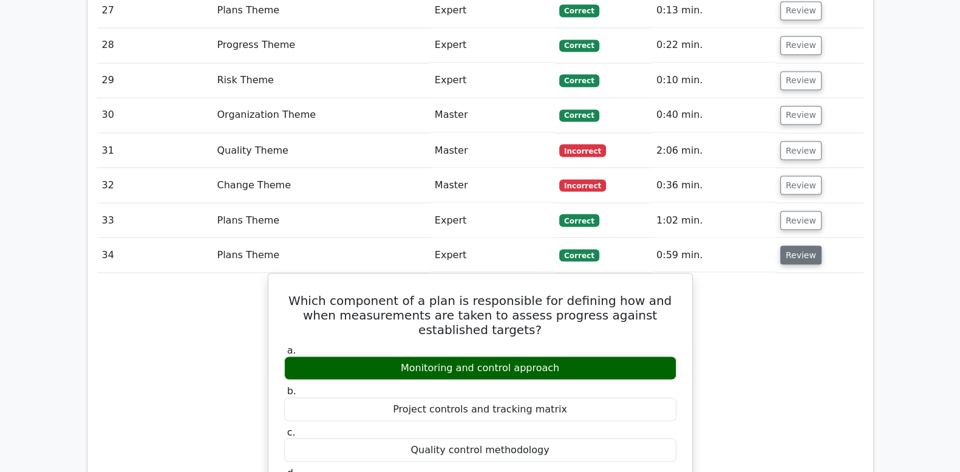
click at [794, 245] on button "Review" at bounding box center [800, 254] width 41 height 19
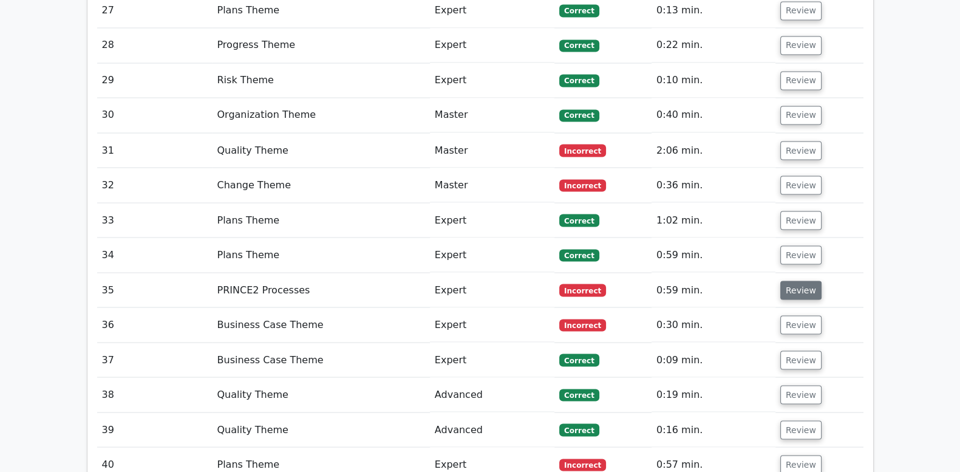
click at [799, 281] on button "Review" at bounding box center [800, 290] width 41 height 19
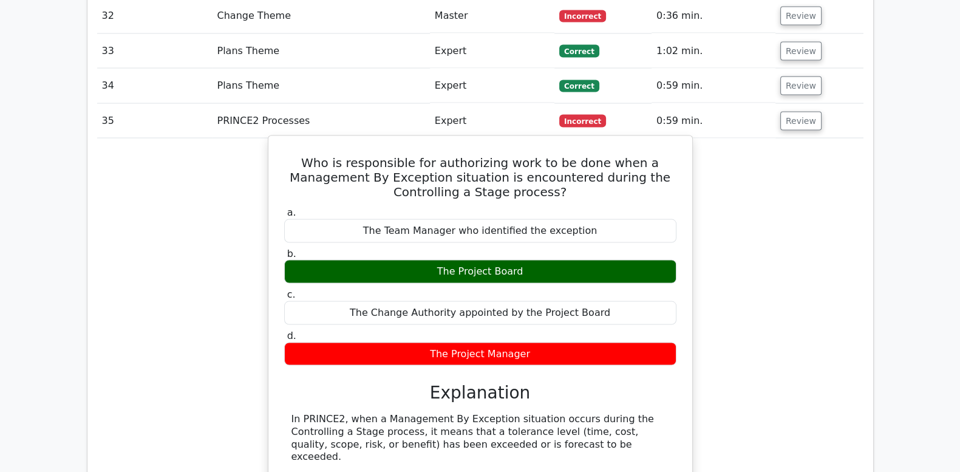
scroll to position [2885, 0]
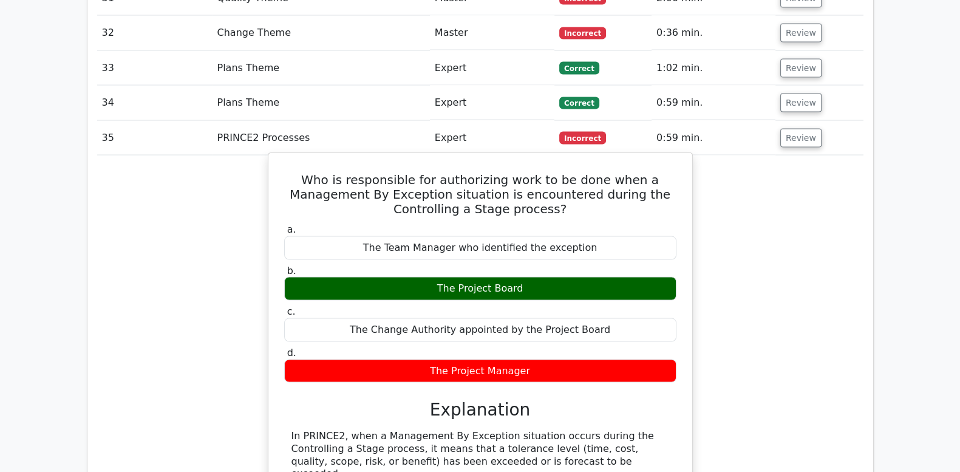
drag, startPoint x: 320, startPoint y: 86, endPoint x: 533, endPoint y: 284, distance: 290.1
click at [533, 284] on div "Who is responsible for authorizing work to be done when a Management By Excepti…" at bounding box center [480, 449] width 414 height 582
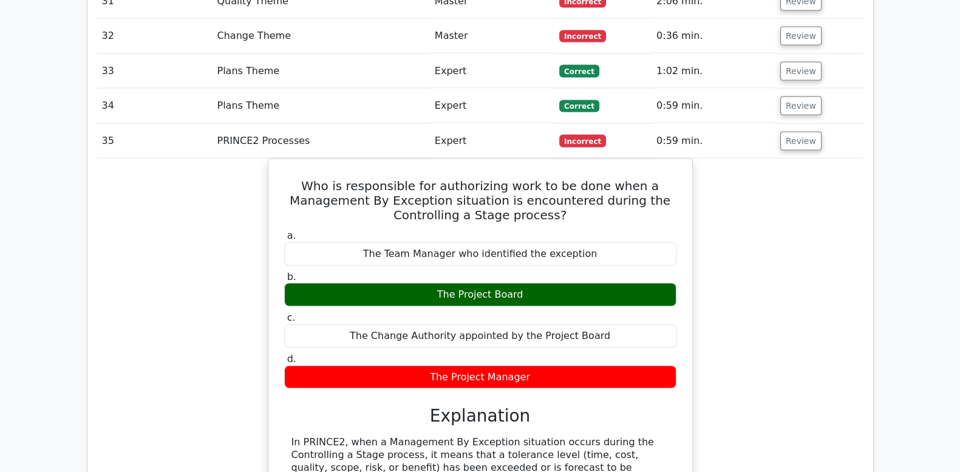
copy div "Who is responsible for authorizing work to be done when a Management By Excepti…"
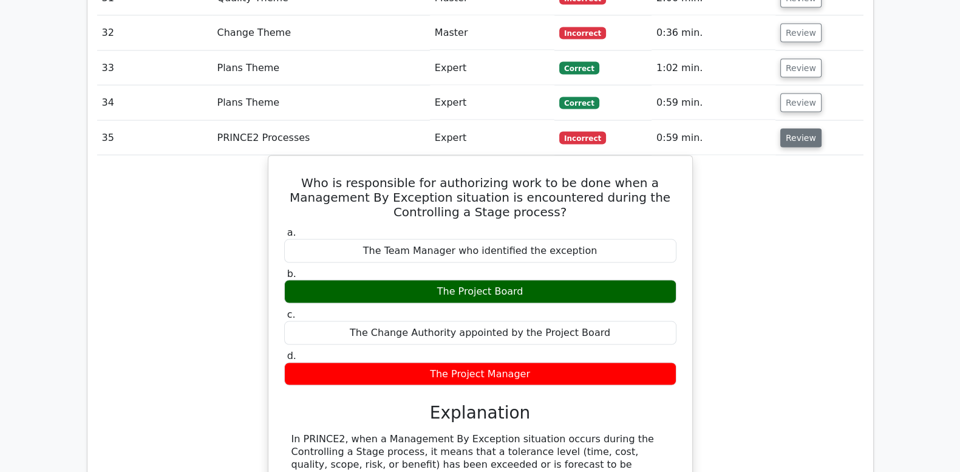
click at [796, 129] on button "Review" at bounding box center [800, 138] width 41 height 19
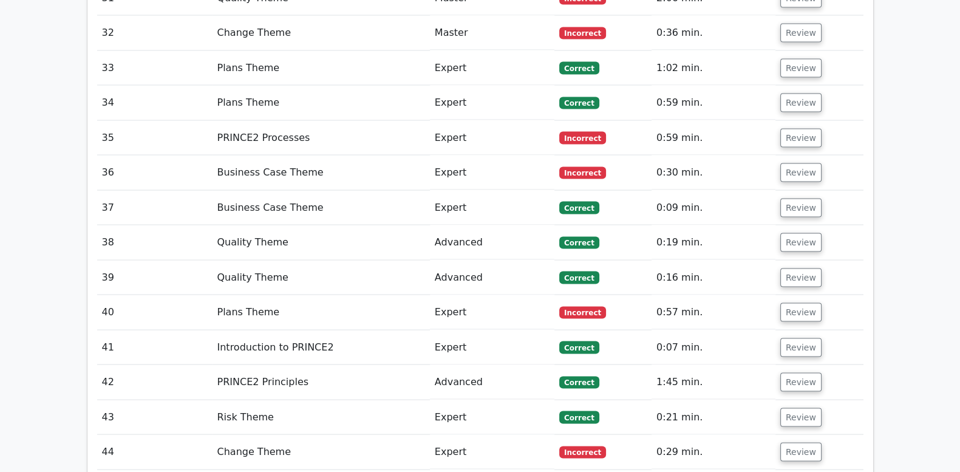
click at [794, 191] on td "Review" at bounding box center [820, 208] width 88 height 35
click at [793, 163] on button "Review" at bounding box center [800, 172] width 41 height 19
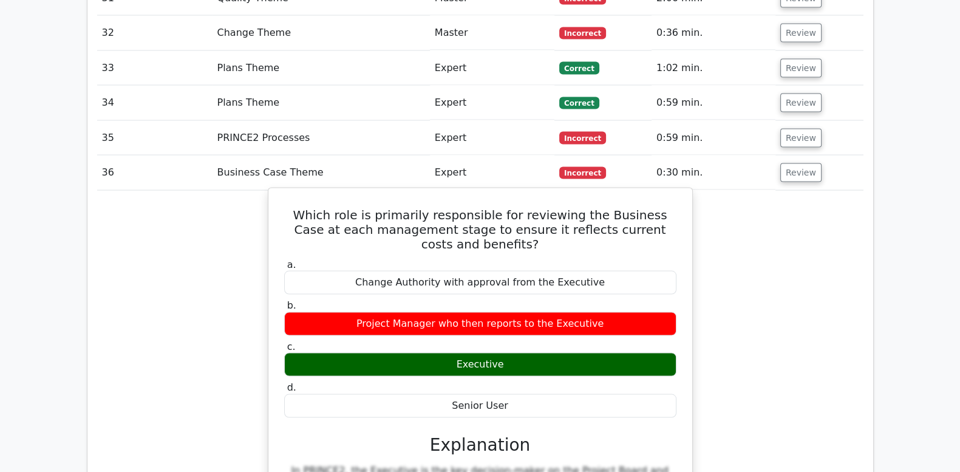
drag, startPoint x: 284, startPoint y: 122, endPoint x: 549, endPoint y: 309, distance: 323.9
click at [549, 309] on div "Which role is primarily responsible for reviewing the Business Case at each man…" at bounding box center [480, 478] width 414 height 570
copy div "Which role is primarily responsible for reviewing the Business Case at each man…"
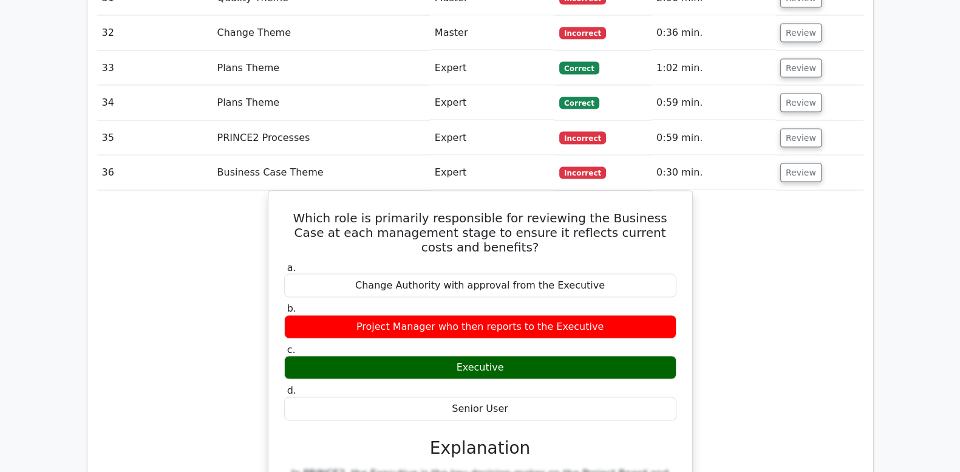
click at [794, 163] on button "Review" at bounding box center [800, 172] width 41 height 19
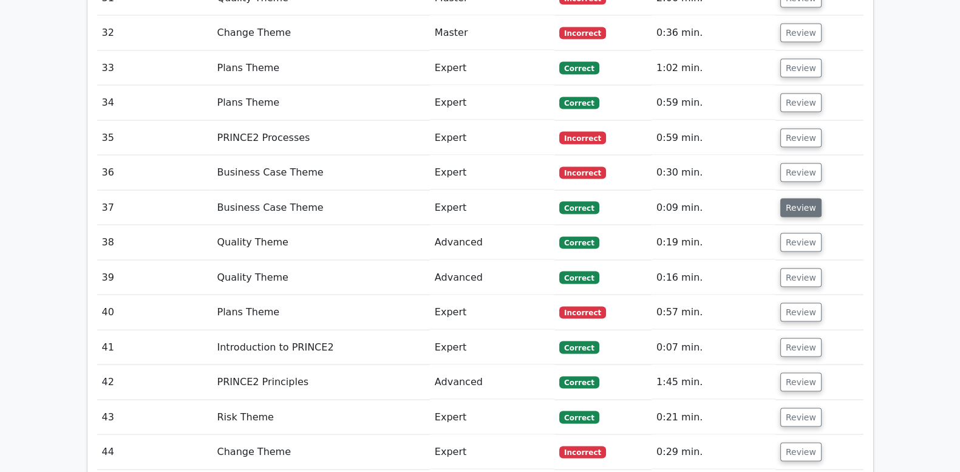
click at [800, 199] on button "Review" at bounding box center [800, 208] width 41 height 19
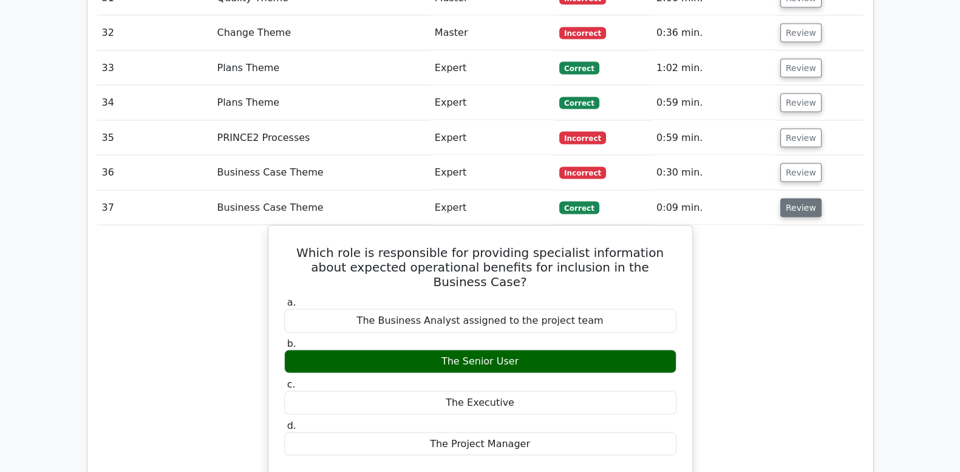
click at [800, 199] on button "Review" at bounding box center [800, 208] width 41 height 19
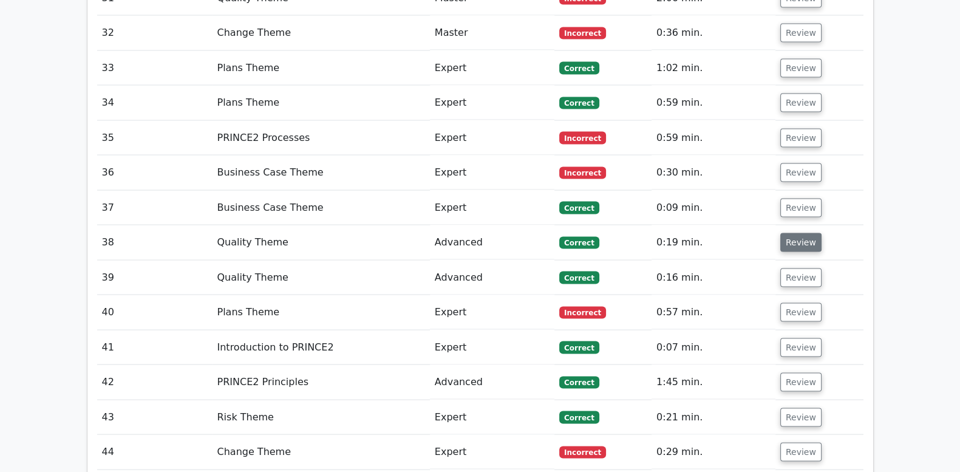
click at [795, 233] on button "Review" at bounding box center [800, 242] width 41 height 19
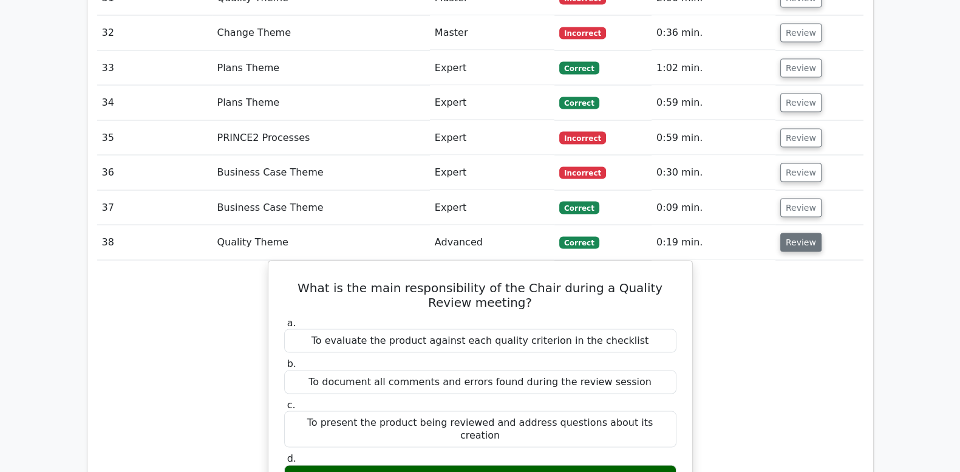
click at [795, 233] on button "Review" at bounding box center [800, 242] width 41 height 19
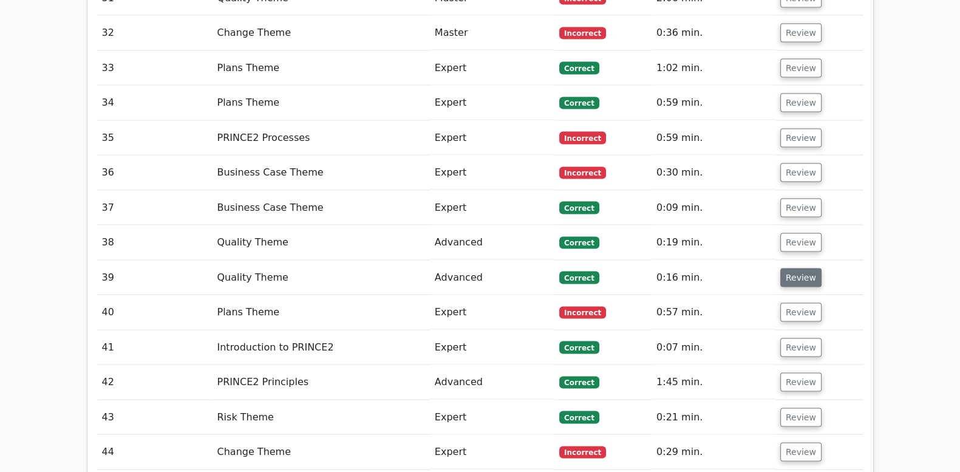
click at [793, 268] on button "Review" at bounding box center [800, 277] width 41 height 19
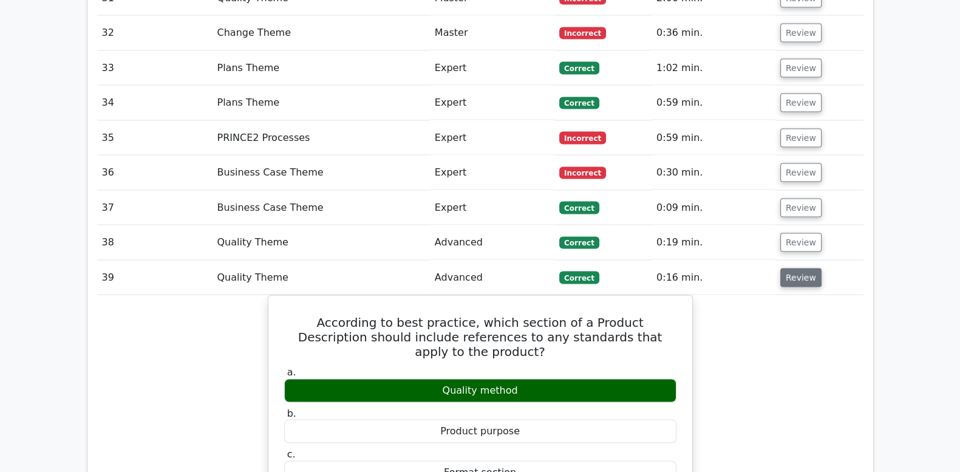
click at [793, 268] on button "Review" at bounding box center [800, 277] width 41 height 19
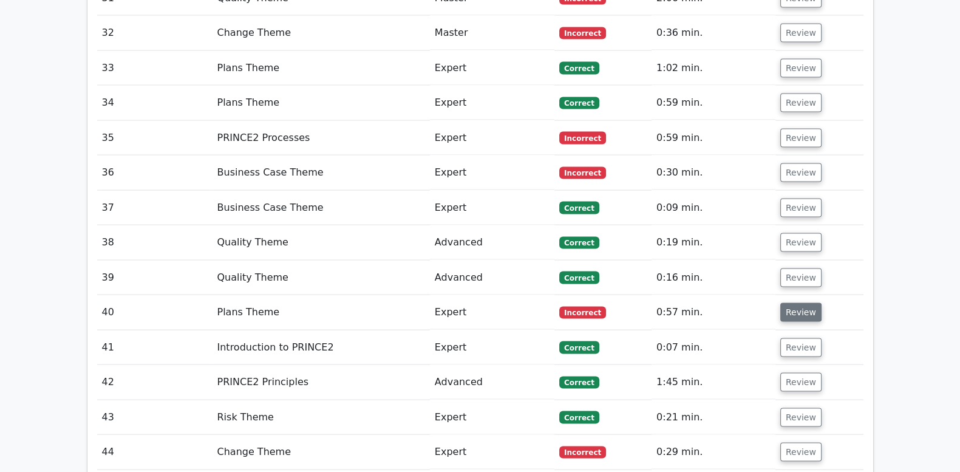
click at [789, 303] on button "Review" at bounding box center [800, 312] width 41 height 19
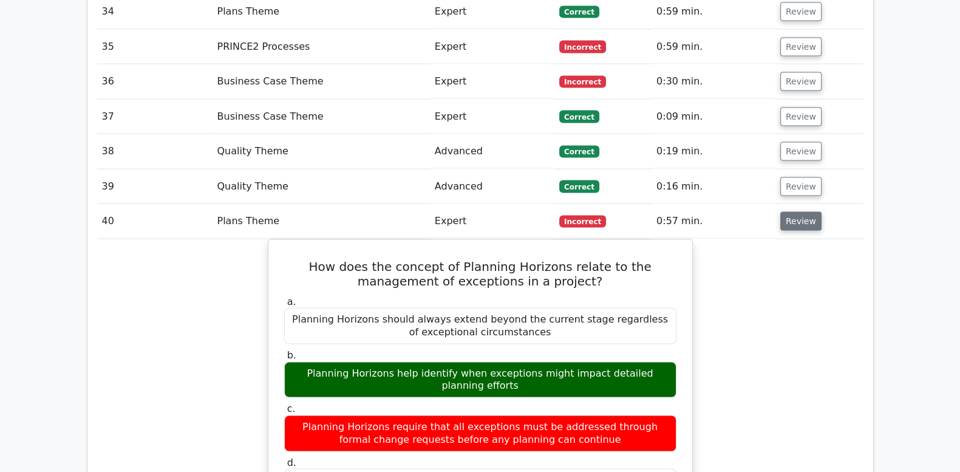
scroll to position [2986, 0]
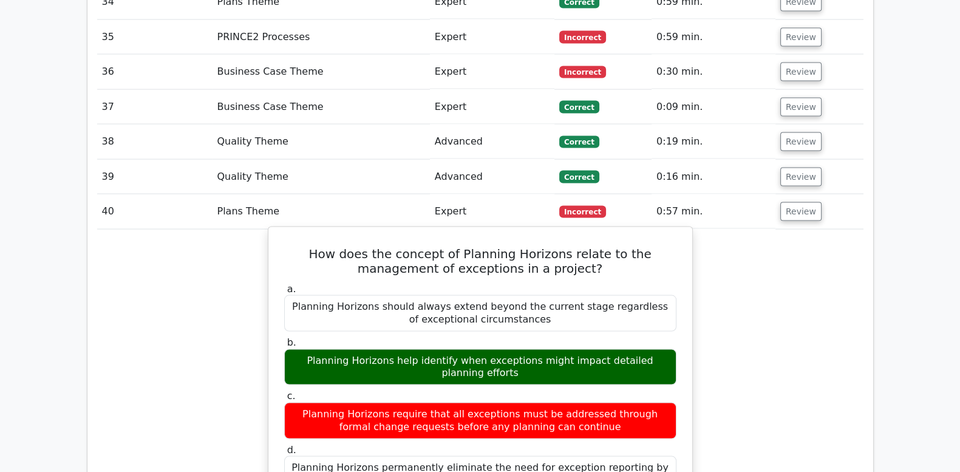
drag, startPoint x: 287, startPoint y: 160, endPoint x: 561, endPoint y: 395, distance: 360.5
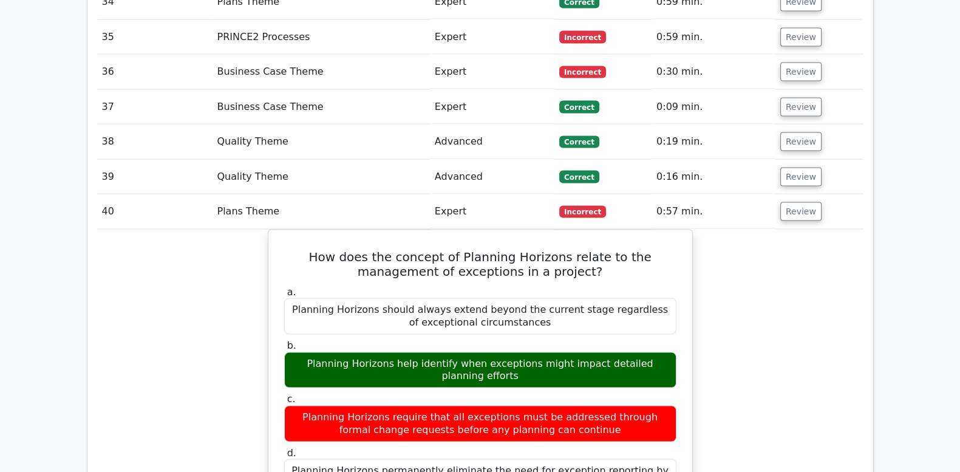
copy div "How does the concept of Planning Horizons relate to the management of exception…"
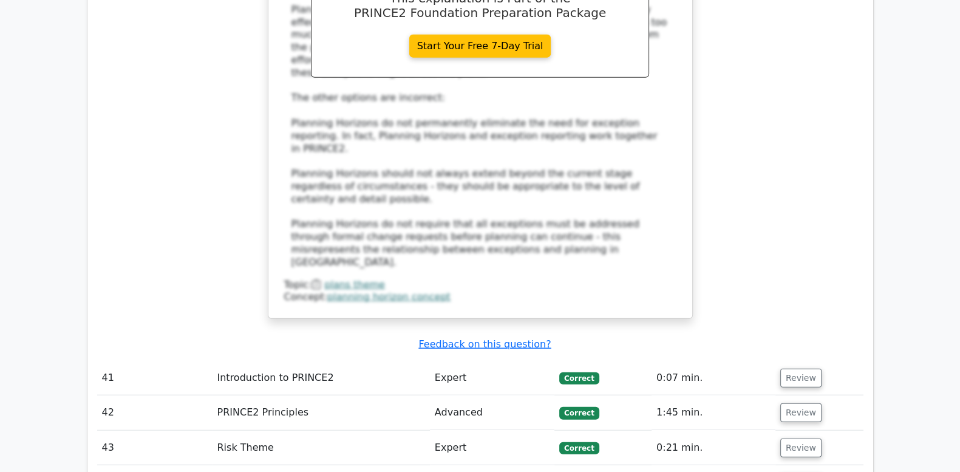
scroll to position [3593, 0]
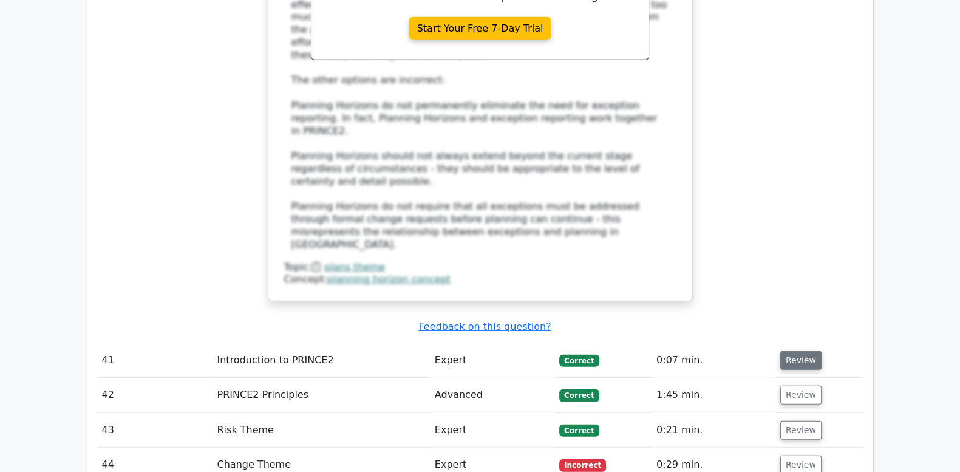
click at [802, 351] on button "Review" at bounding box center [800, 360] width 41 height 19
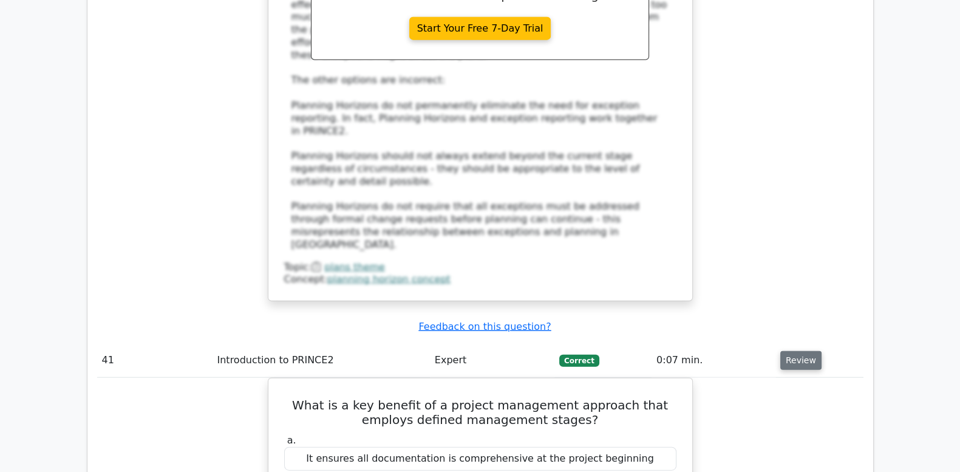
click at [802, 351] on button "Review" at bounding box center [800, 360] width 41 height 19
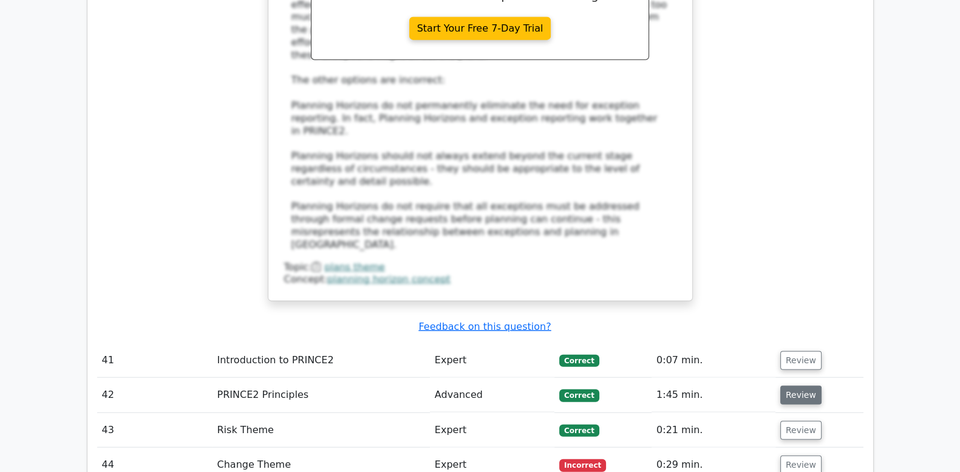
click at [795, 386] on button "Review" at bounding box center [800, 395] width 41 height 19
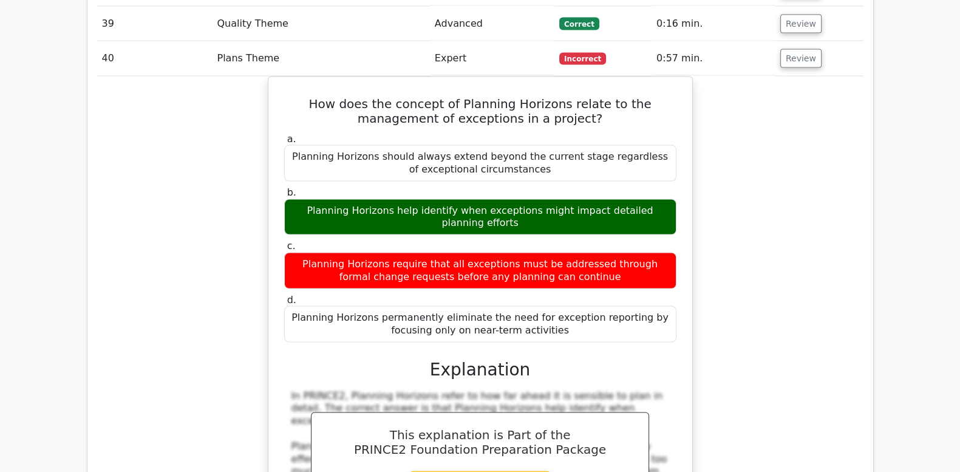
scroll to position [3138, 0]
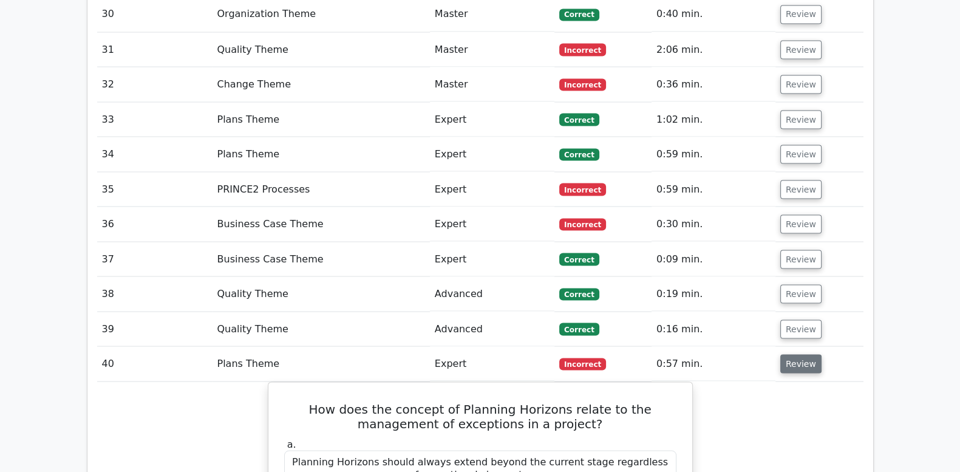
click at [786, 354] on button "Review" at bounding box center [800, 363] width 41 height 19
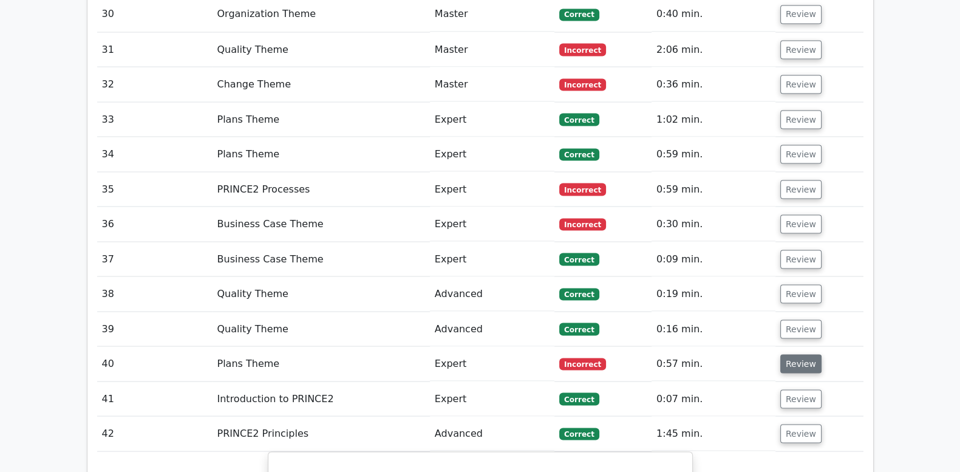
scroll to position [3037, 0]
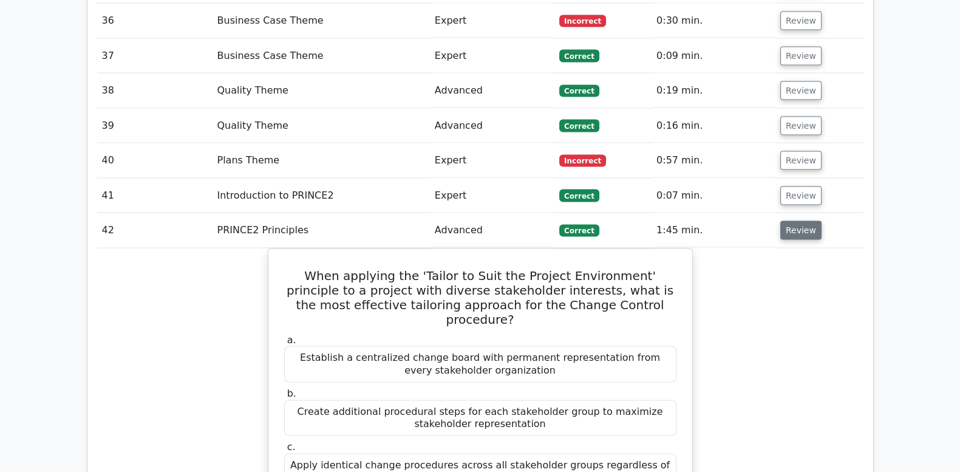
click at [796, 221] on button "Review" at bounding box center [800, 230] width 41 height 19
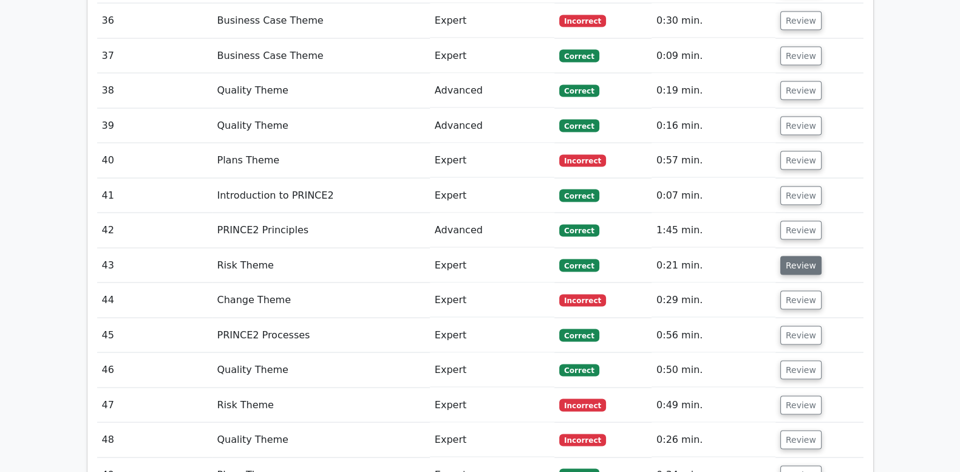
click at [787, 256] on button "Review" at bounding box center [800, 265] width 41 height 19
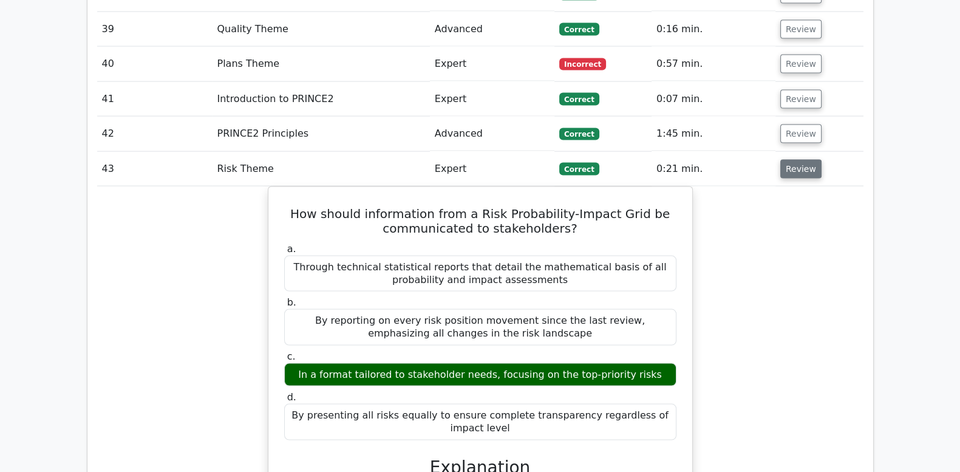
scroll to position [3138, 0]
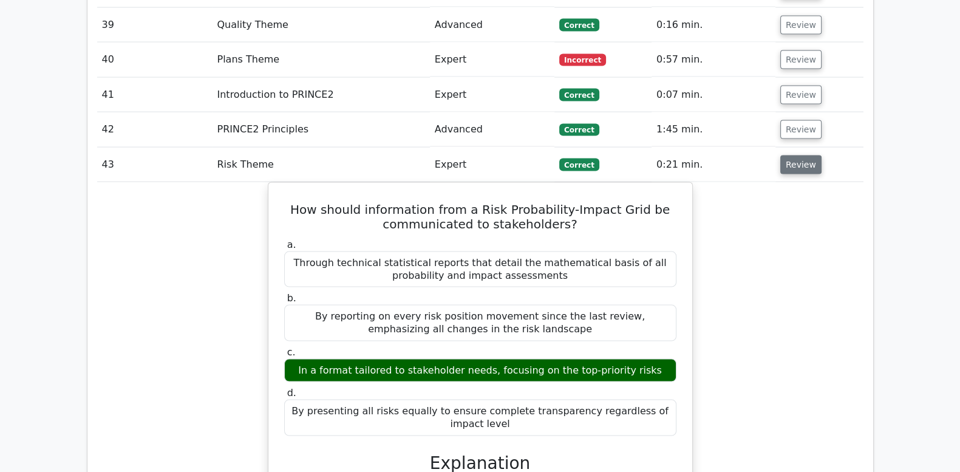
click at [801, 155] on button "Review" at bounding box center [800, 164] width 41 height 19
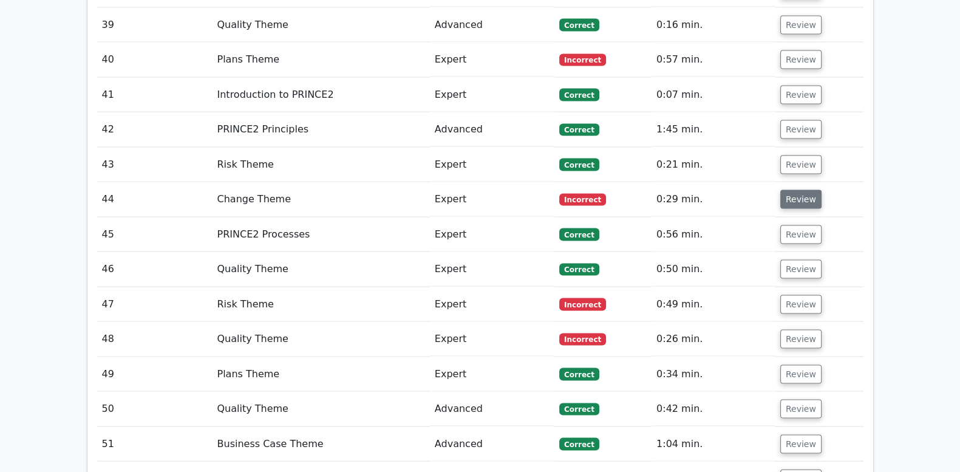
click at [805, 190] on button "Review" at bounding box center [800, 199] width 41 height 19
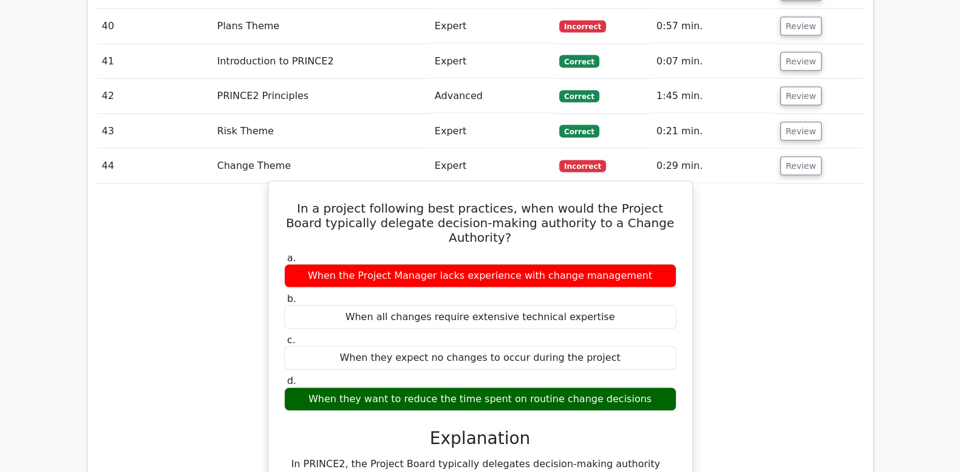
scroll to position [3189, 0]
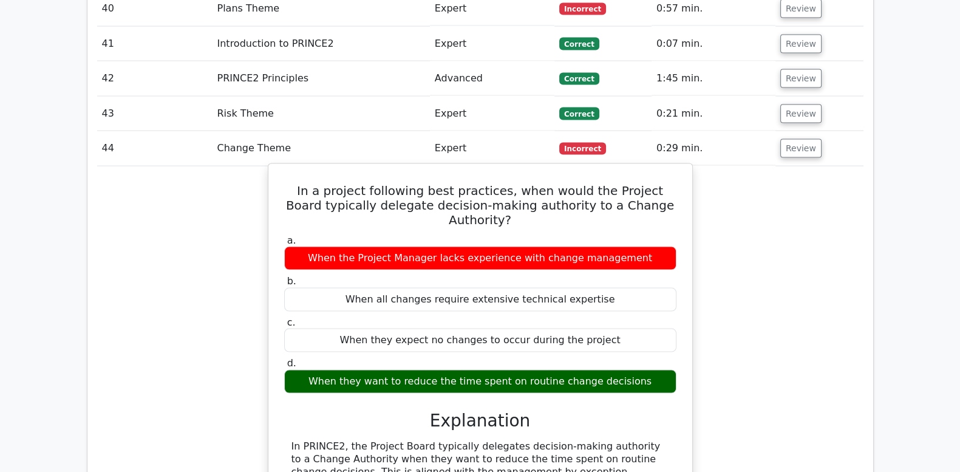
drag, startPoint x: 287, startPoint y: 100, endPoint x: 647, endPoint y: 279, distance: 401.7
click at [647, 279] on div "In a project following best practices, when would the Project Board typically d…" at bounding box center [480, 409] width 414 height 481
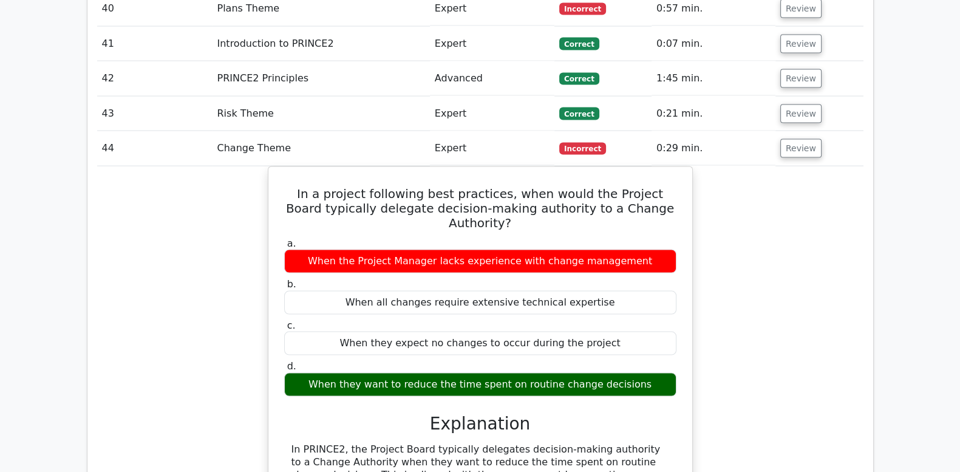
copy div "In a project following best practices, when would the Project Board typically d…"
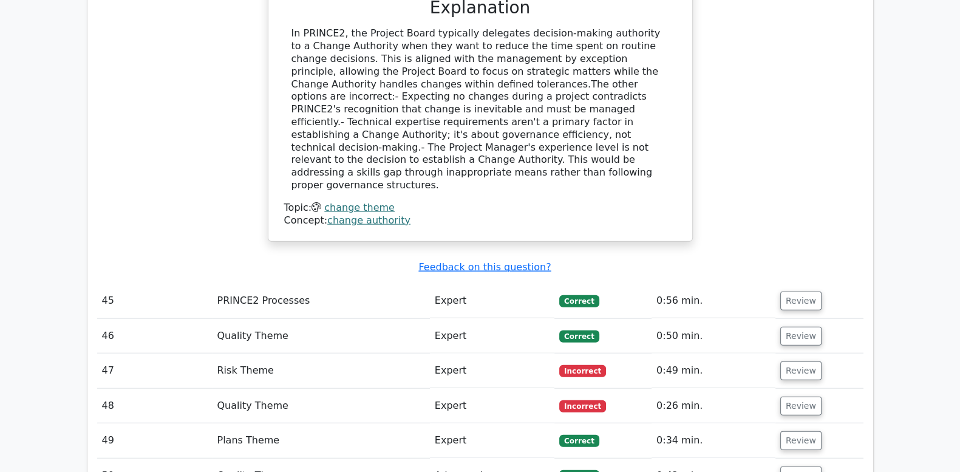
scroll to position [3694, 0]
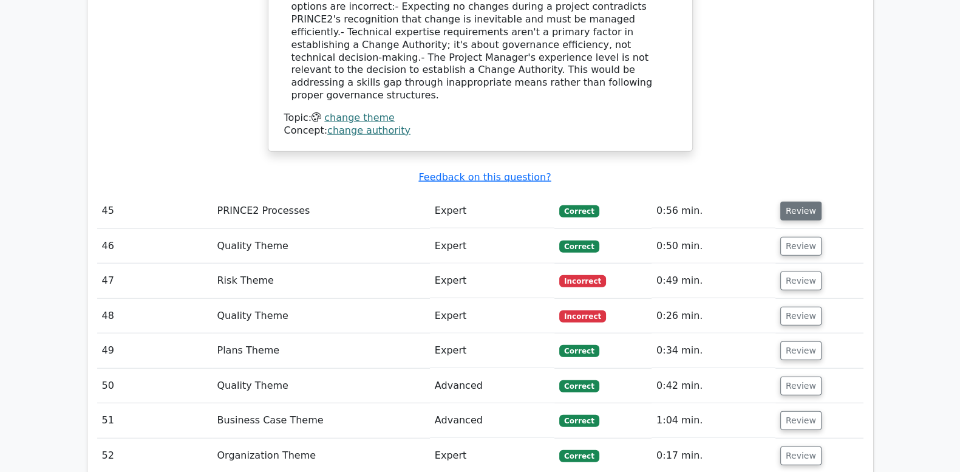
click at [797, 202] on button "Review" at bounding box center [800, 211] width 41 height 19
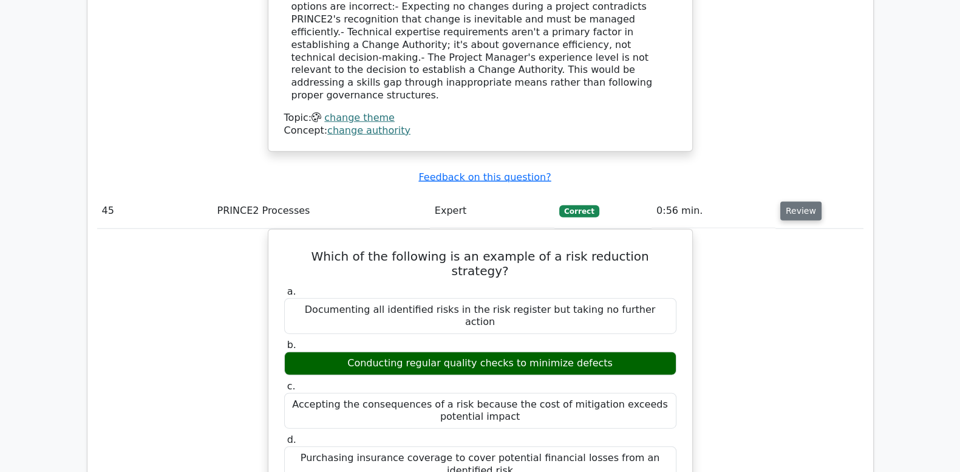
click at [797, 202] on button "Review" at bounding box center [800, 211] width 41 height 19
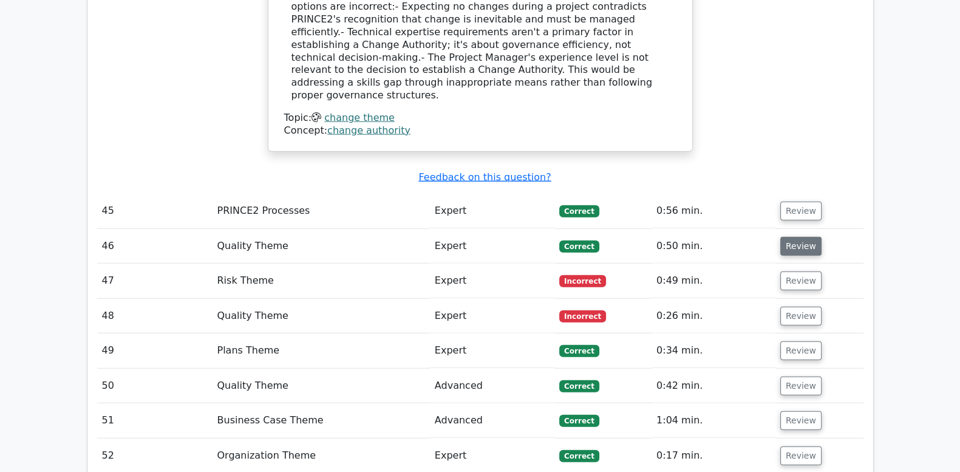
click at [798, 237] on button "Review" at bounding box center [800, 246] width 41 height 19
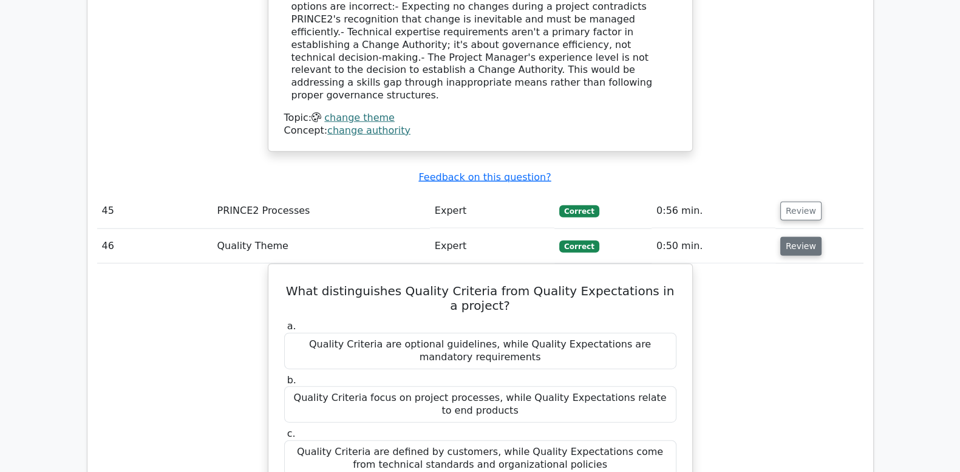
click at [798, 237] on button "Review" at bounding box center [800, 246] width 41 height 19
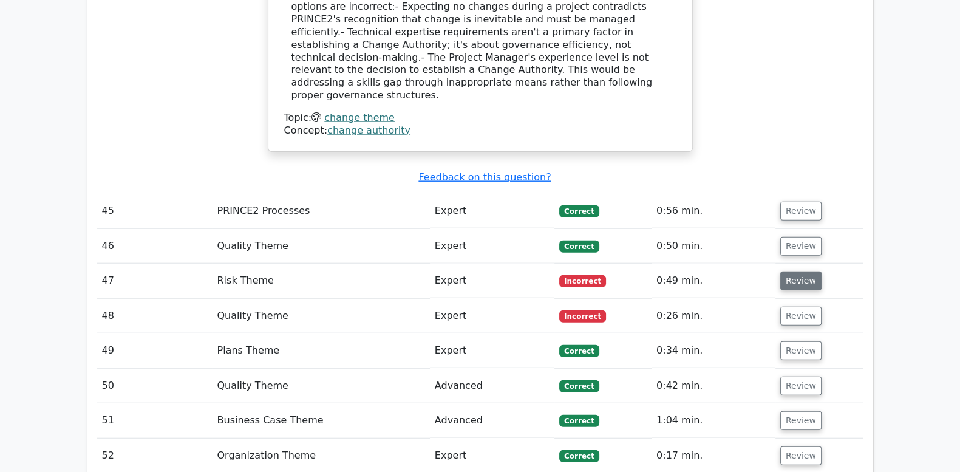
click at [794, 271] on button "Review" at bounding box center [800, 280] width 41 height 19
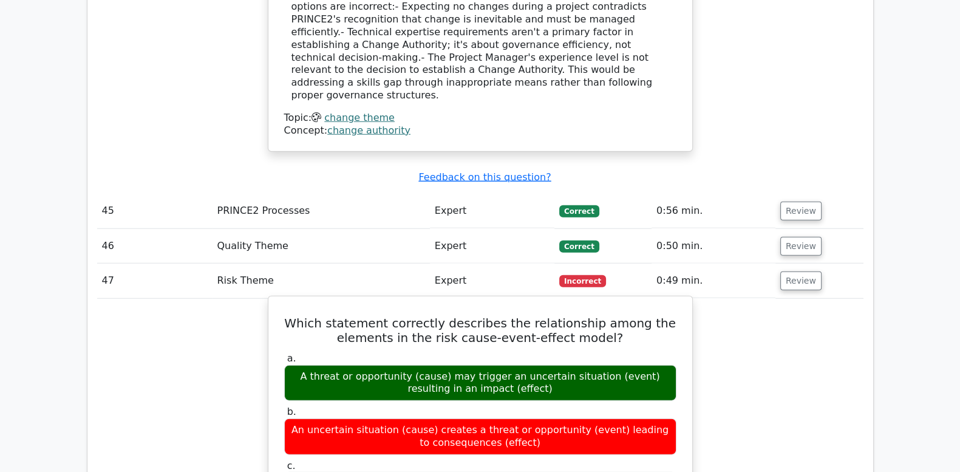
drag, startPoint x: 301, startPoint y: 189, endPoint x: 550, endPoint y: 419, distance: 339.1
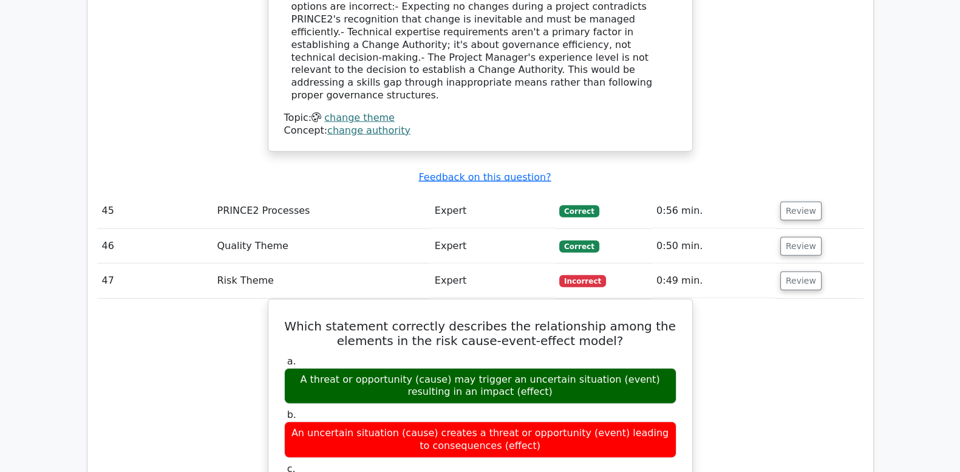
click at [782, 271] on button "Review" at bounding box center [800, 280] width 41 height 19
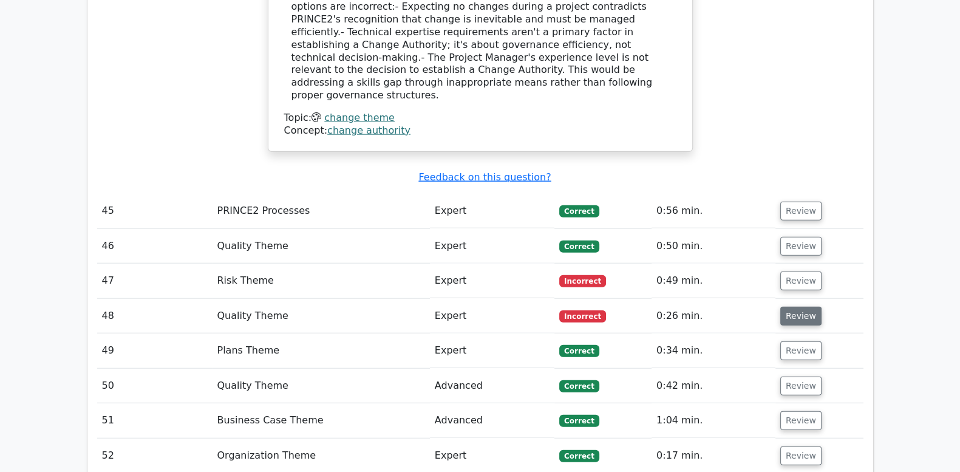
click at [802, 307] on button "Review" at bounding box center [800, 316] width 41 height 19
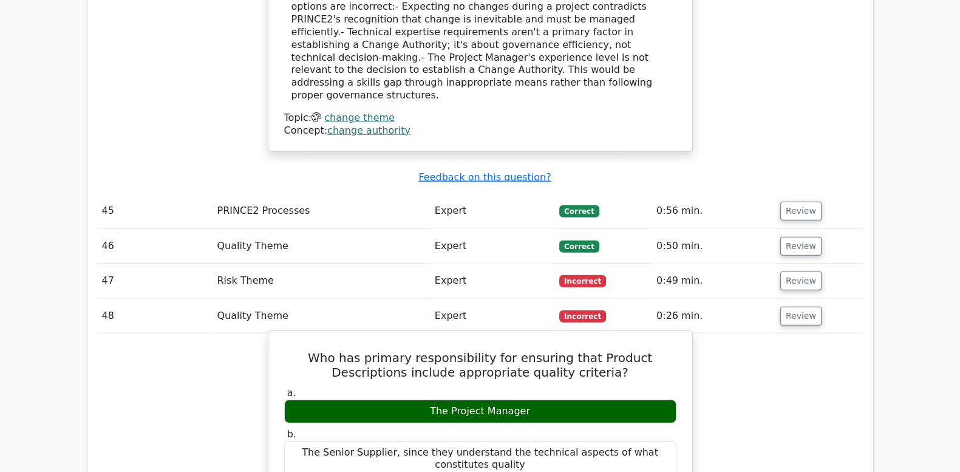
drag, startPoint x: 290, startPoint y: 222, endPoint x: 680, endPoint y: 426, distance: 439.6
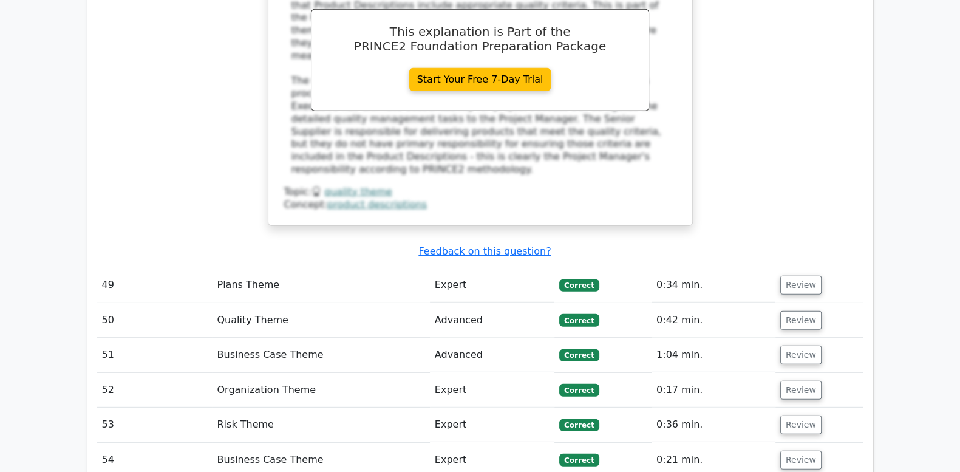
scroll to position [4352, 0]
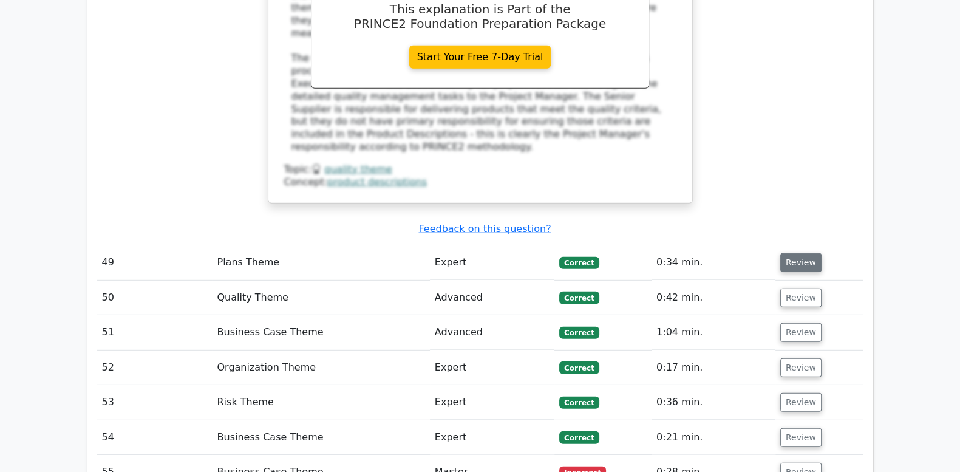
click at [805, 253] on button "Review" at bounding box center [800, 262] width 41 height 19
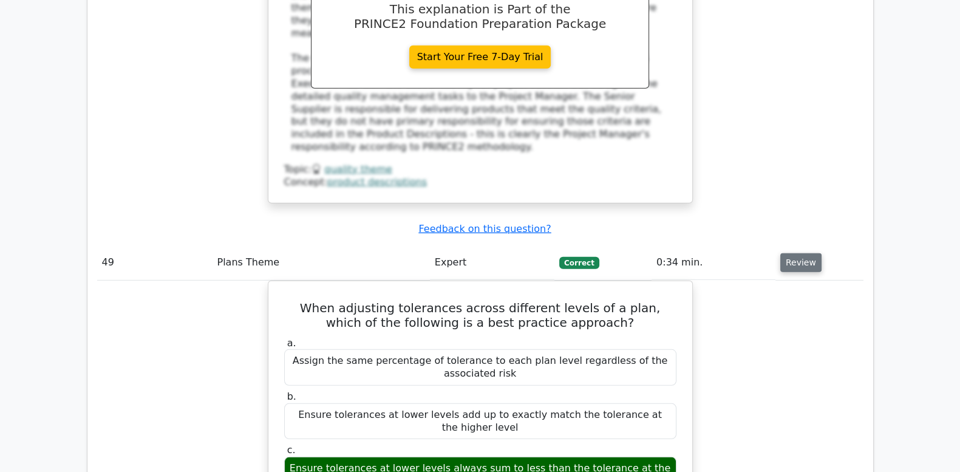
click at [805, 253] on button "Review" at bounding box center [800, 262] width 41 height 19
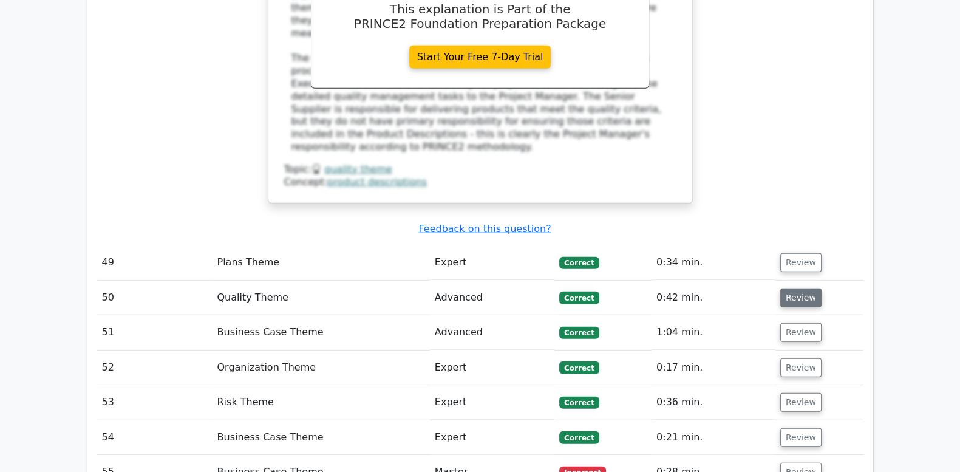
click at [805, 288] on button "Review" at bounding box center [800, 297] width 41 height 19
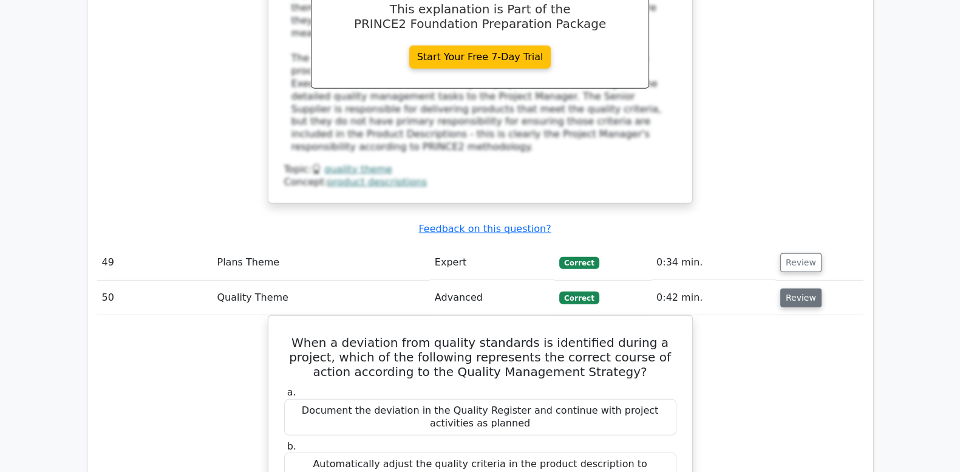
click at [805, 288] on button "Review" at bounding box center [800, 297] width 41 height 19
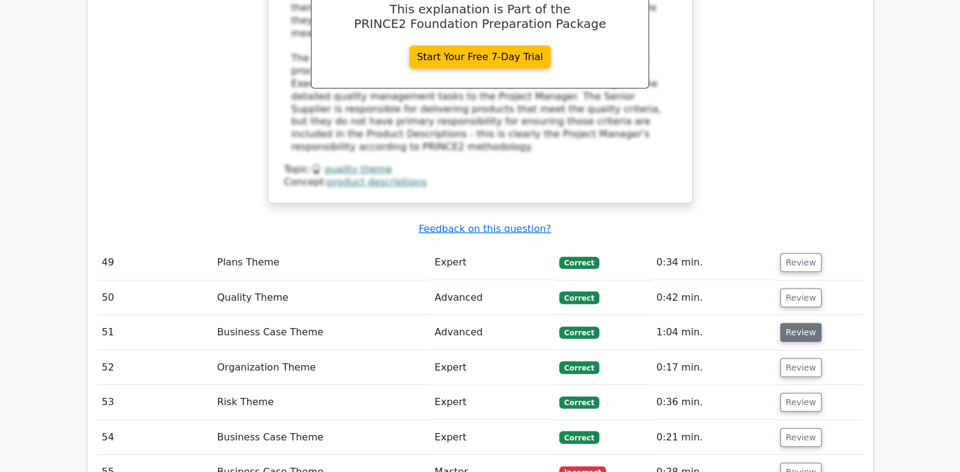
click at [804, 323] on button "Review" at bounding box center [800, 332] width 41 height 19
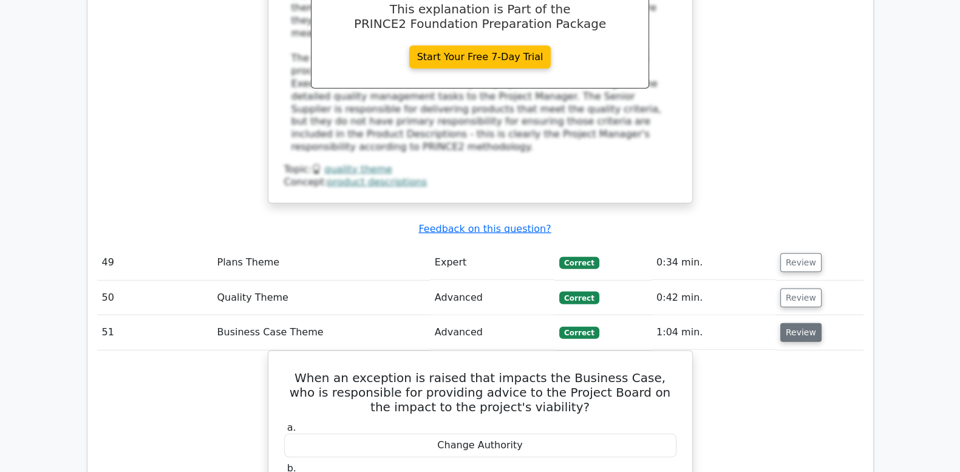
click at [804, 323] on button "Review" at bounding box center [800, 332] width 41 height 19
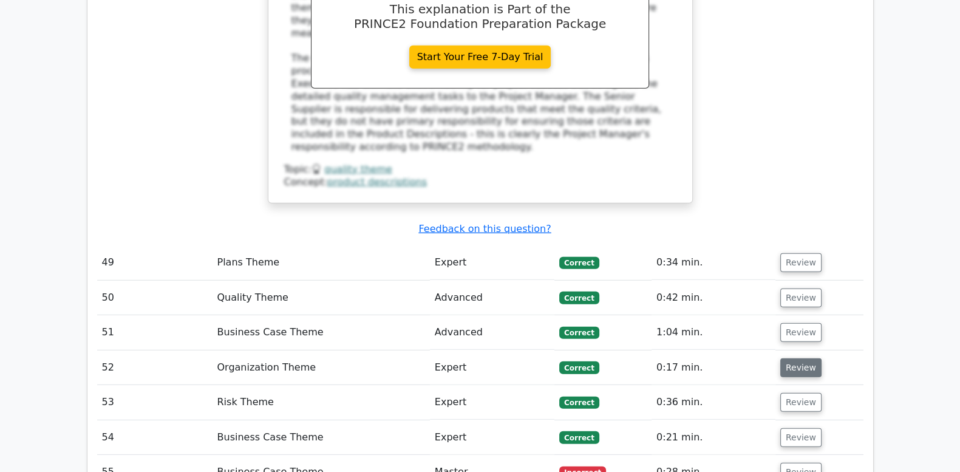
click at [802, 358] on button "Review" at bounding box center [800, 367] width 41 height 19
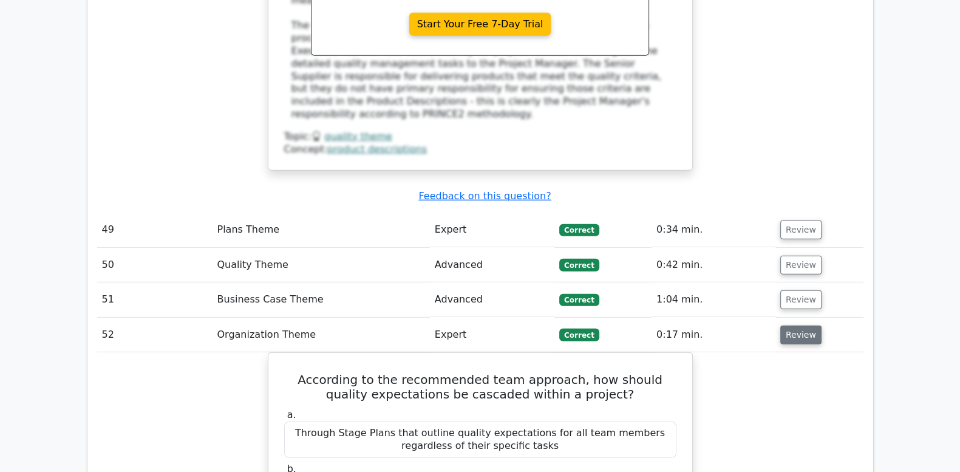
scroll to position [4403, 0]
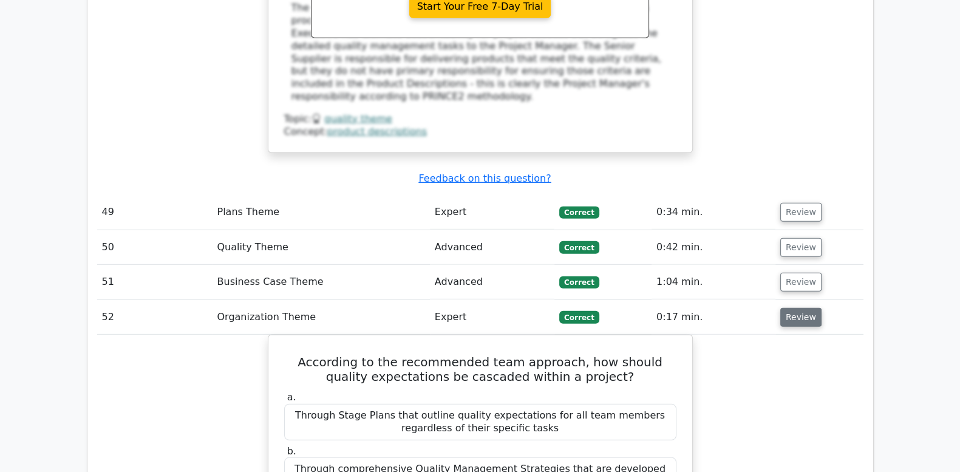
click at [793, 308] on button "Review" at bounding box center [800, 317] width 41 height 19
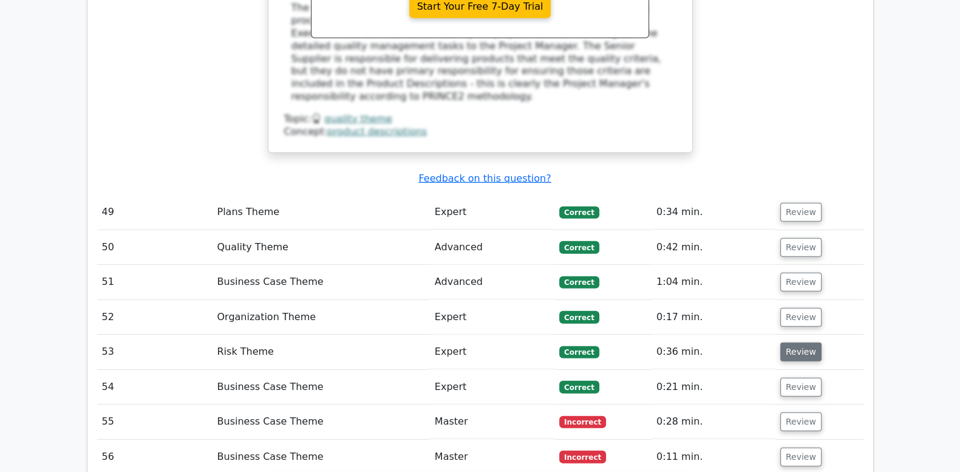
click at [790, 343] on button "Review" at bounding box center [800, 352] width 41 height 19
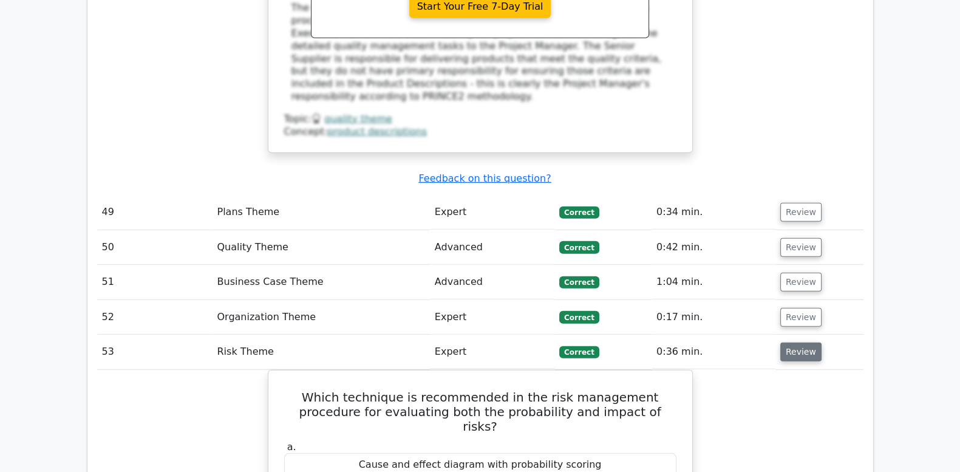
click at [790, 343] on button "Review" at bounding box center [800, 352] width 41 height 19
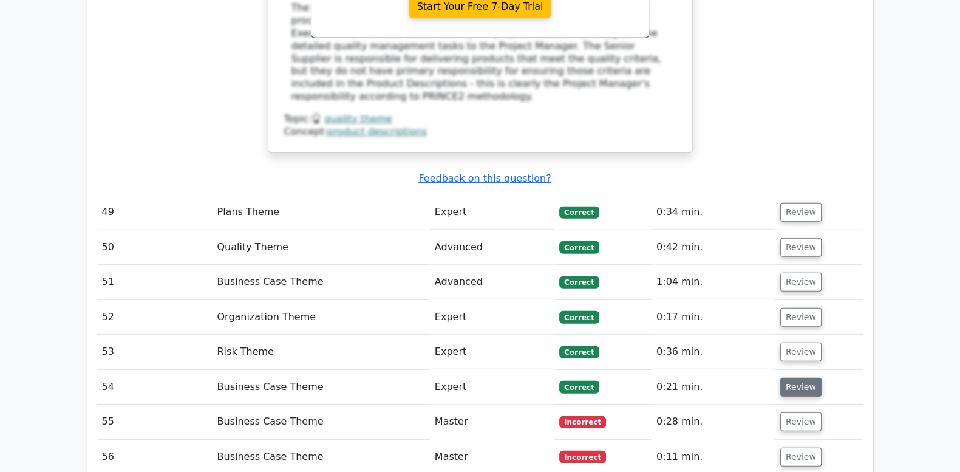
click at [791, 378] on button "Review" at bounding box center [800, 387] width 41 height 19
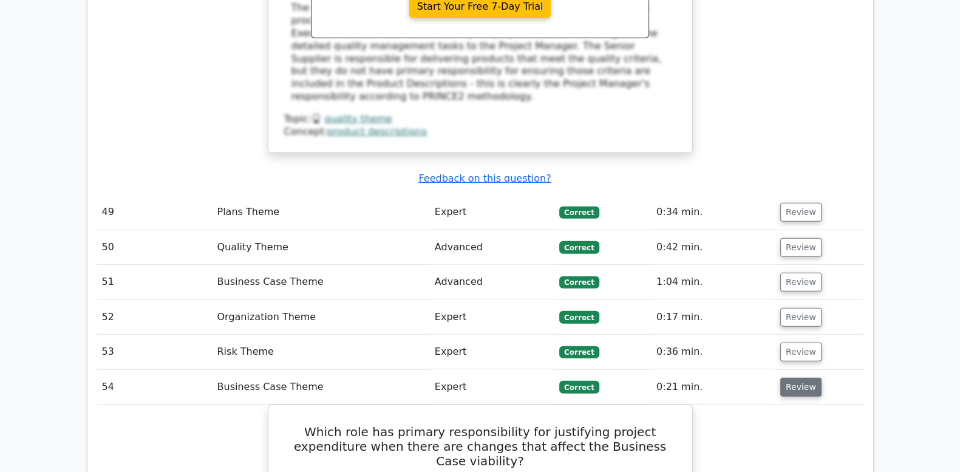
click at [791, 378] on button "Review" at bounding box center [800, 387] width 41 height 19
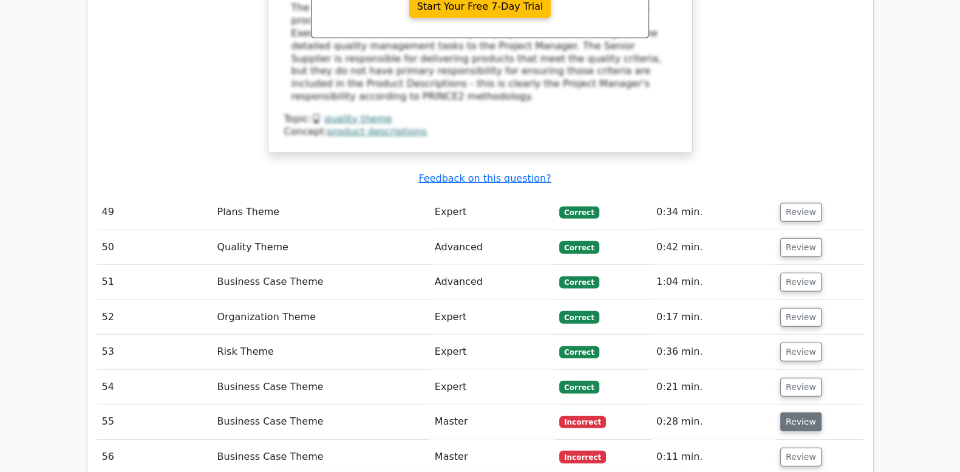
click at [788, 412] on button "Review" at bounding box center [800, 421] width 41 height 19
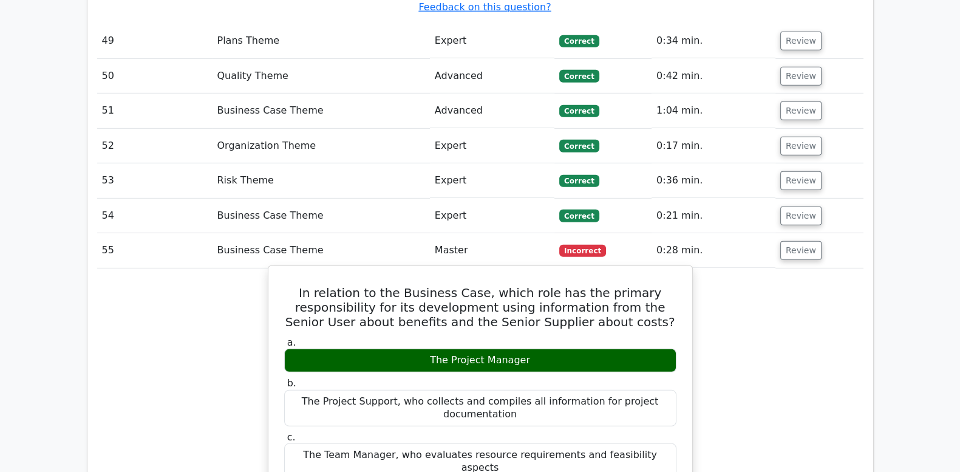
scroll to position [4656, 0]
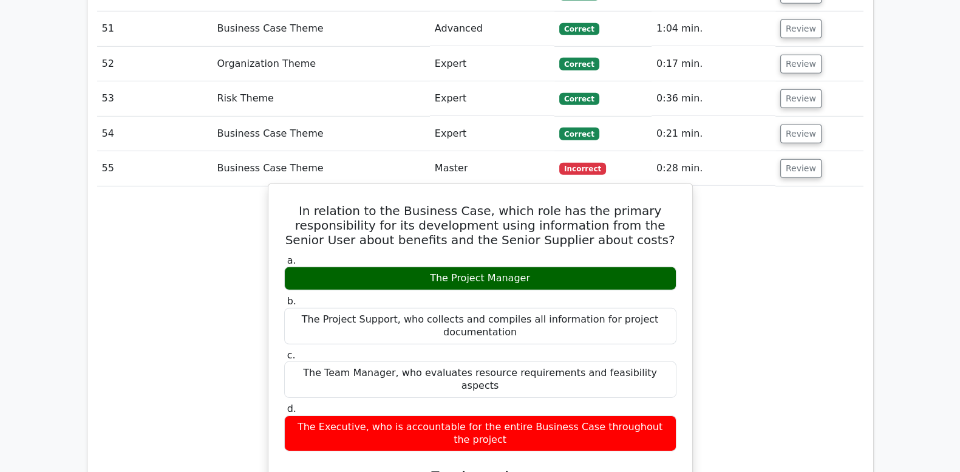
drag, startPoint x: 292, startPoint y: 48, endPoint x: 677, endPoint y: 256, distance: 437.5
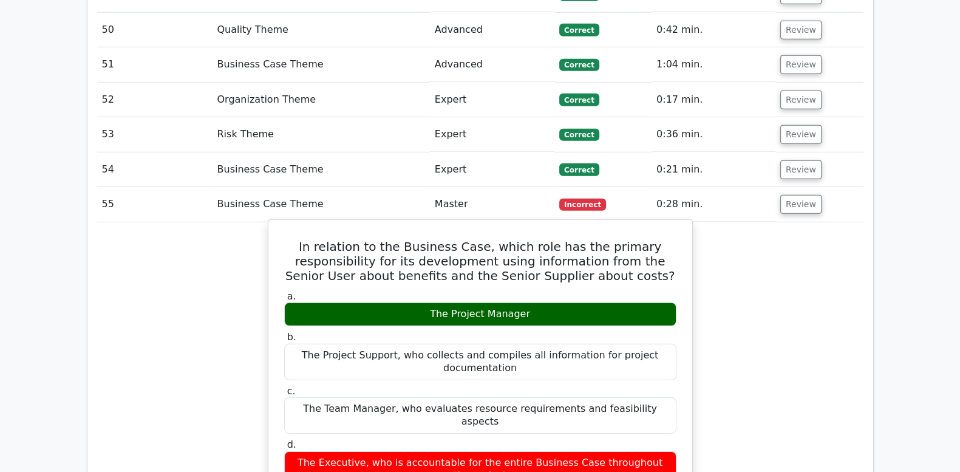
scroll to position [4554, 0]
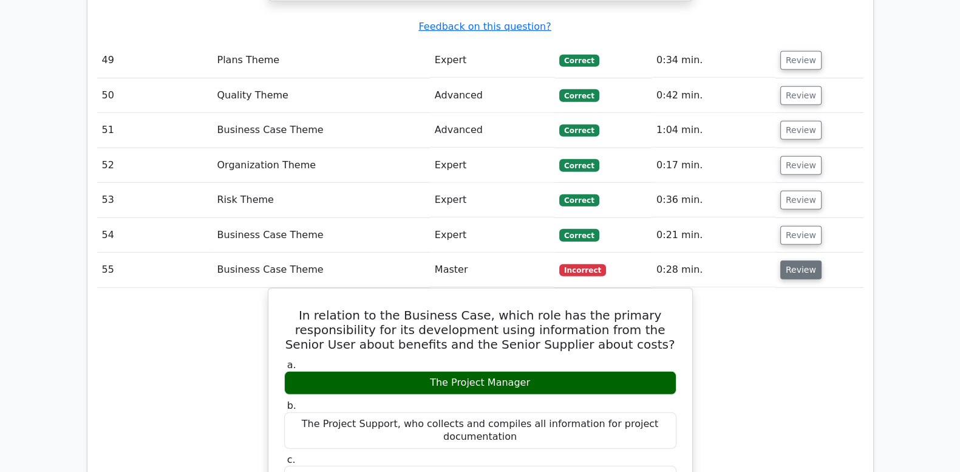
click at [798, 261] on button "Review" at bounding box center [800, 270] width 41 height 19
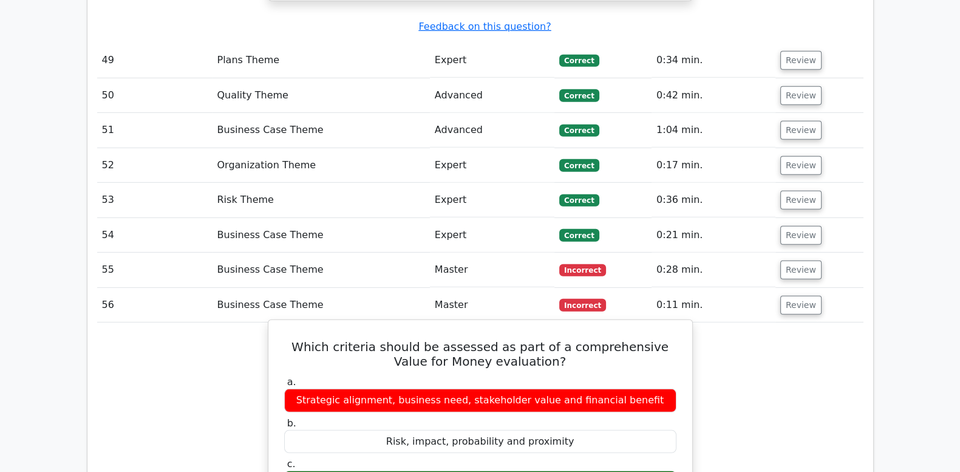
drag, startPoint x: 273, startPoint y: 179, endPoint x: 613, endPoint y: 363, distance: 386.2
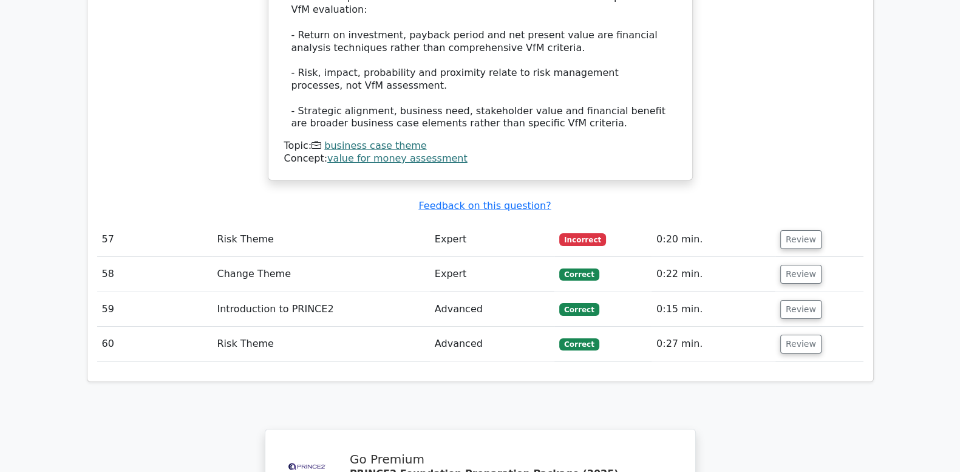
scroll to position [5263, 0]
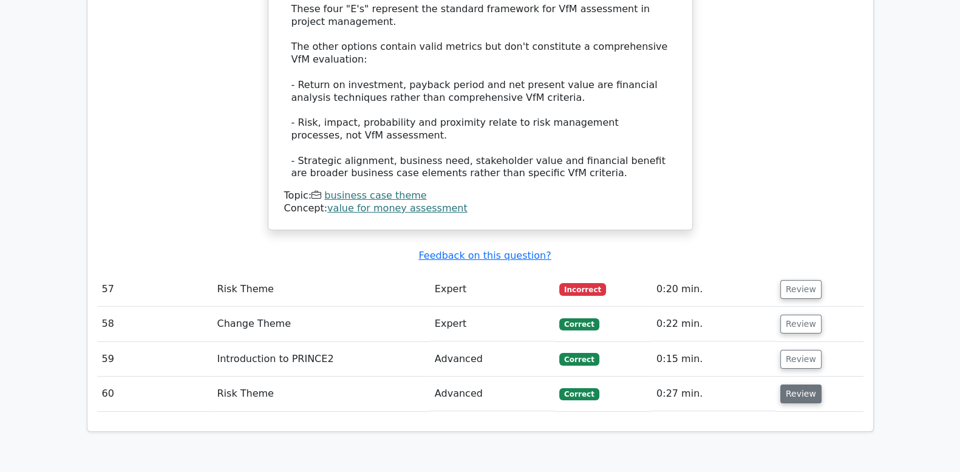
click at [790, 384] on button "Review" at bounding box center [800, 393] width 41 height 19
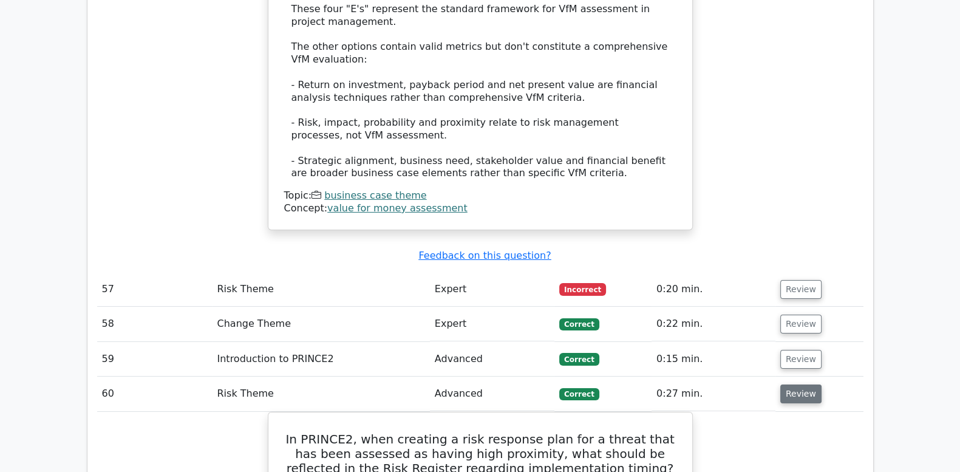
click at [790, 384] on button "Review" at bounding box center [800, 393] width 41 height 19
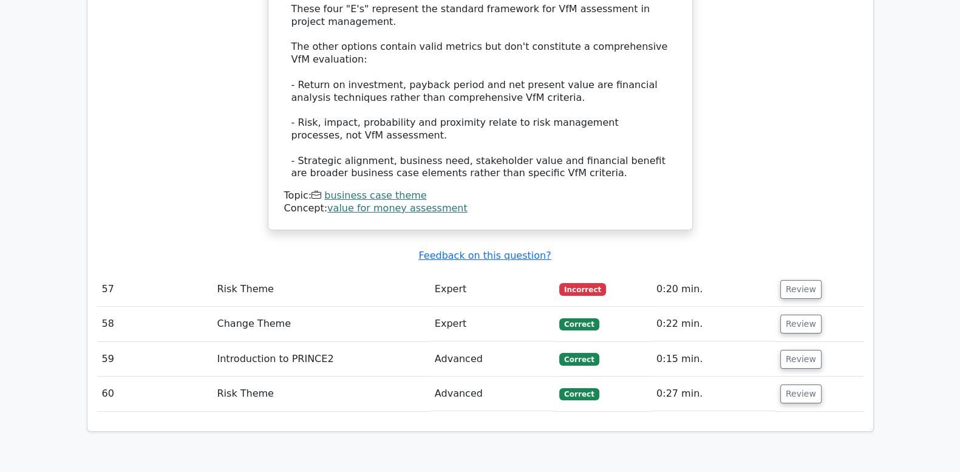
click at [787, 342] on td "Review" at bounding box center [820, 359] width 88 height 35
click at [787, 384] on button "Review" at bounding box center [800, 393] width 41 height 19
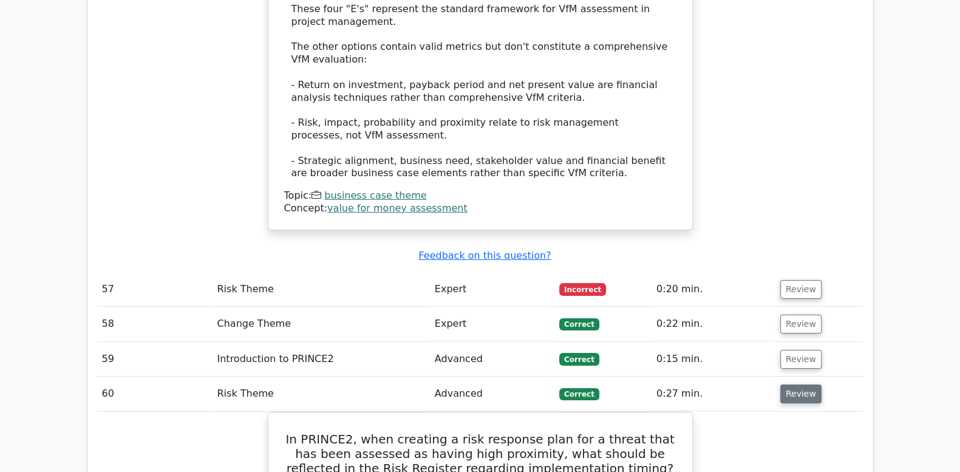
click at [787, 384] on button "Review" at bounding box center [800, 393] width 41 height 19
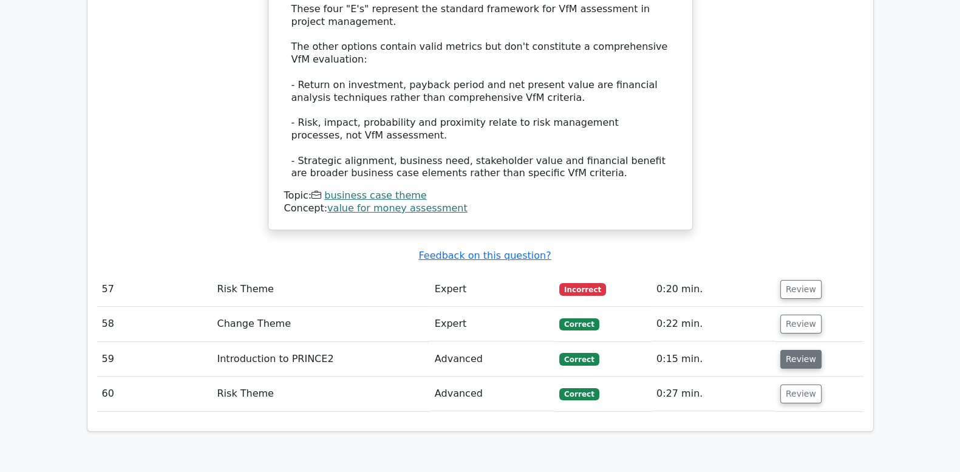
click at [786, 350] on button "Review" at bounding box center [800, 359] width 41 height 19
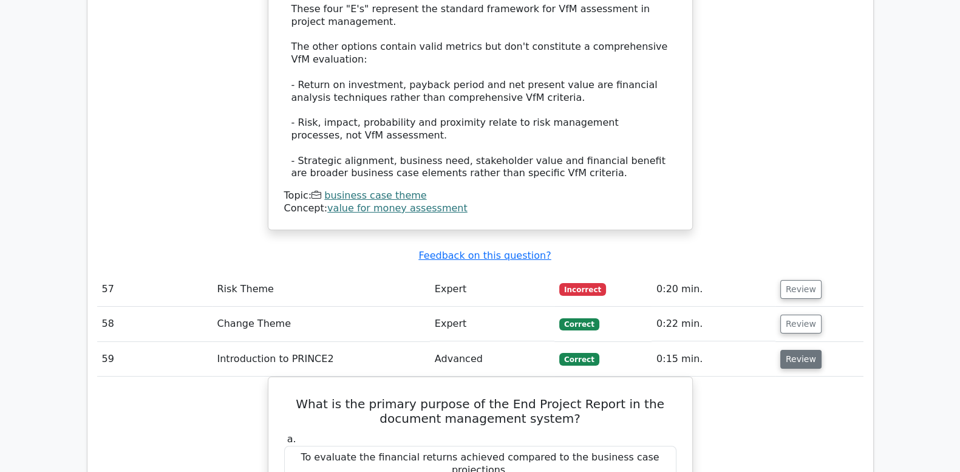
click at [786, 350] on button "Review" at bounding box center [800, 359] width 41 height 19
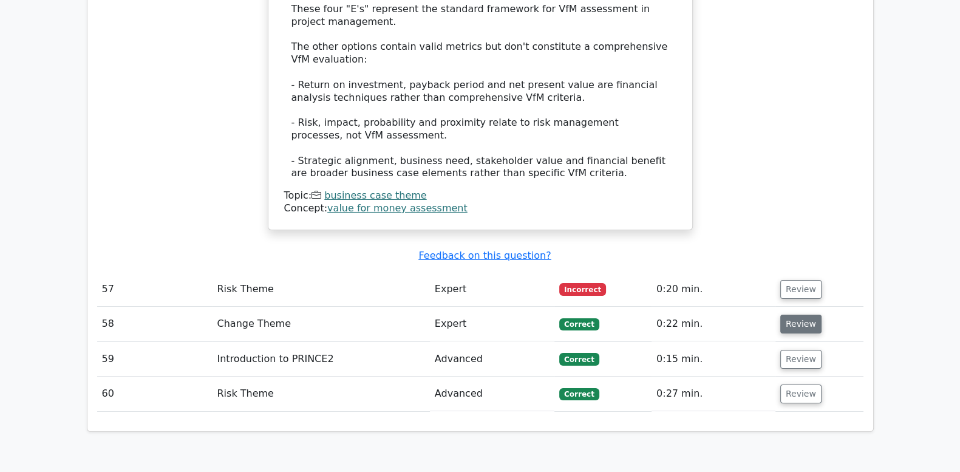
click at [789, 315] on button "Review" at bounding box center [800, 324] width 41 height 19
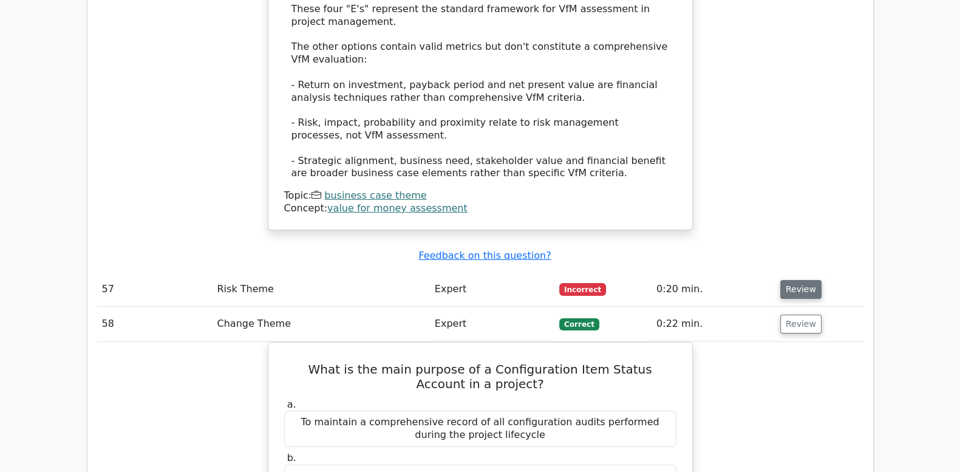
click at [793, 280] on button "Review" at bounding box center [800, 289] width 41 height 19
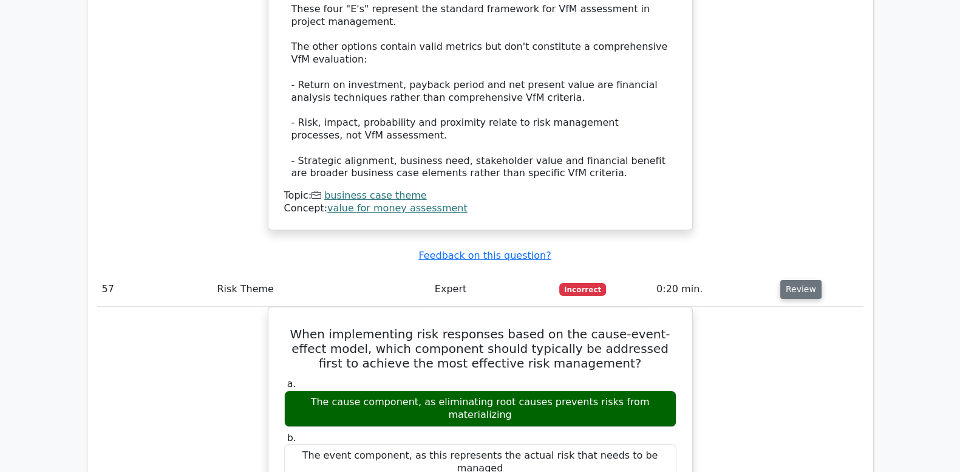
click at [805, 280] on button "Review" at bounding box center [800, 289] width 41 height 19
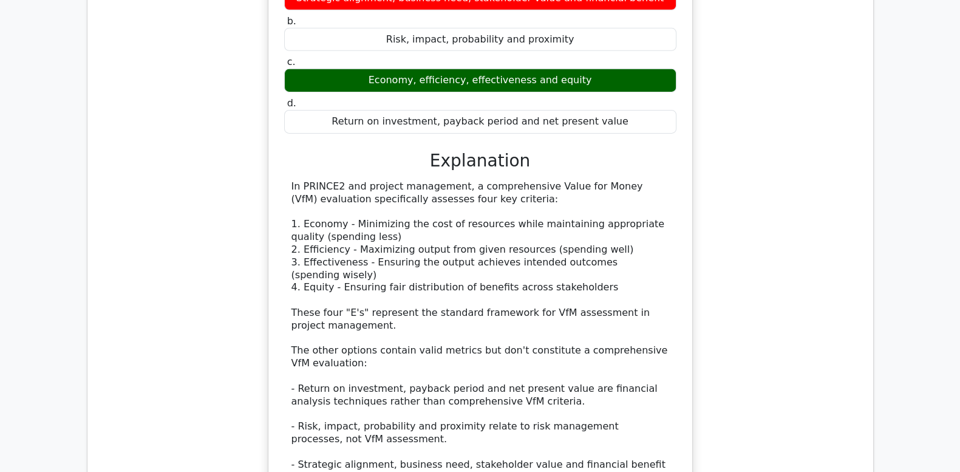
scroll to position [5213, 0]
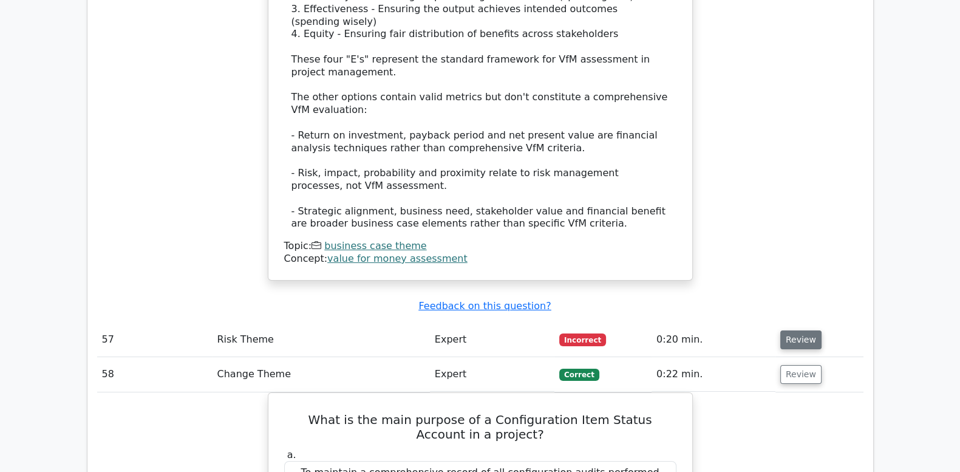
click at [798, 330] on button "Review" at bounding box center [800, 339] width 41 height 19
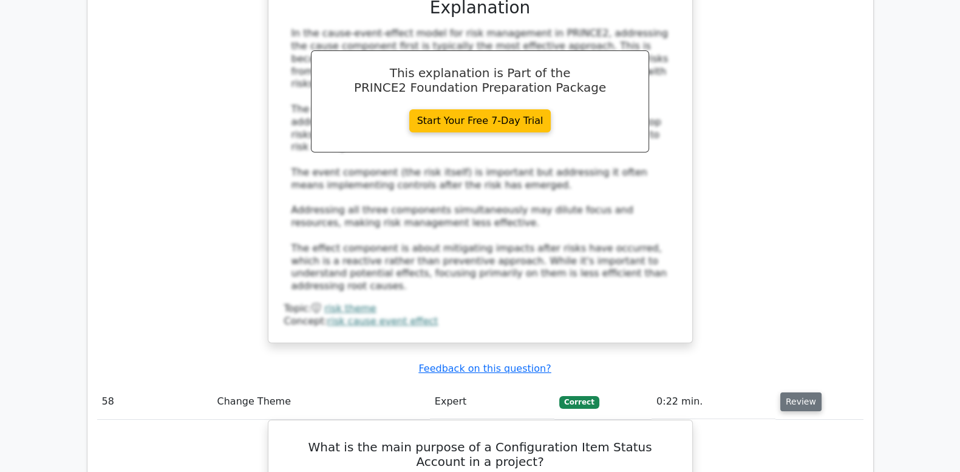
click at [800, 392] on button "Review" at bounding box center [800, 401] width 41 height 19
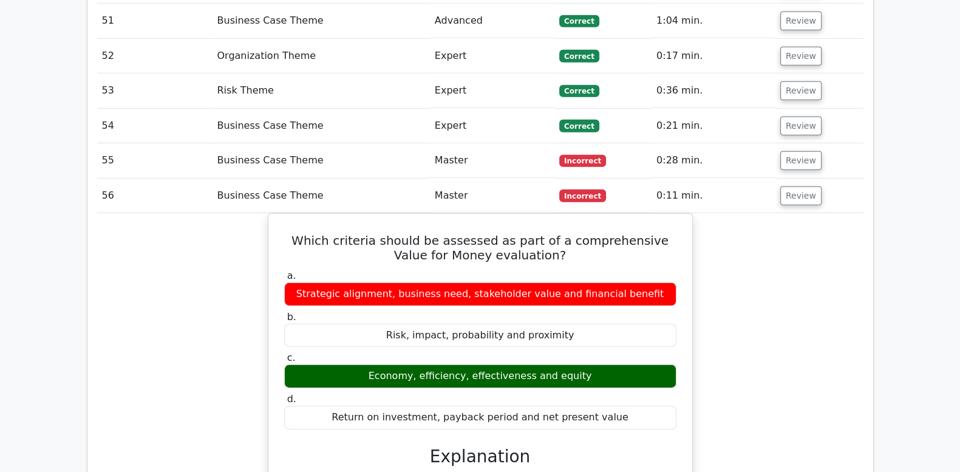
scroll to position [4606, 0]
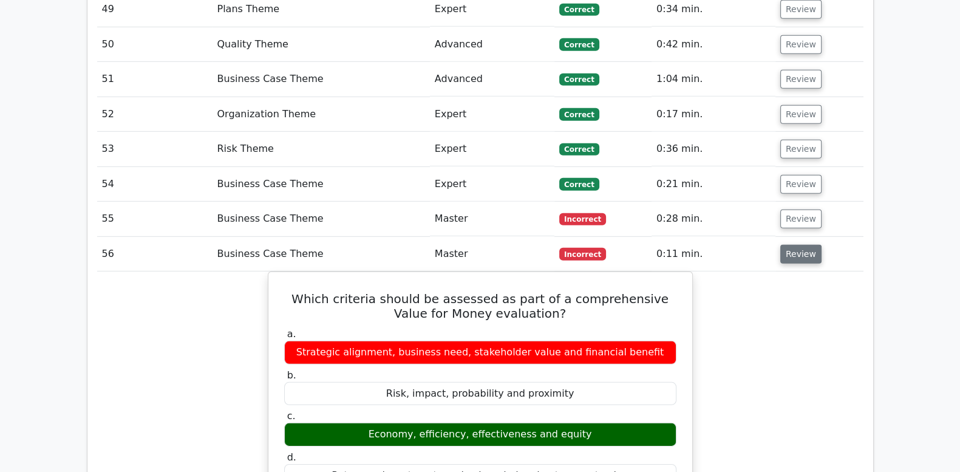
click at [793, 245] on button "Review" at bounding box center [800, 254] width 41 height 19
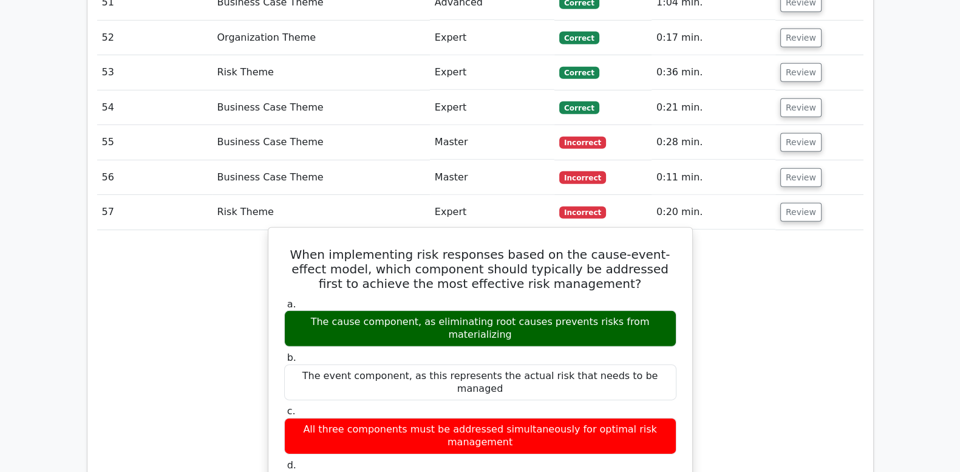
scroll to position [4706, 0]
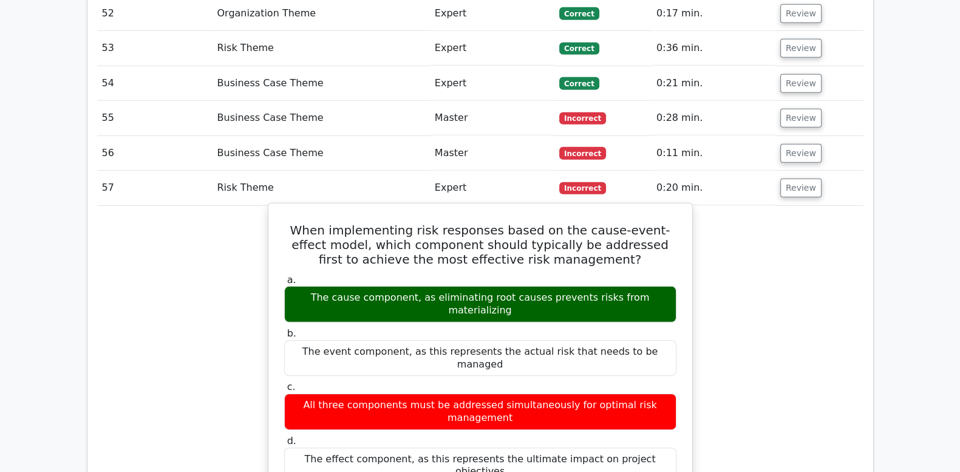
drag, startPoint x: 291, startPoint y: 67, endPoint x: 658, endPoint y: 259, distance: 414.0
drag, startPoint x: 658, startPoint y: 259, endPoint x: 497, endPoint y: 89, distance: 233.7
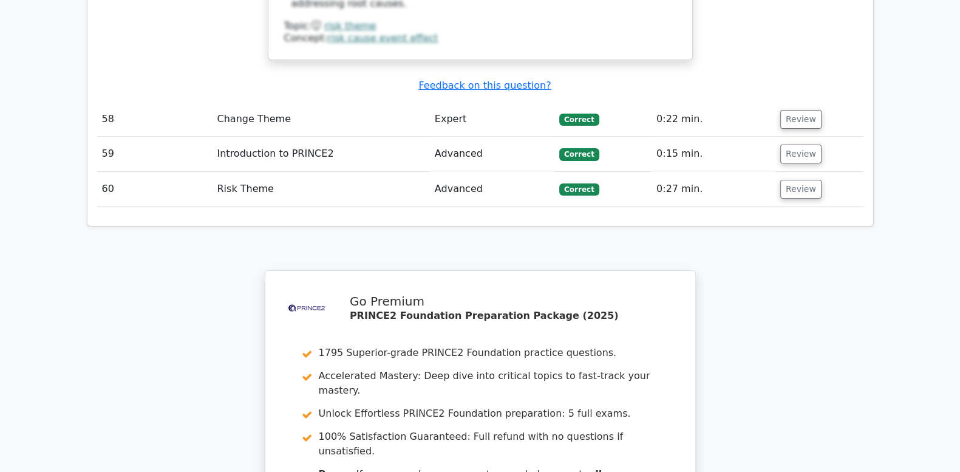
scroll to position [5569, 0]
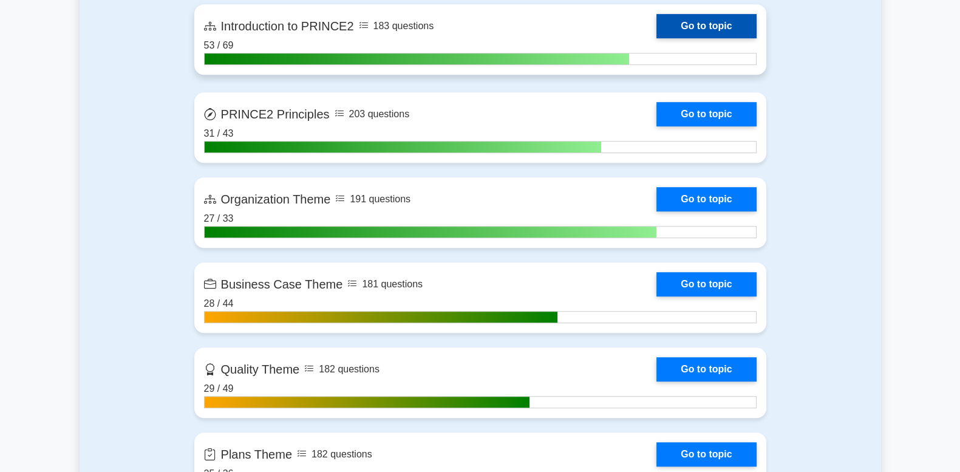
scroll to position [860, 0]
